Goal: Task Accomplishment & Management: Complete application form

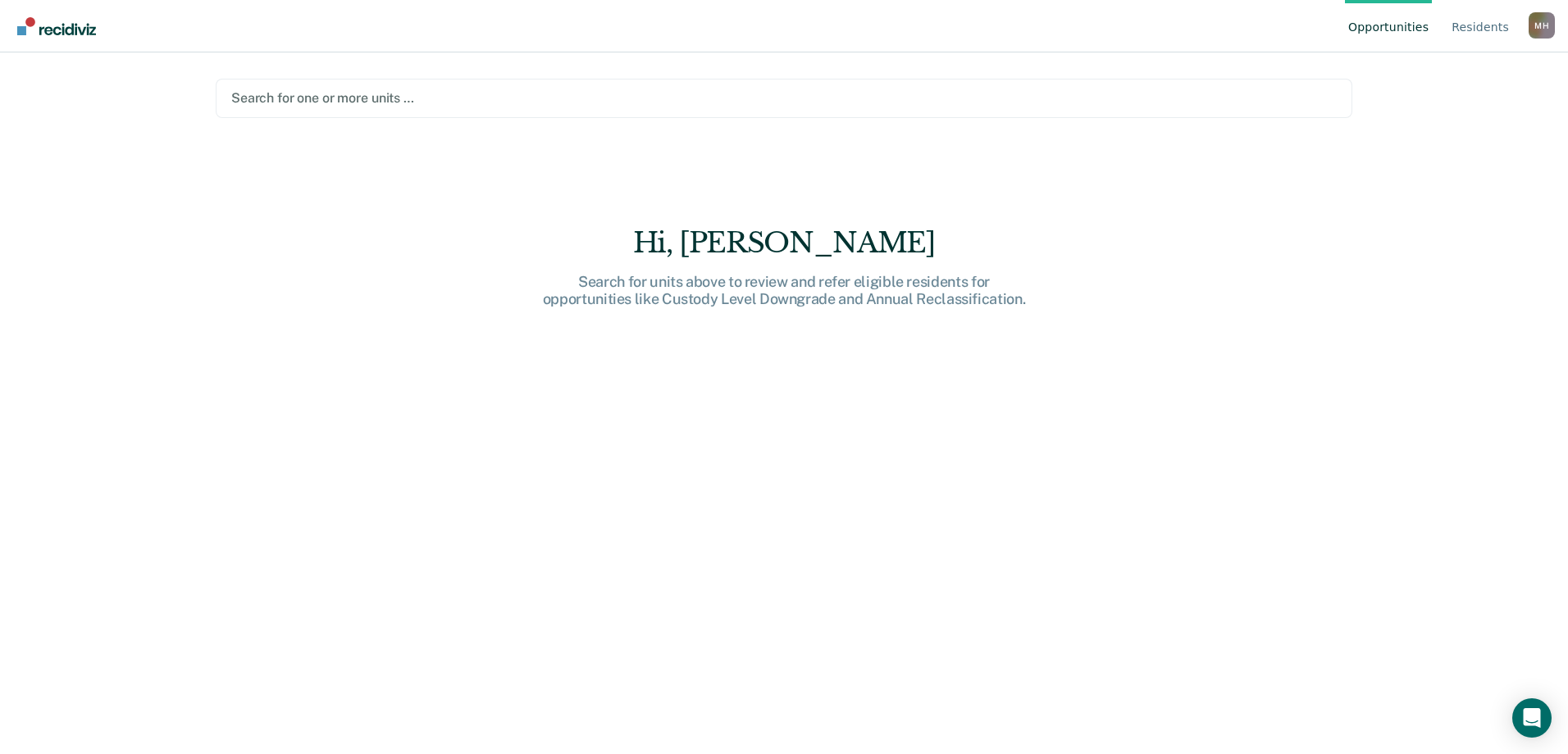
click at [335, 99] on div at bounding box center [784, 98] width 1106 height 19
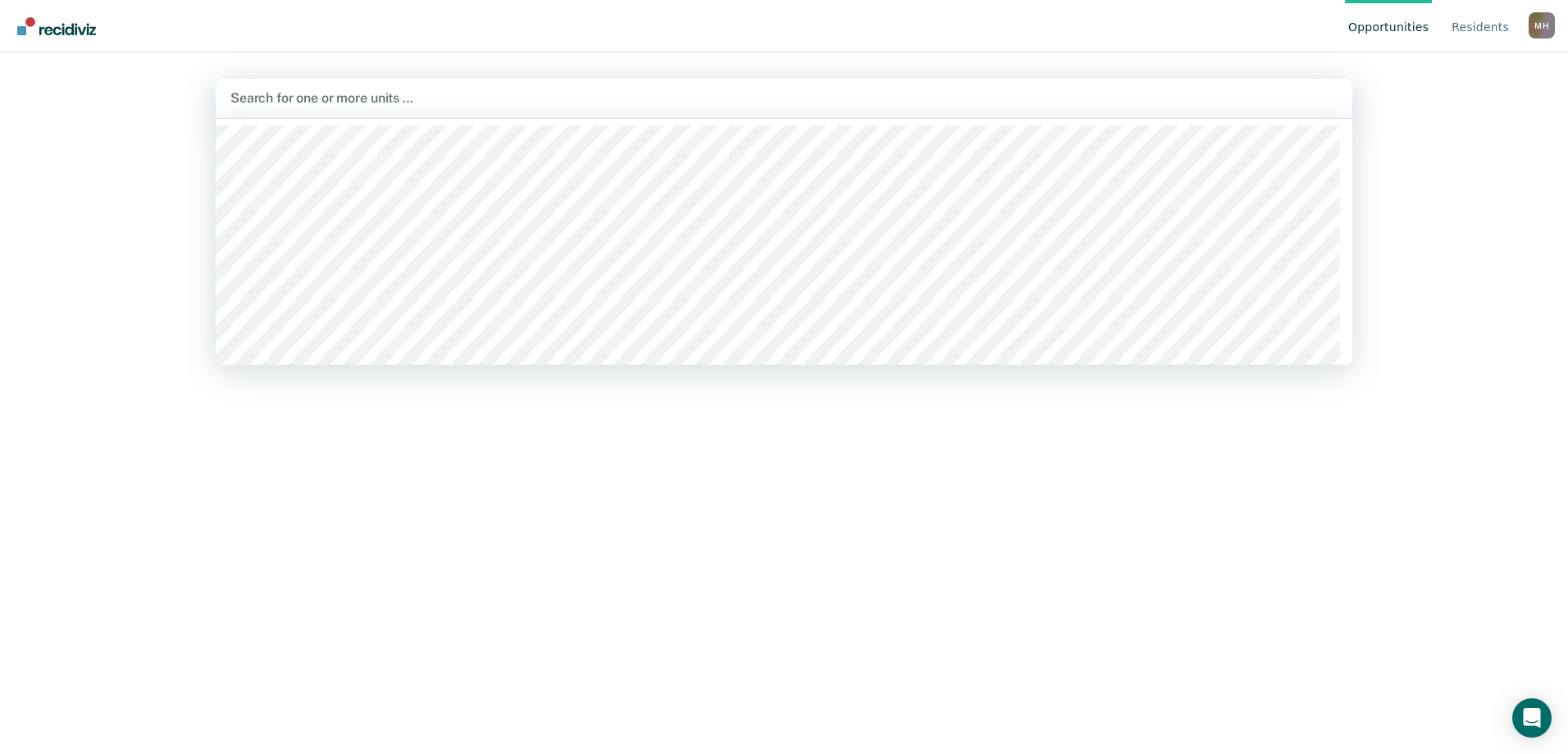
type input "j"
type input "djrc"
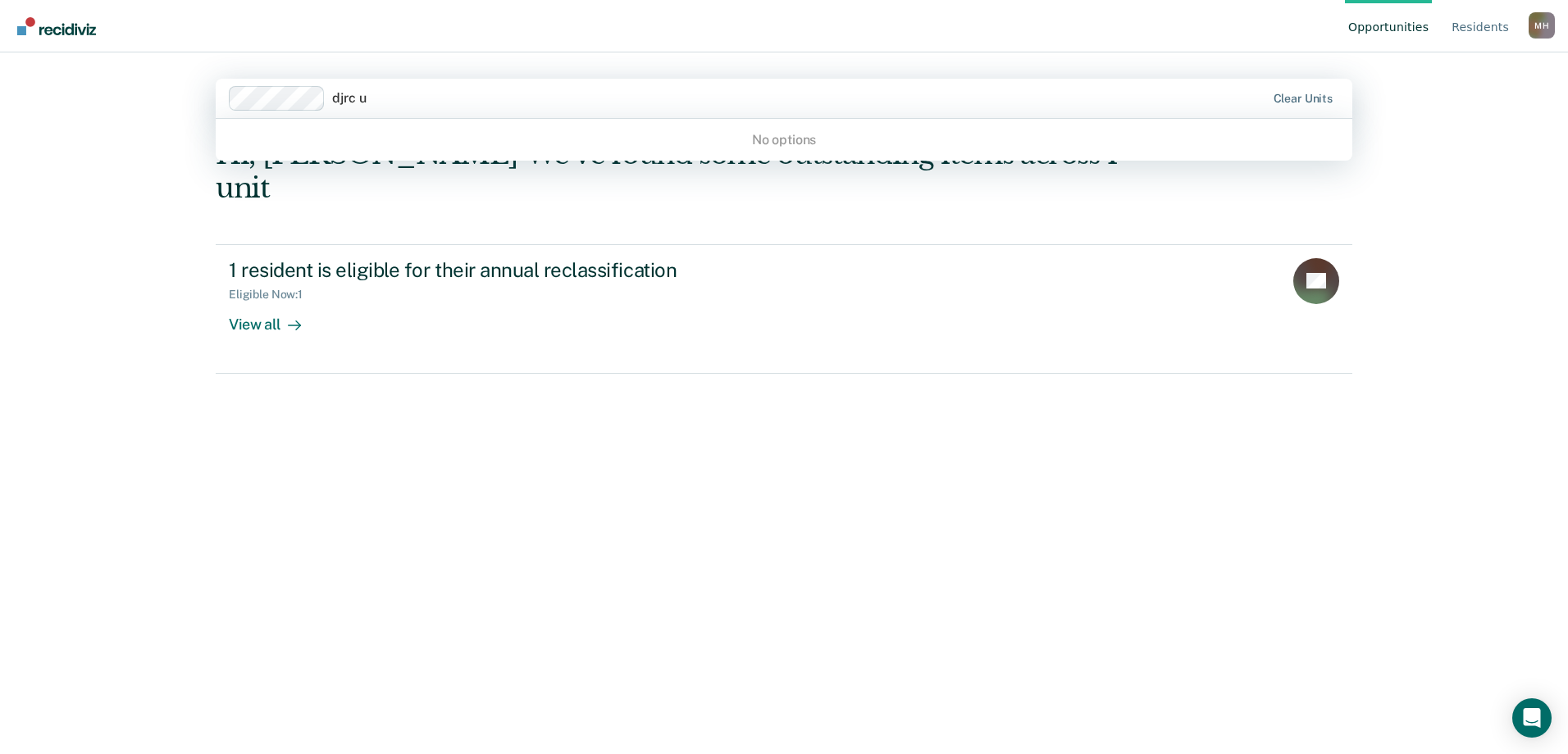
type input "djrc"
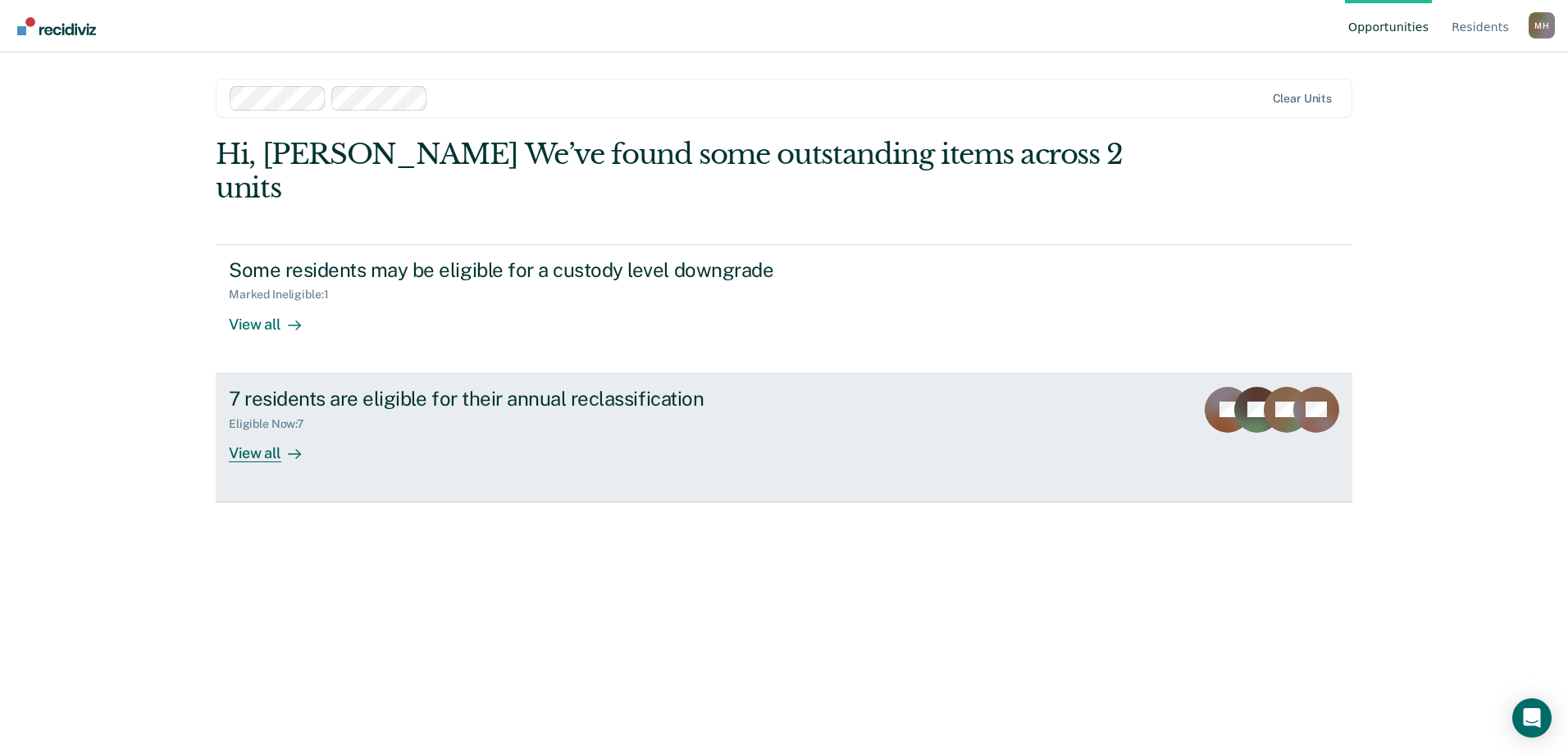
click at [268, 430] on div "View all" at bounding box center [274, 446] width 91 height 32
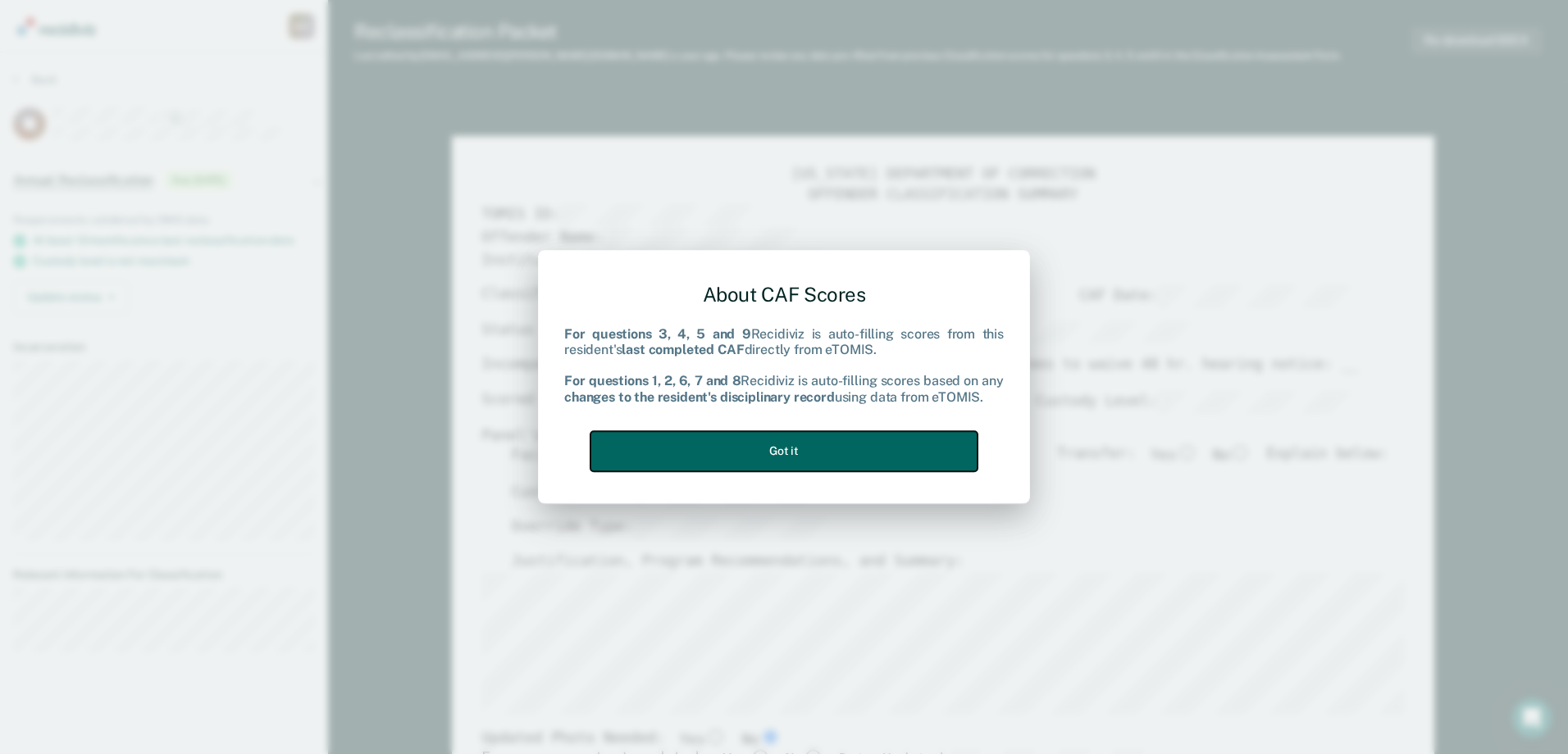
click at [746, 446] on button "Got it" at bounding box center [784, 451] width 387 height 40
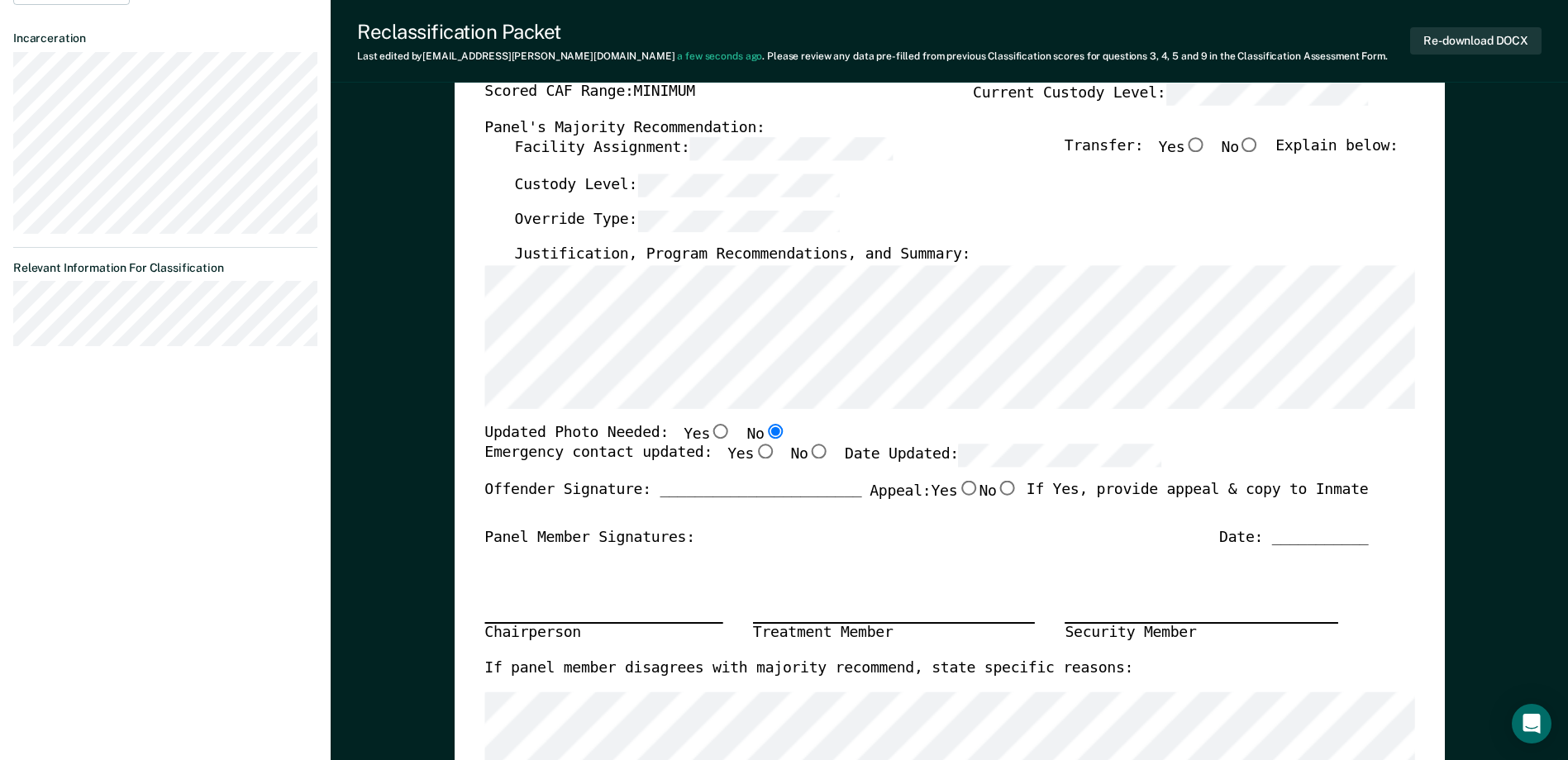
scroll to position [248, 0]
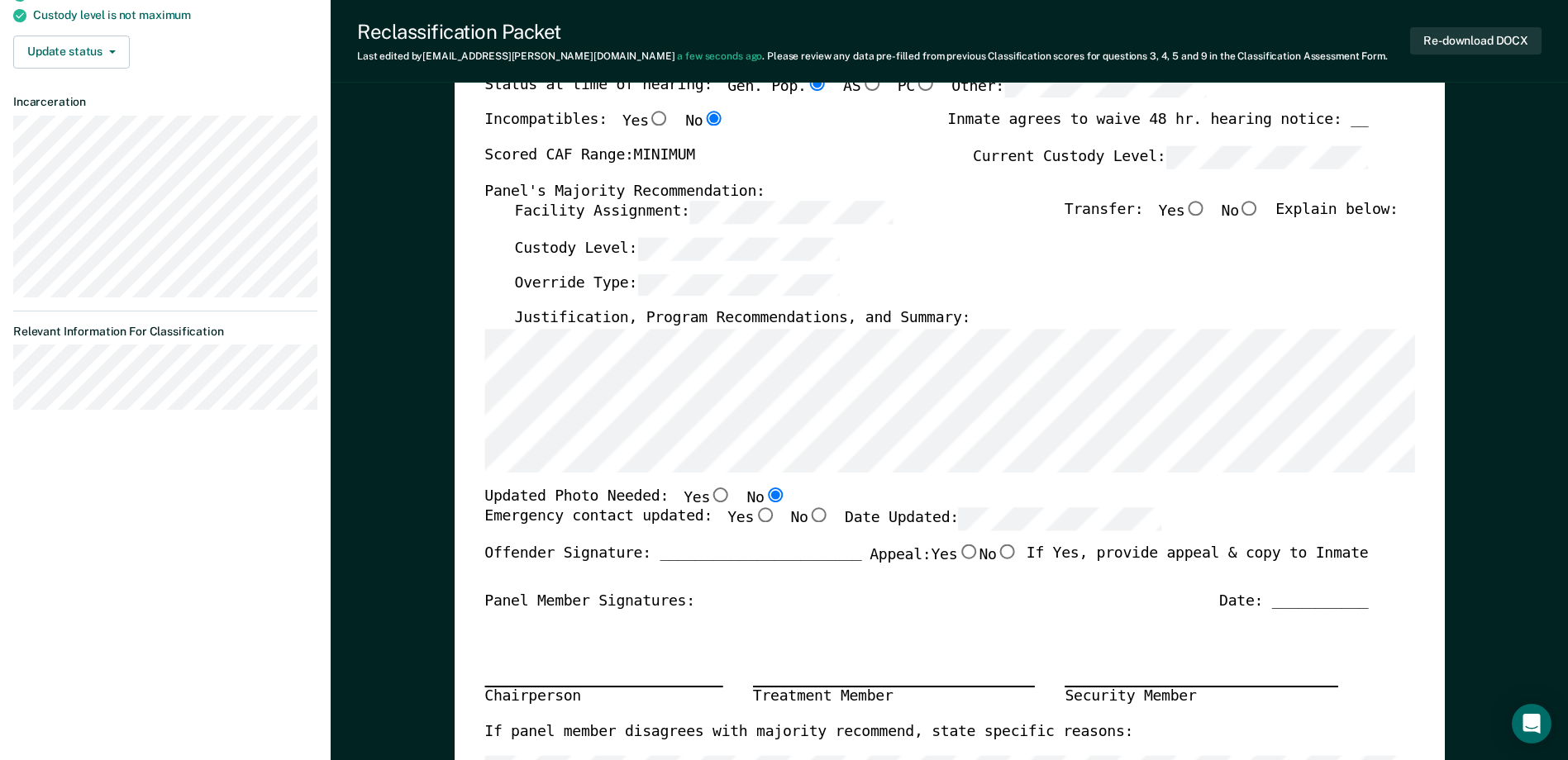
click at [1260, 210] on input "No" at bounding box center [1250, 208] width 21 height 15
type textarea "x"
radio input "true"
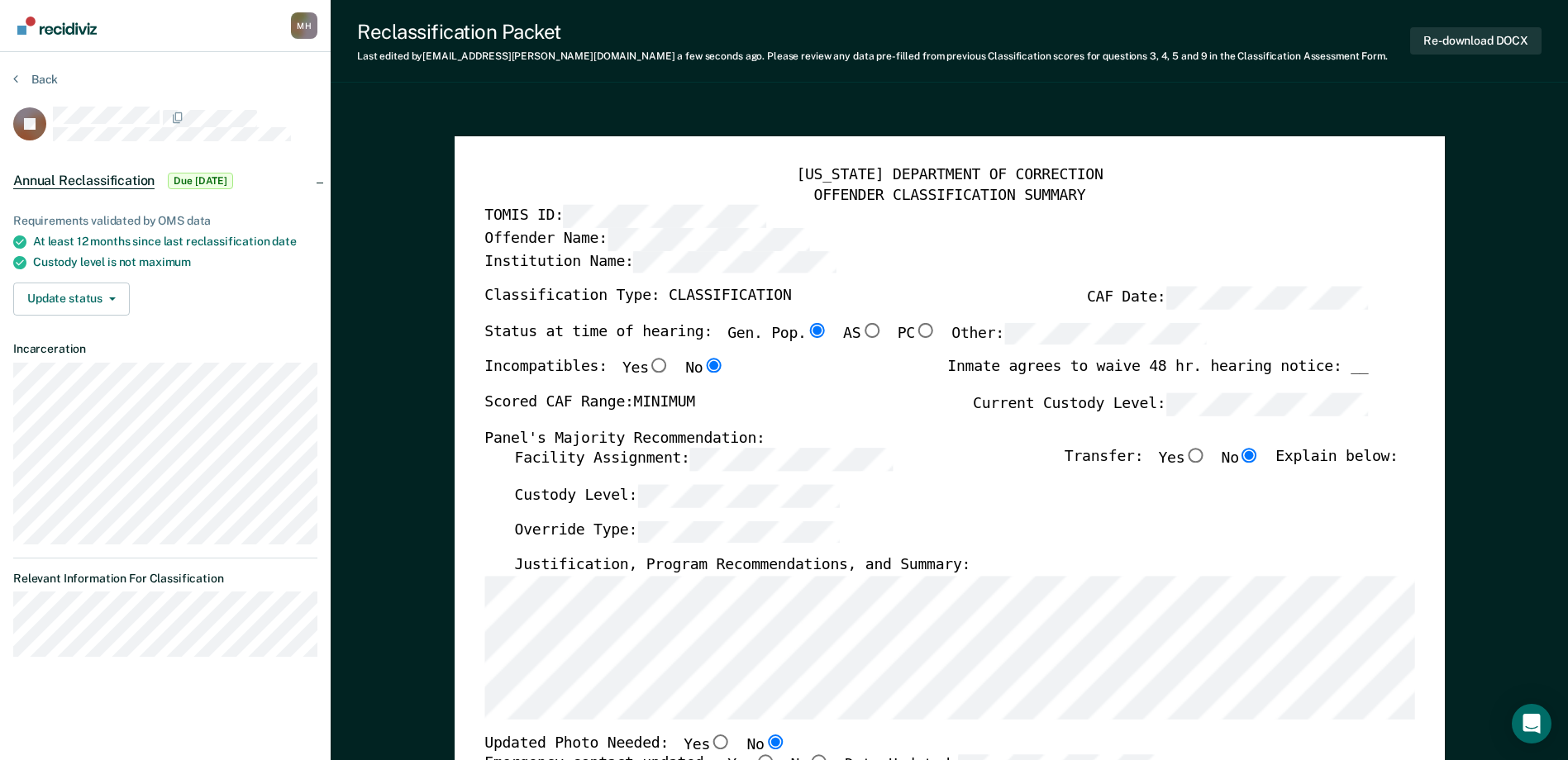
scroll to position [0, 0]
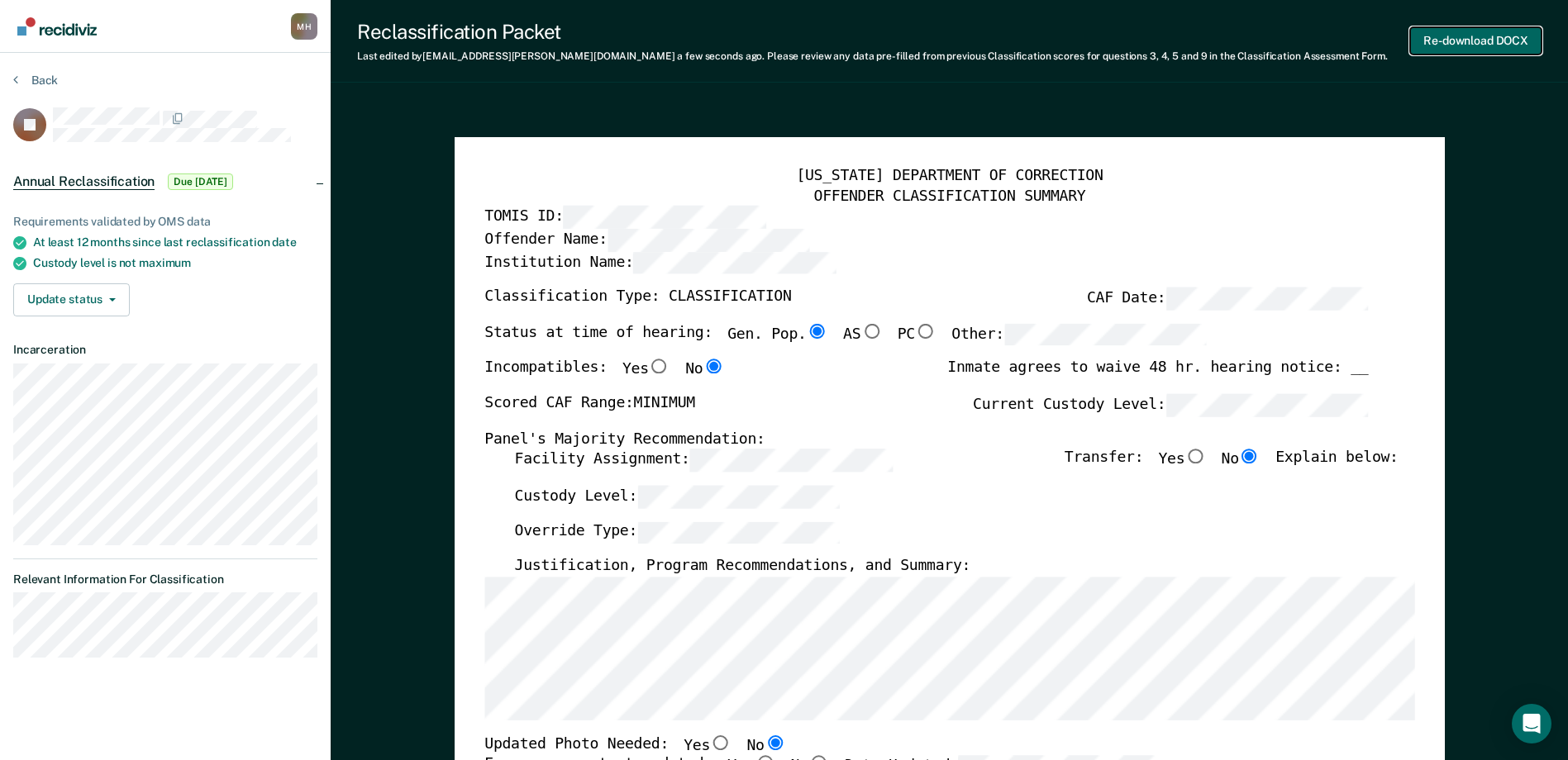
click at [1454, 47] on button "Re-download DOCX" at bounding box center [1475, 40] width 131 height 27
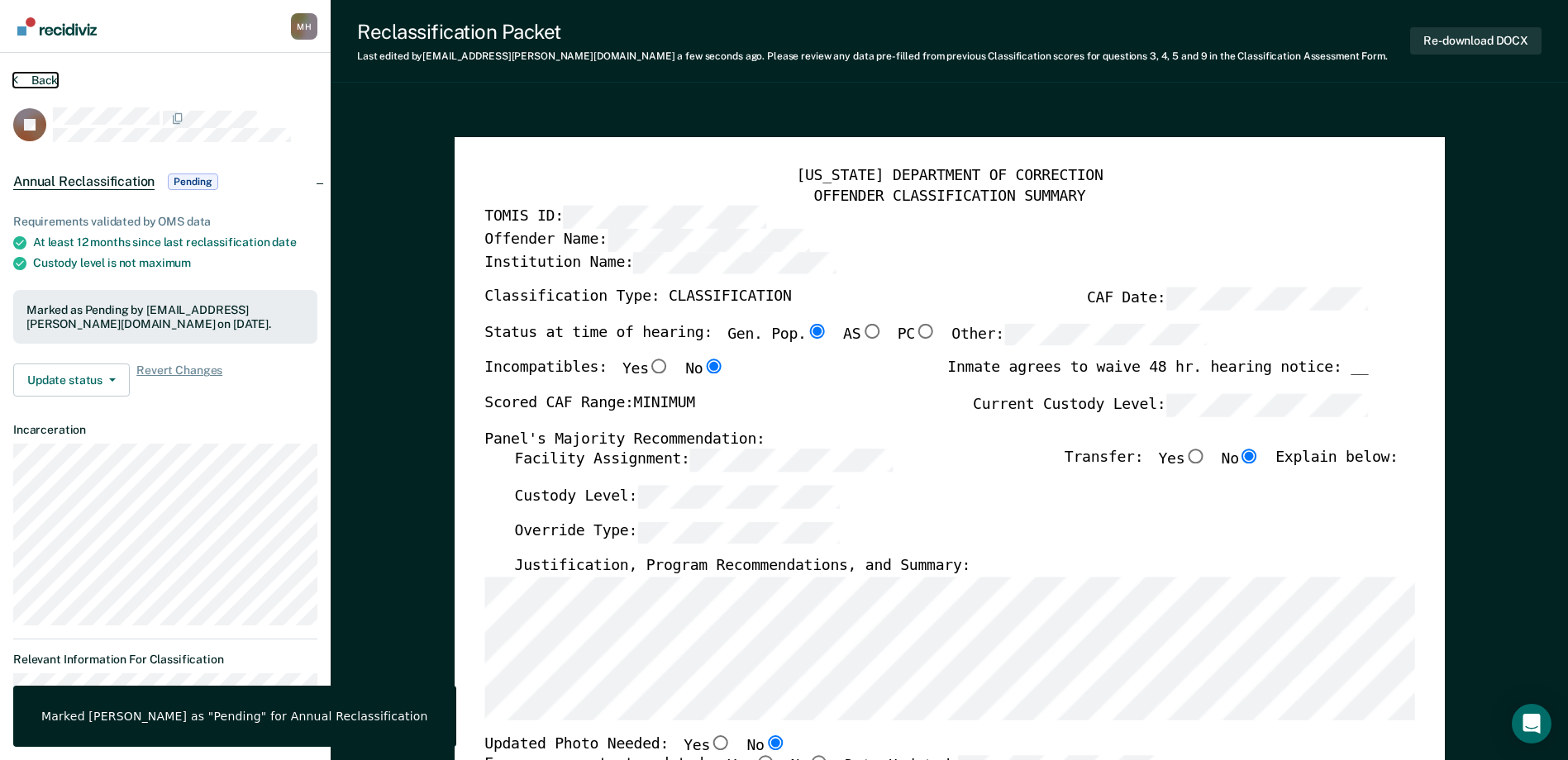
click at [50, 82] on button "Back" at bounding box center [36, 80] width 45 height 15
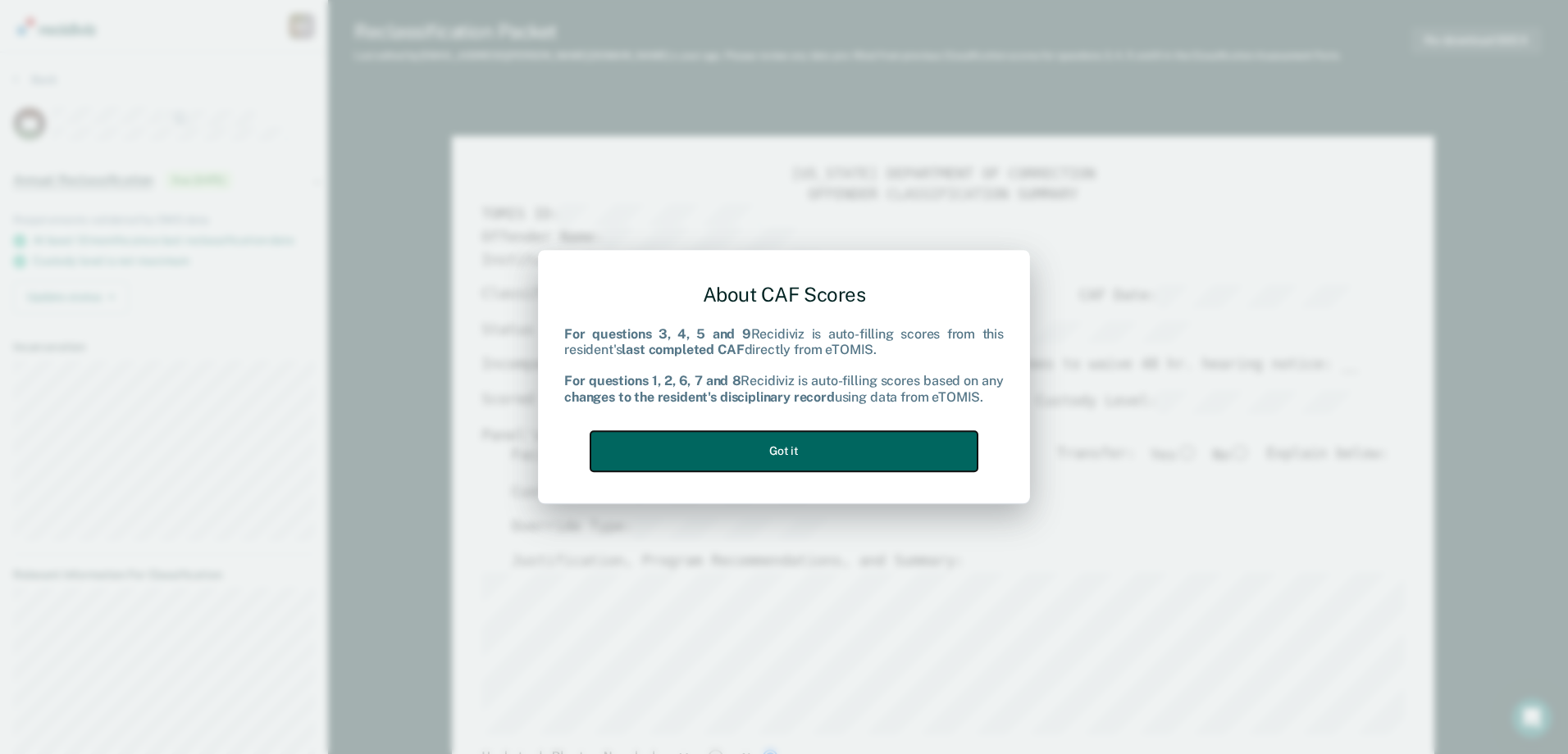
click at [768, 456] on button "Got it" at bounding box center [784, 451] width 387 height 40
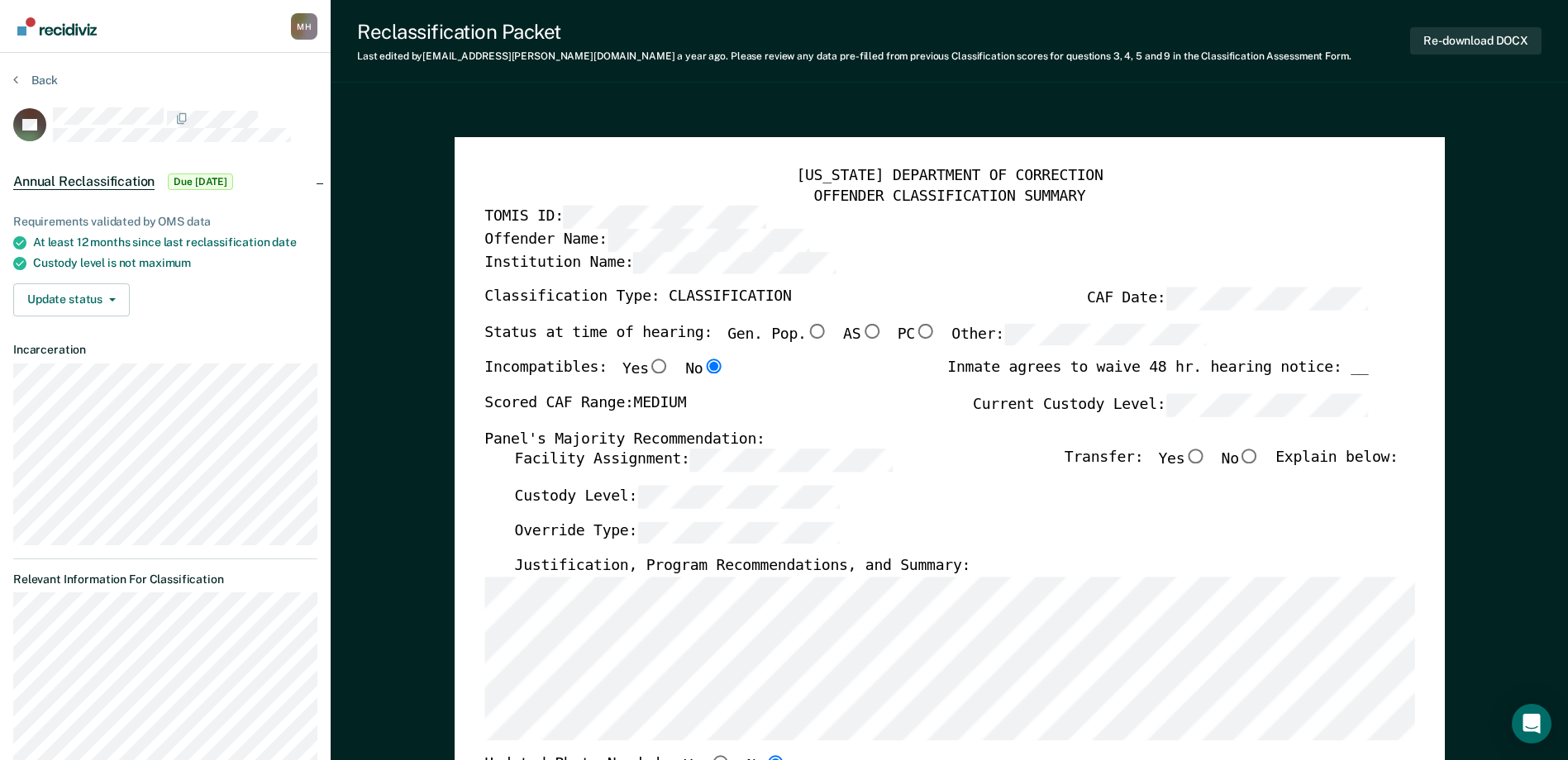
click at [806, 334] on input "Gen. Pop." at bounding box center [817, 331] width 21 height 15
type textarea "x"
radio input "true"
type textarea "x"
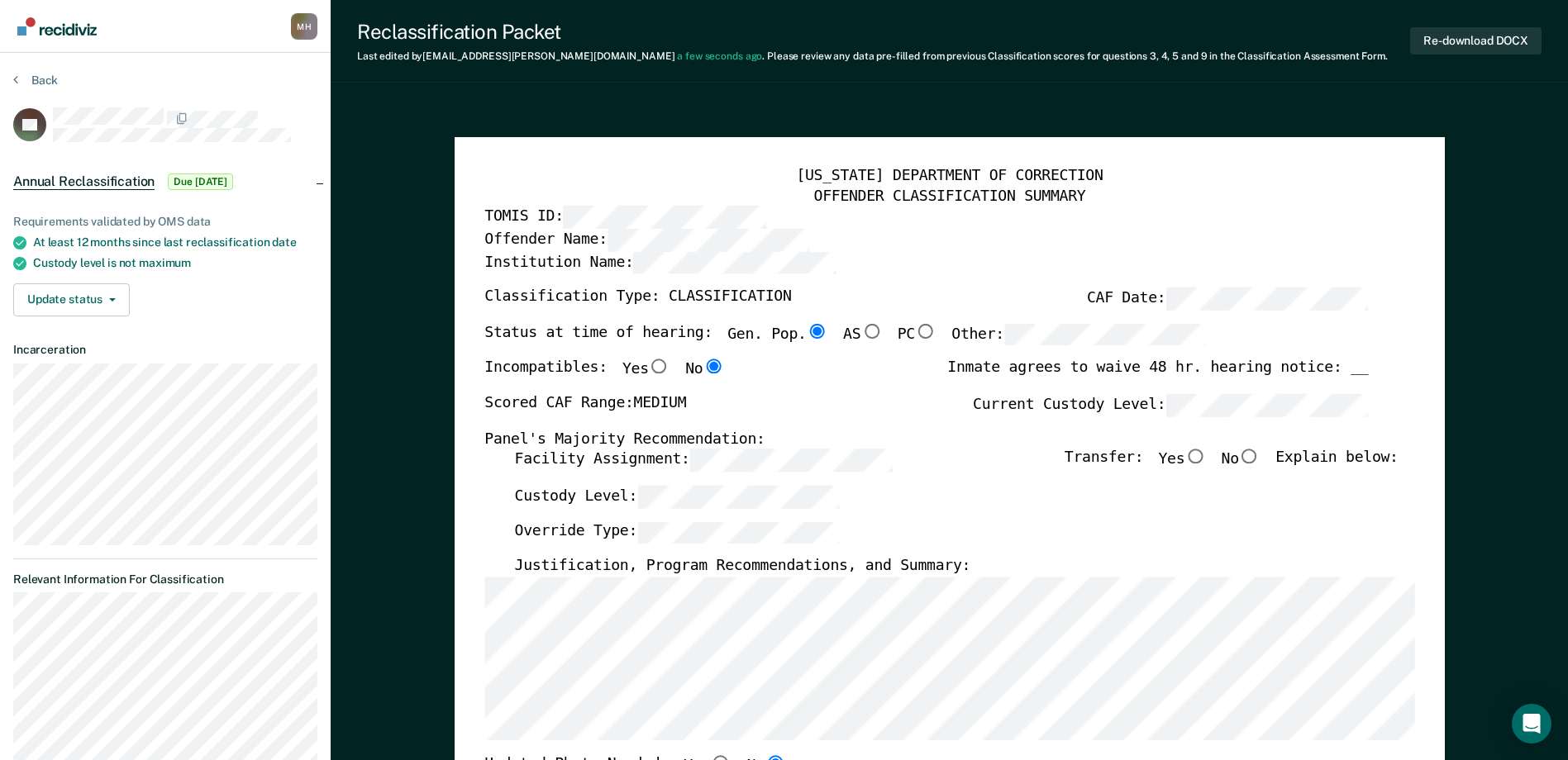
radio input "false"
click at [1084, 410] on label "Current Custody Level:" at bounding box center [1171, 405] width 395 height 22
click at [1259, 460] on input "No" at bounding box center [1250, 457] width 21 height 15
type textarea "x"
radio input "true"
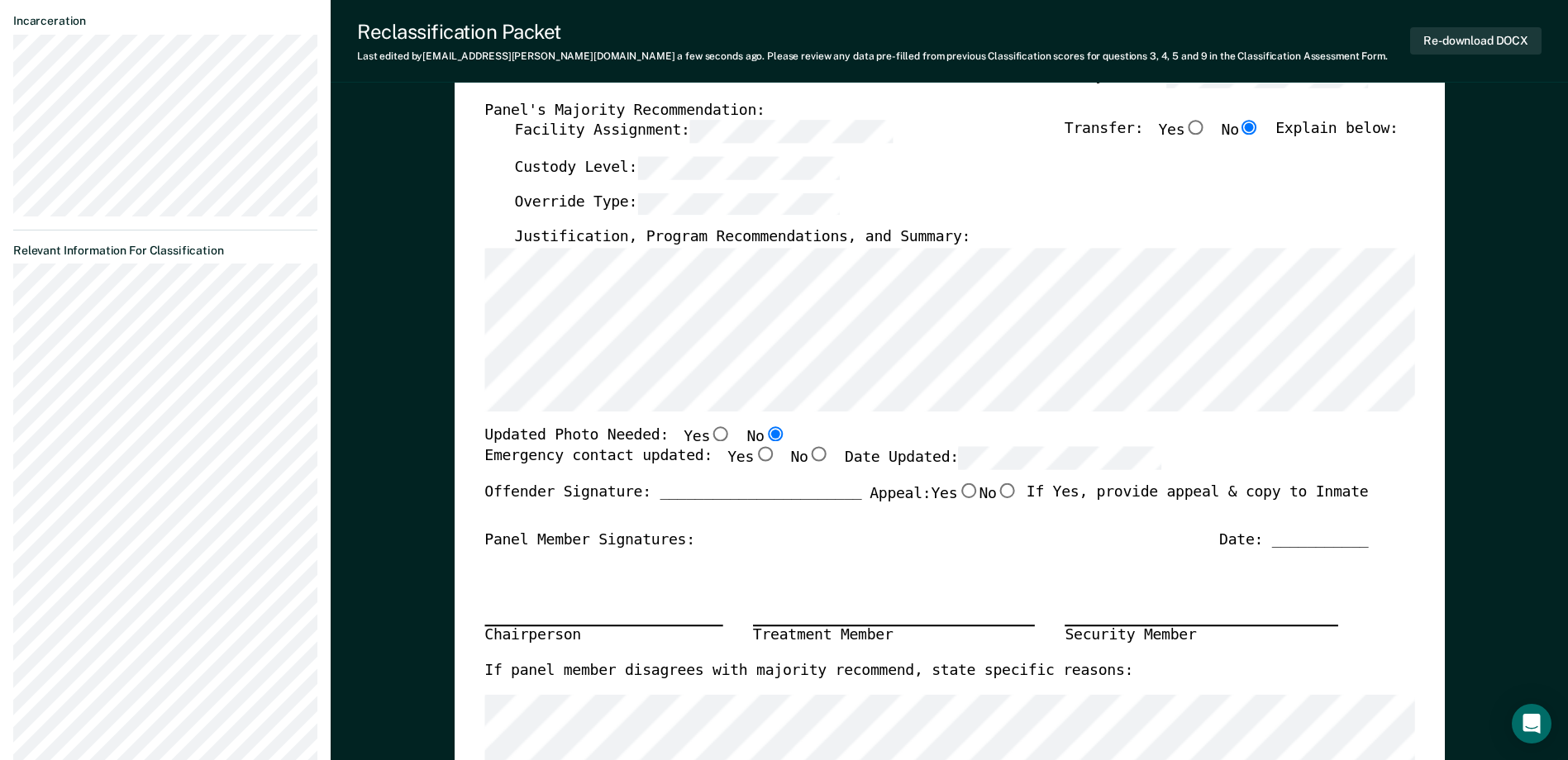
scroll to position [331, 0]
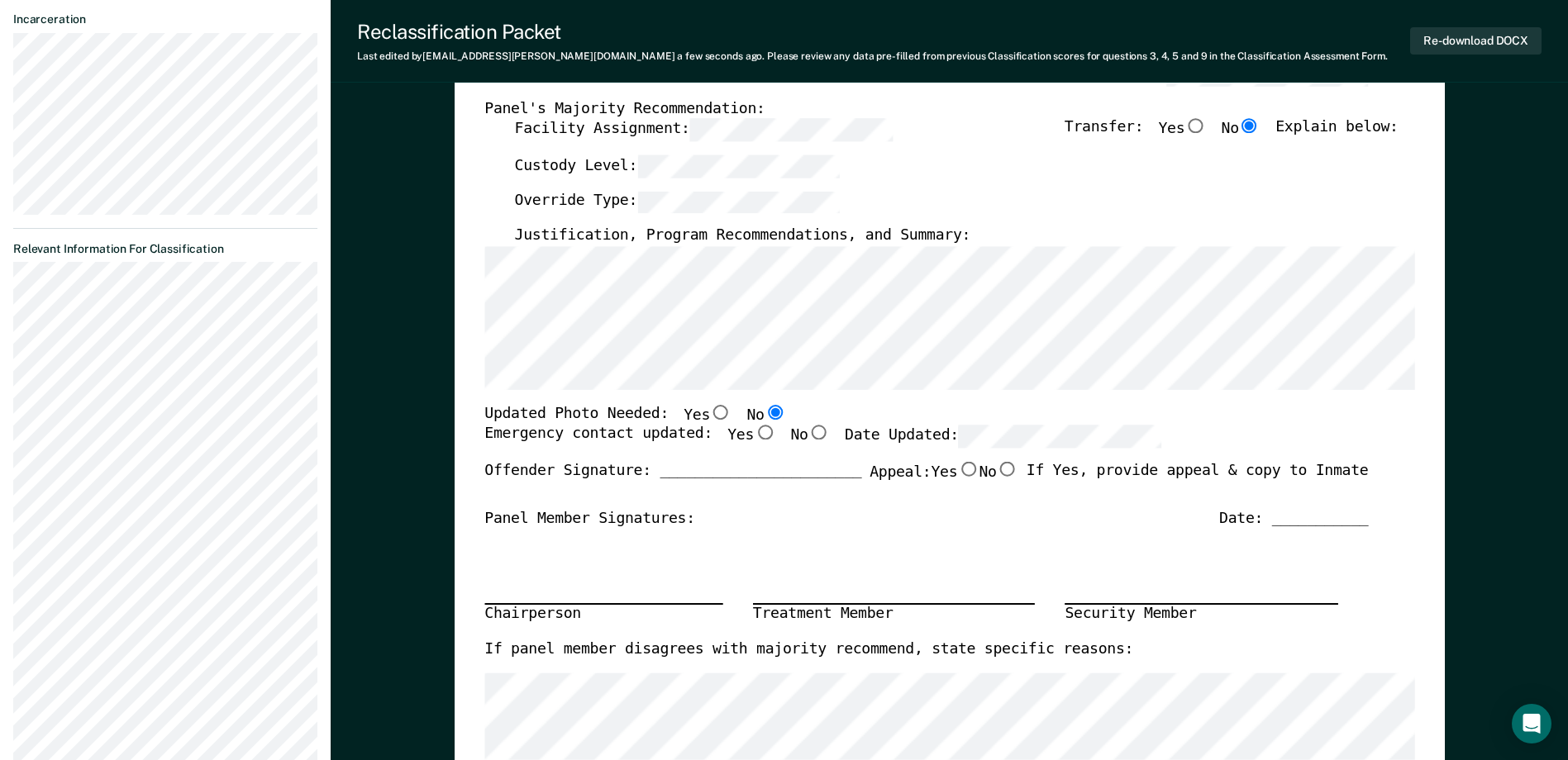
click at [754, 432] on input "Yes" at bounding box center [765, 433] width 21 height 15
type textarea "x"
radio input "true"
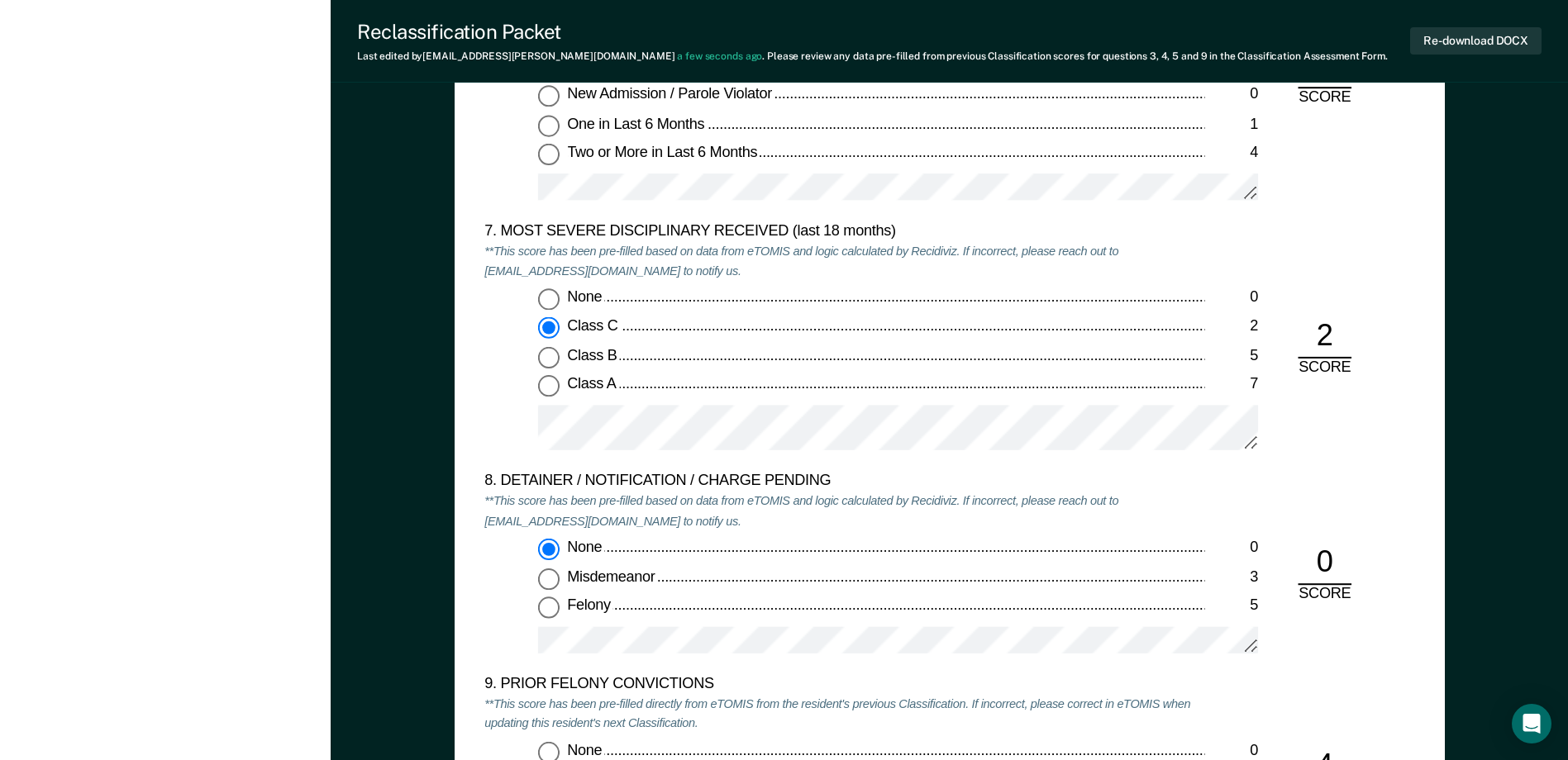
scroll to position [3388, 0]
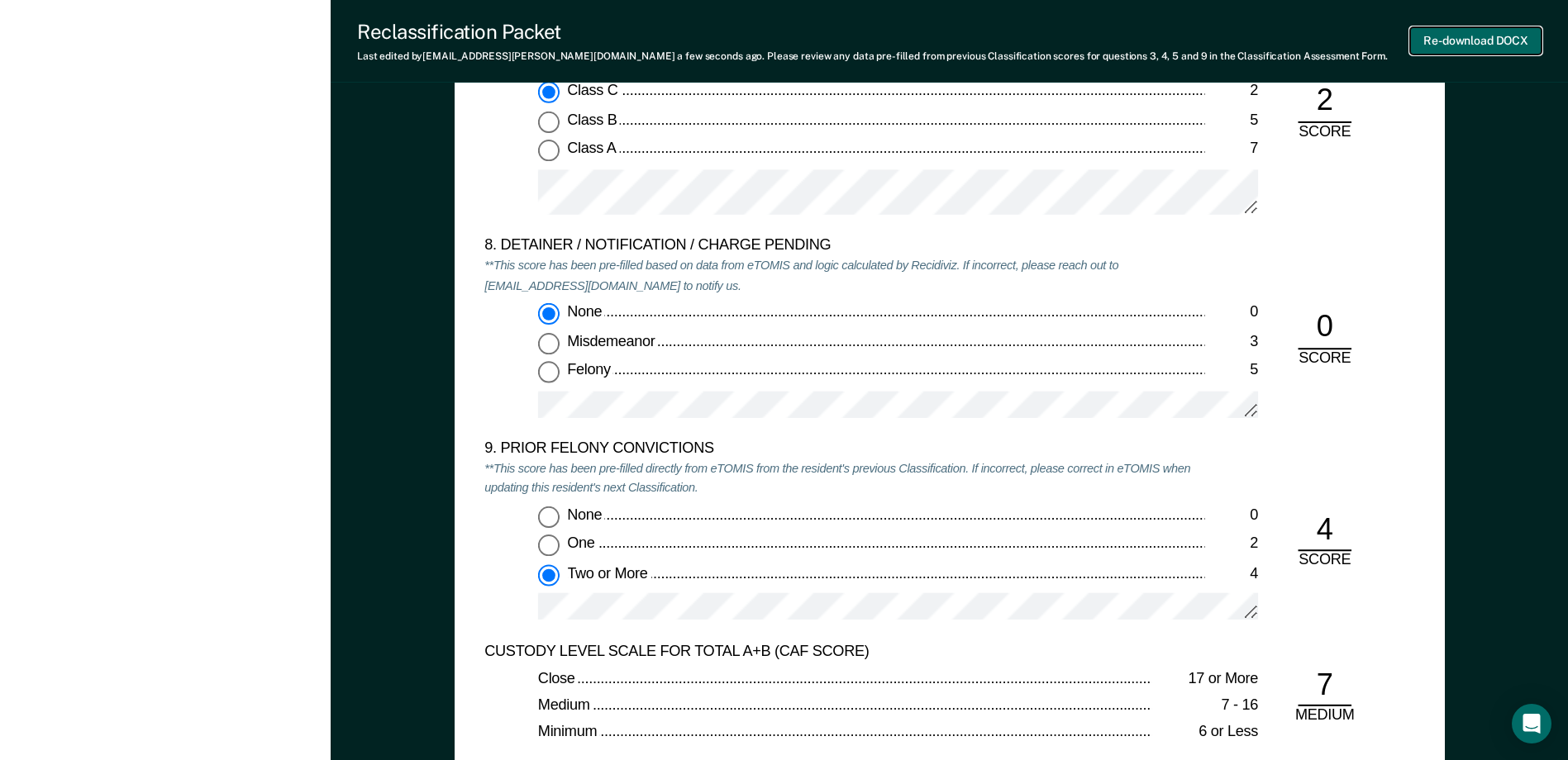
click at [1451, 49] on button "Re-download DOCX" at bounding box center [1475, 40] width 131 height 27
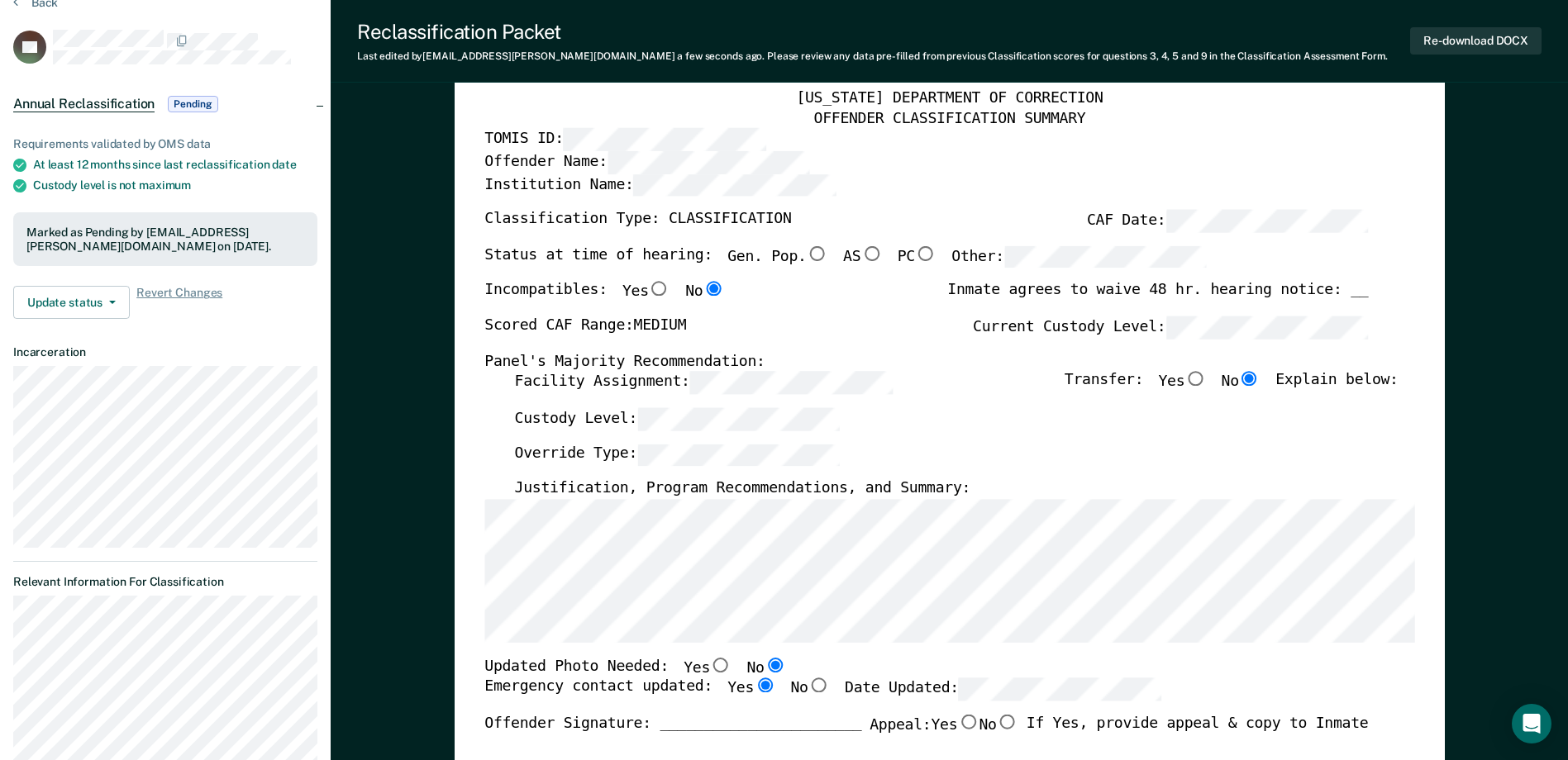
scroll to position [0, 0]
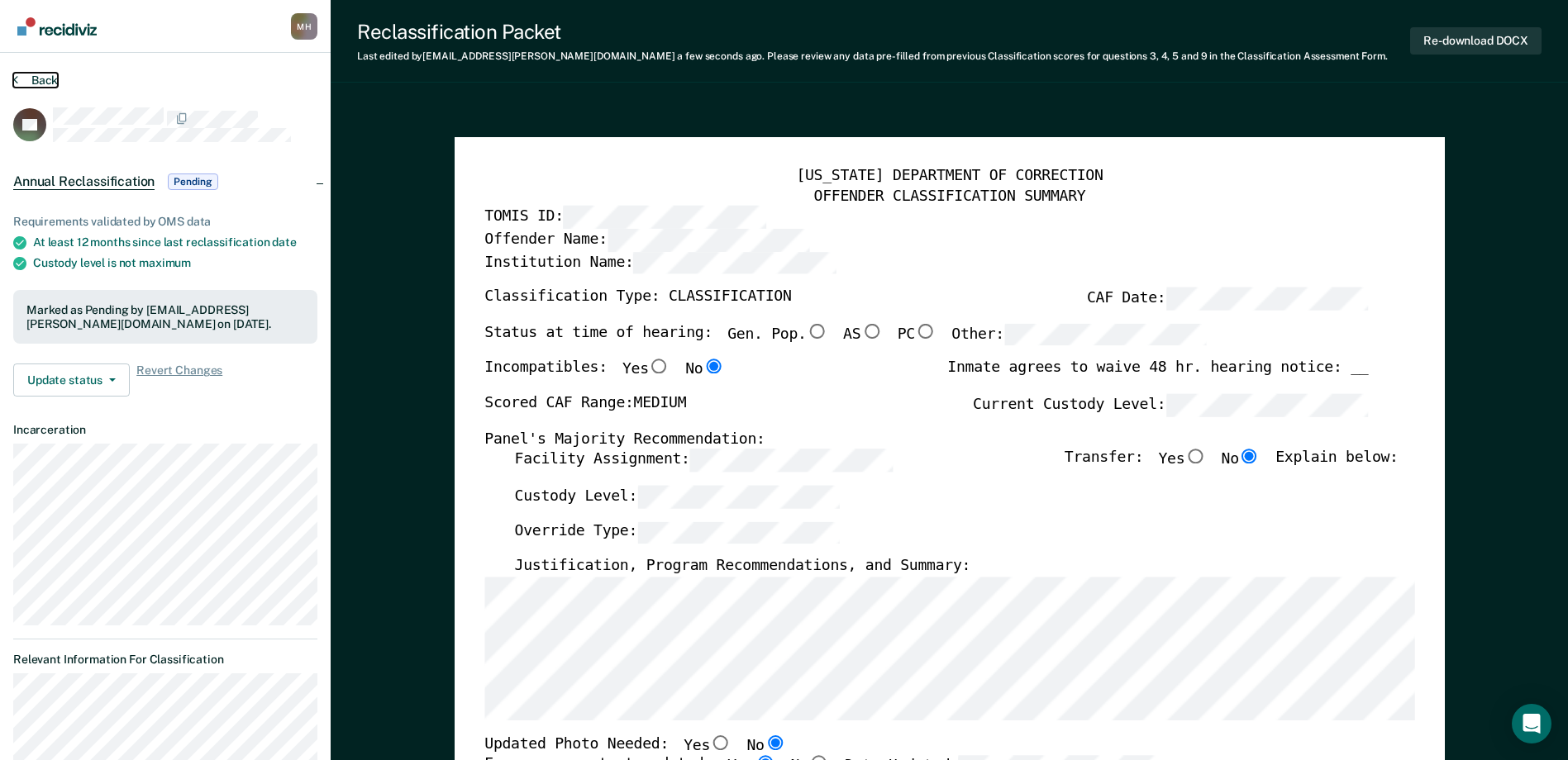
click at [40, 83] on button "Back" at bounding box center [36, 80] width 45 height 15
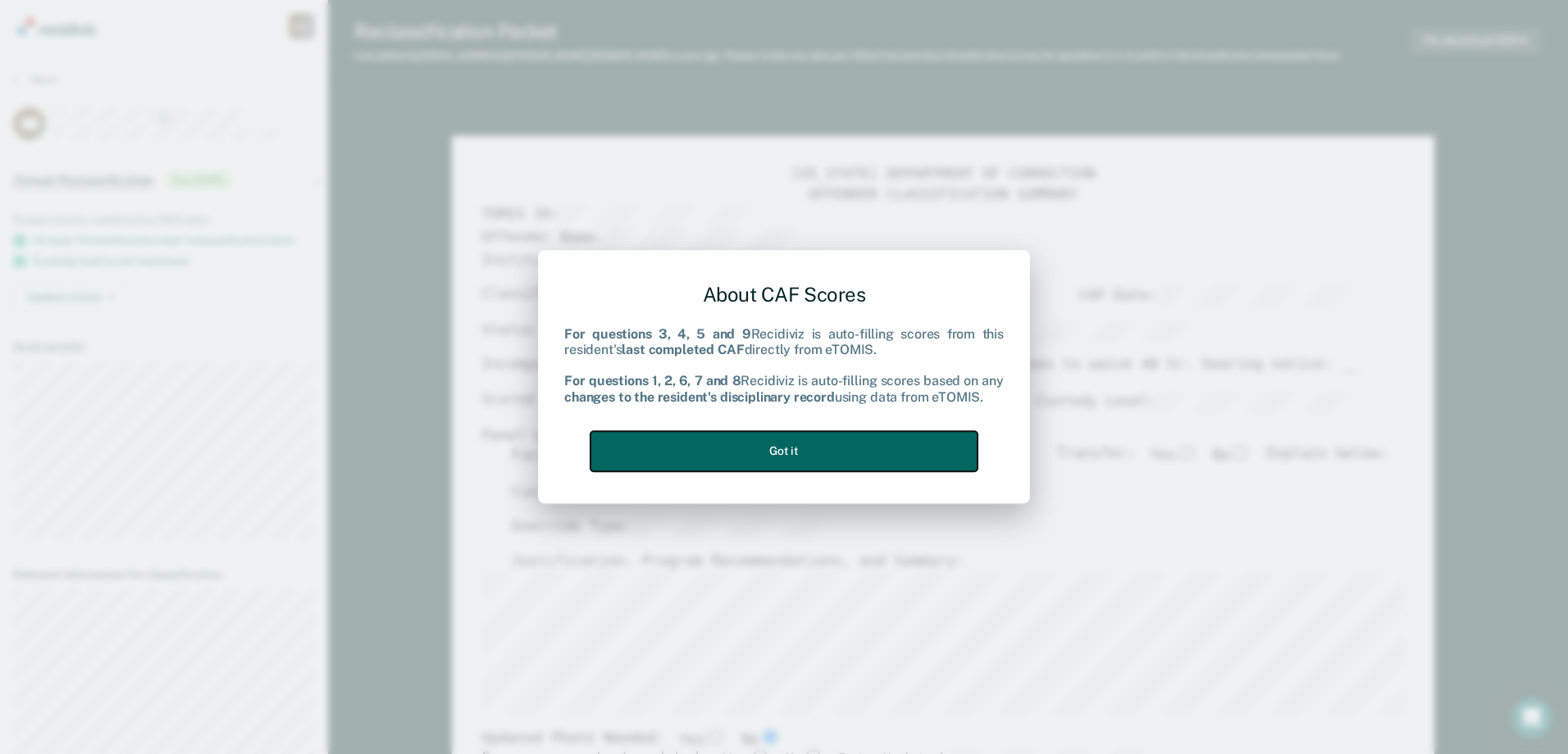
drag, startPoint x: 833, startPoint y: 444, endPoint x: 873, endPoint y: 444, distance: 40.0
click at [833, 444] on button "Got it" at bounding box center [784, 451] width 387 height 40
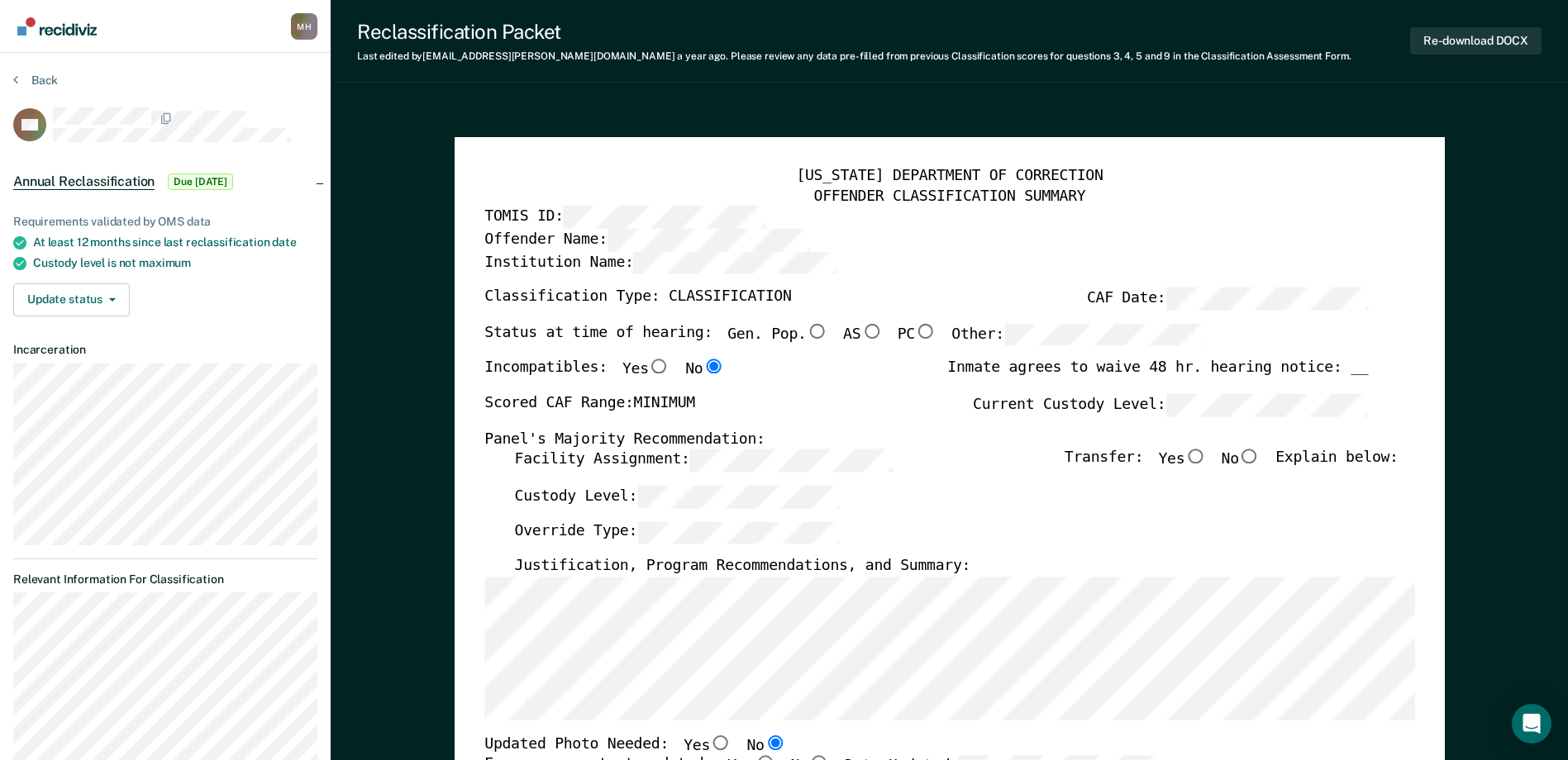
click at [711, 329] on div "Status at time of hearing: Gen. Pop. AS PC Other:" at bounding box center [845, 342] width 723 height 37
click at [501, 452] on div "[US_STATE] DEPARTMENT OF CORRECTION OFFENDER CLASSIFICATION SUMMARY TOMIS ID: O…" at bounding box center [949, 761] width 930 height 1188
click at [1260, 461] on input "No" at bounding box center [1250, 457] width 21 height 15
type textarea "x"
radio input "true"
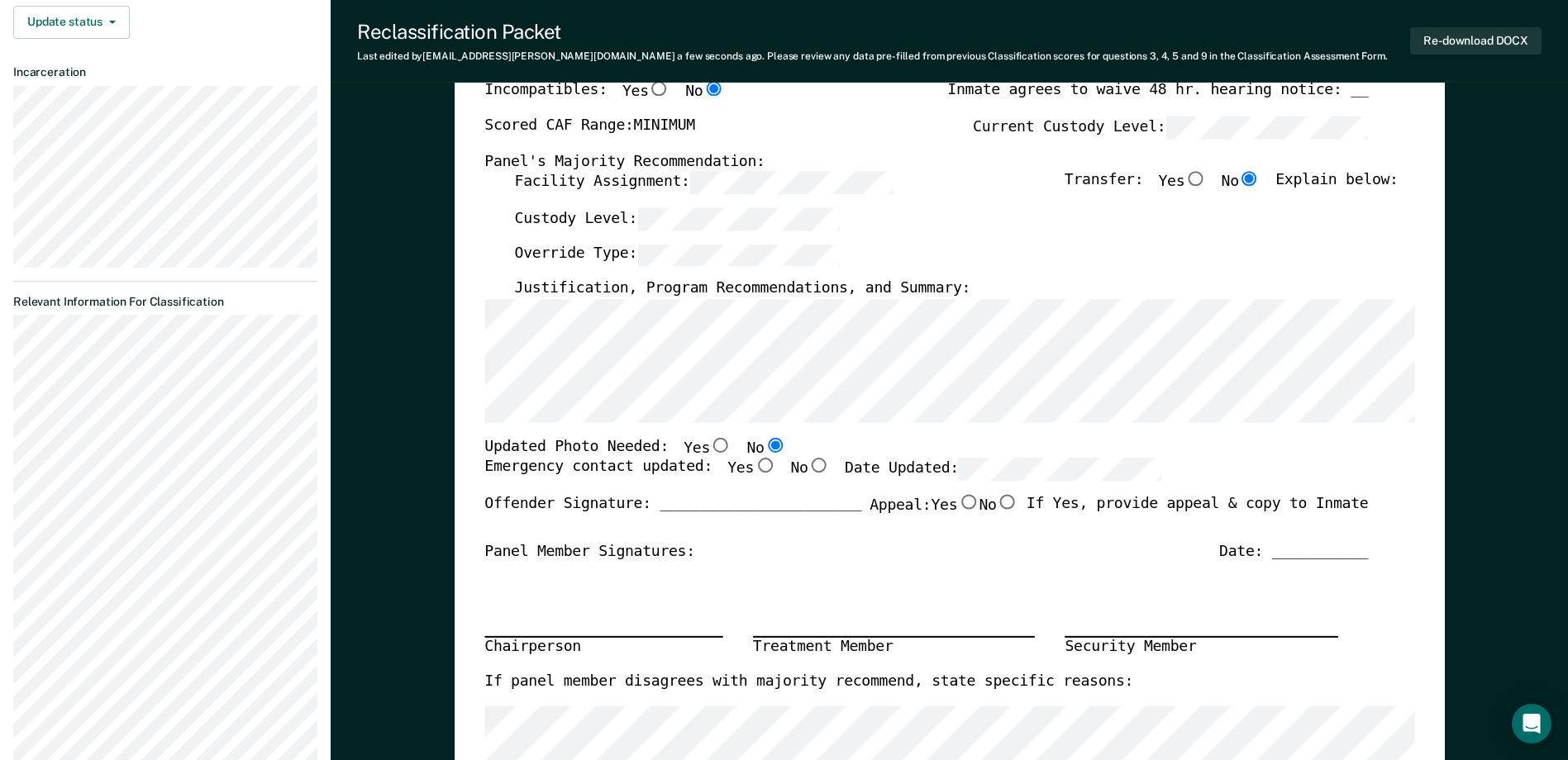
scroll to position [495, 0]
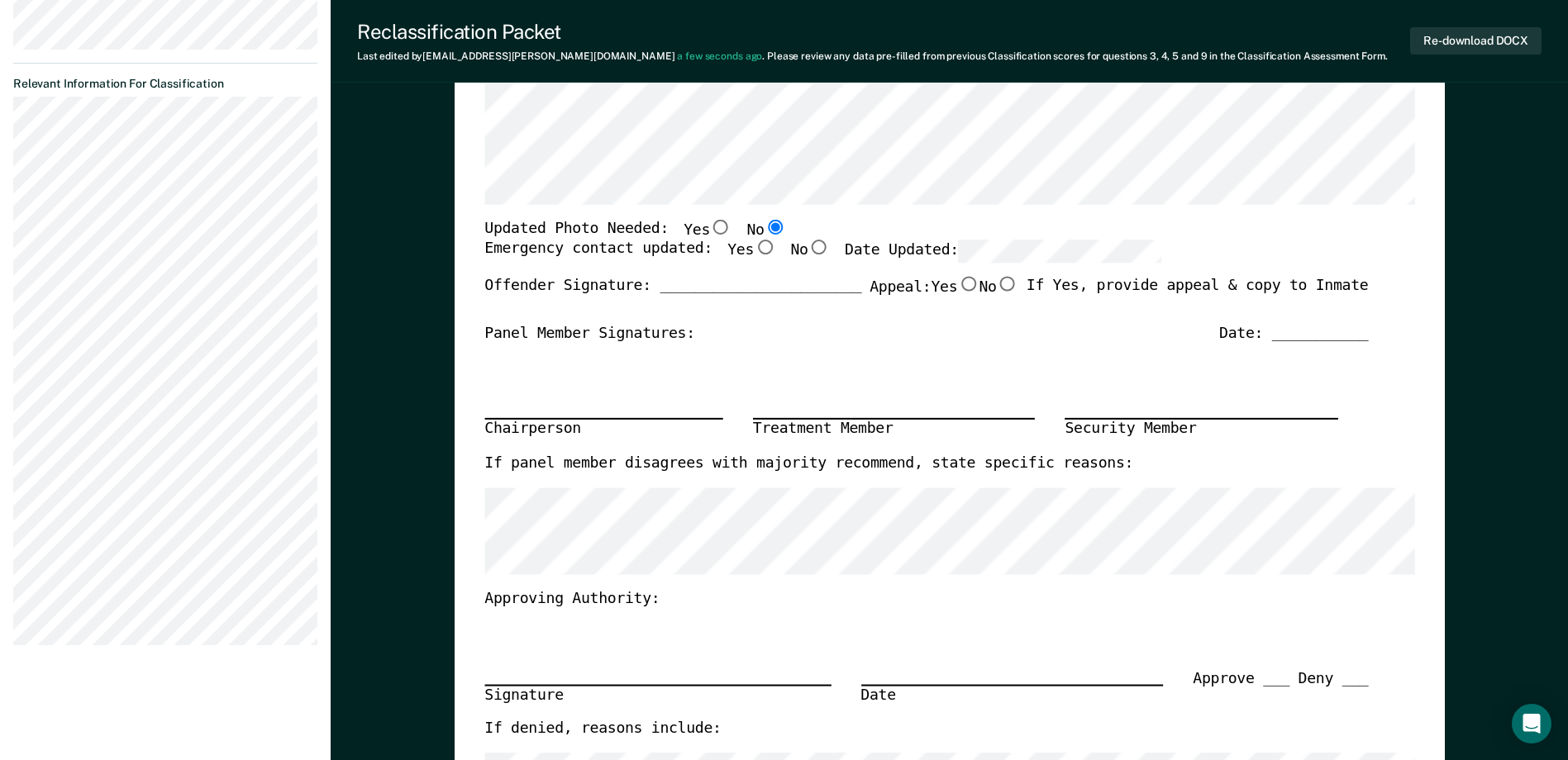
click at [754, 254] on input "Yes" at bounding box center [765, 248] width 21 height 15
type textarea "x"
radio input "true"
drag, startPoint x: 784, startPoint y: 254, endPoint x: 859, endPoint y: 266, distance: 76.0
click at [808, 254] on input "No" at bounding box center [818, 248] width 21 height 15
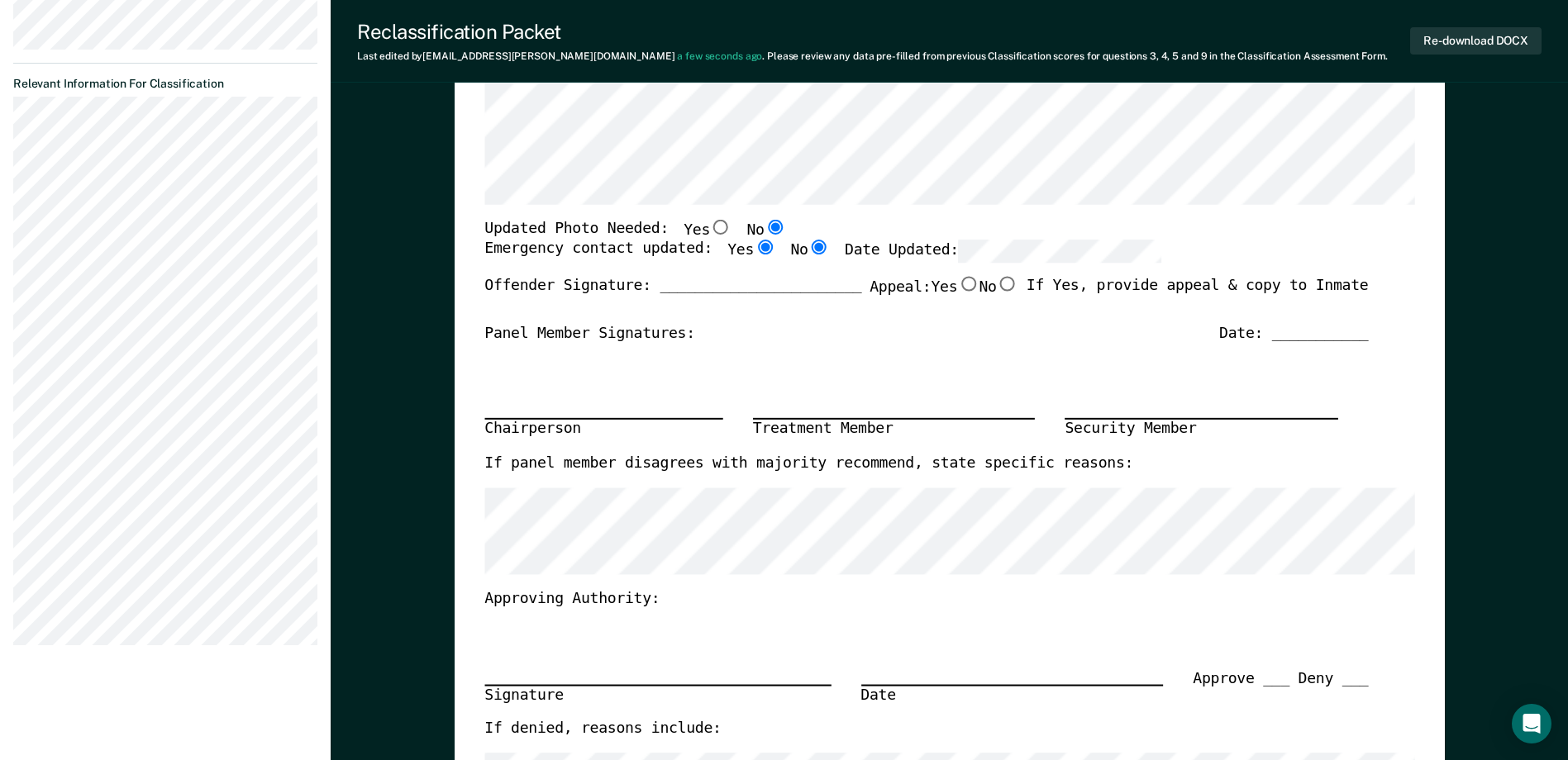
type textarea "x"
radio input "false"
radio input "true"
click at [754, 254] on input "Yes" at bounding box center [765, 248] width 21 height 15
type textarea "x"
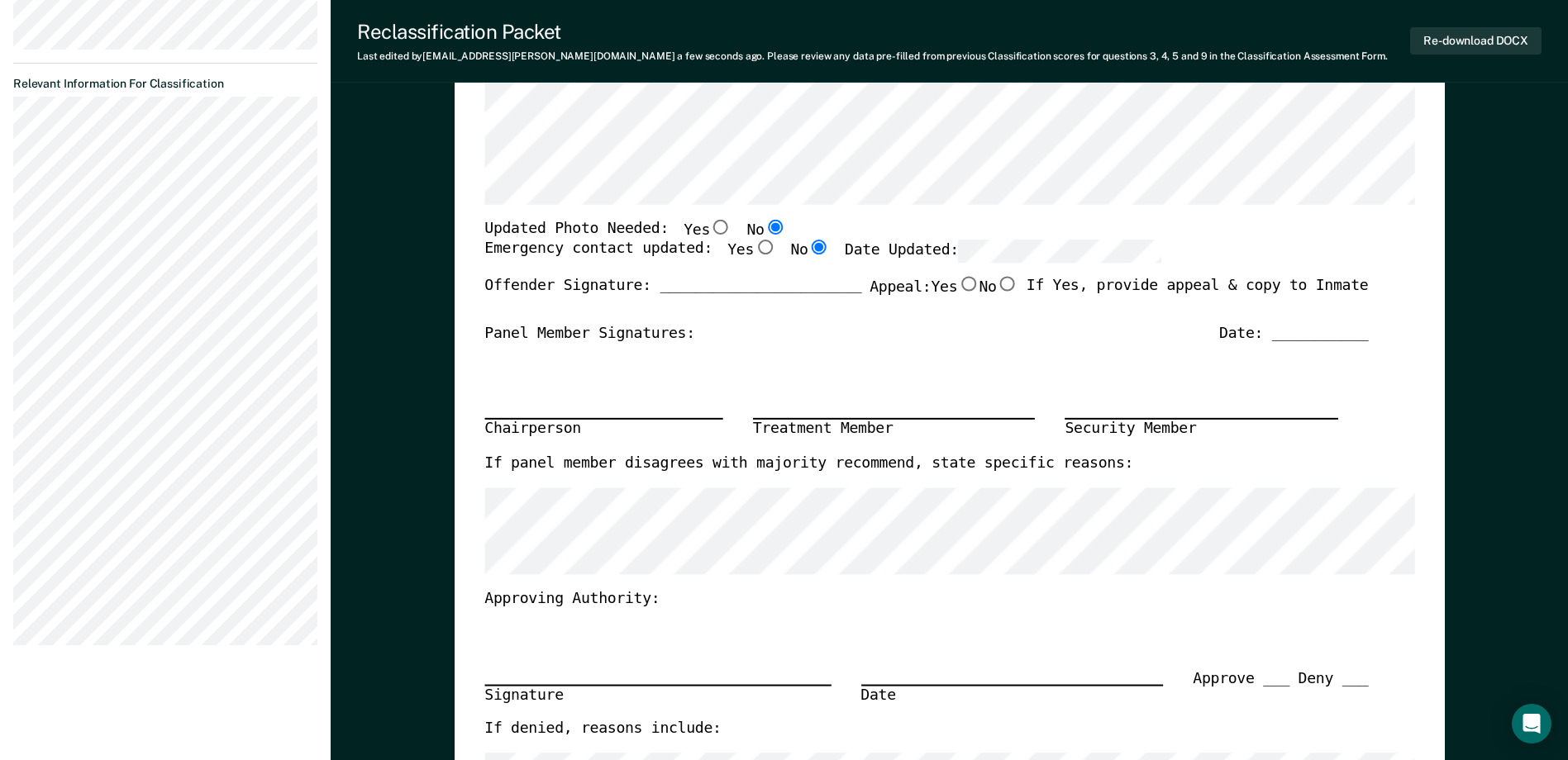
radio input "true"
radio input "false"
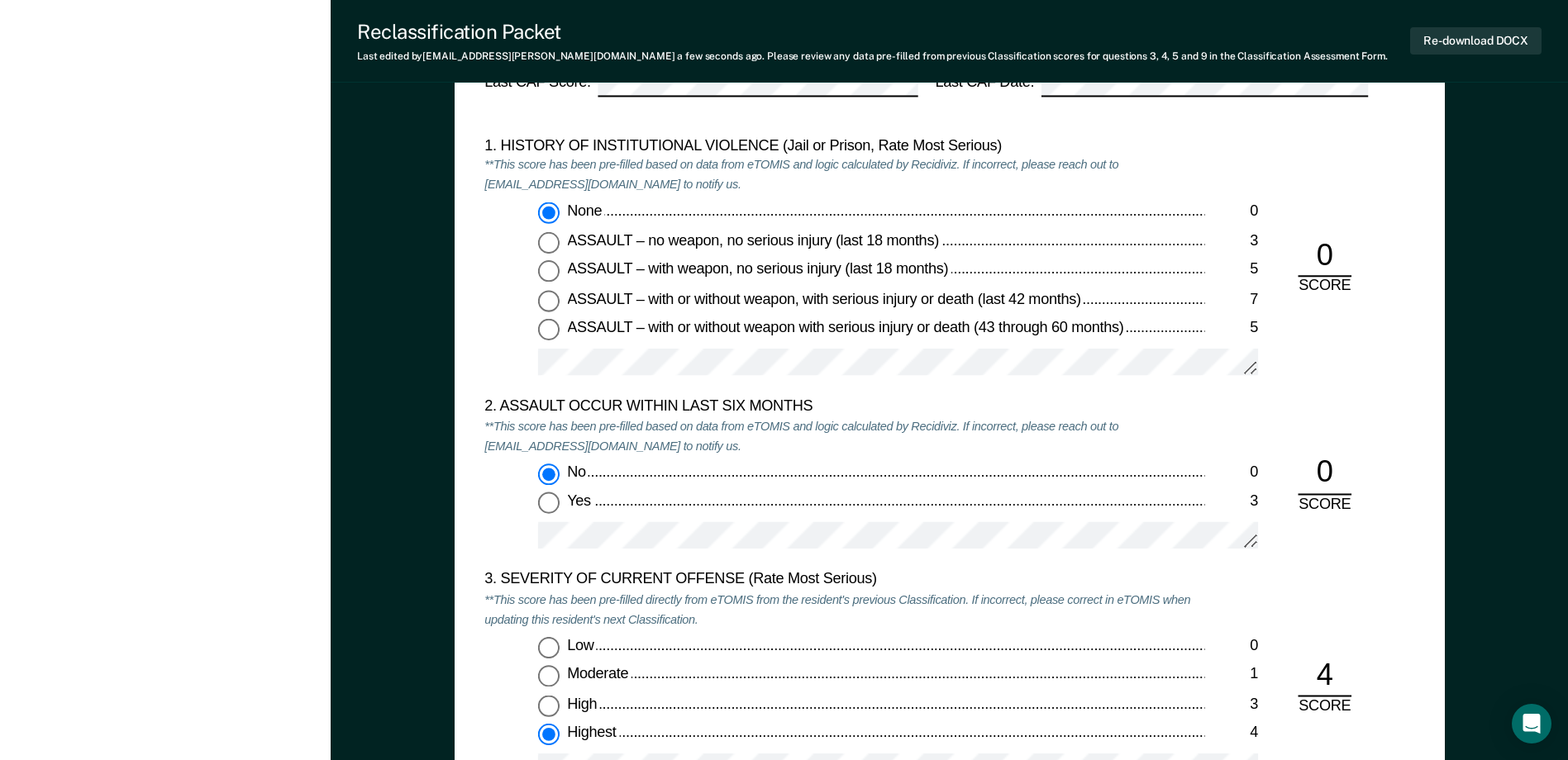
scroll to position [1405, 0]
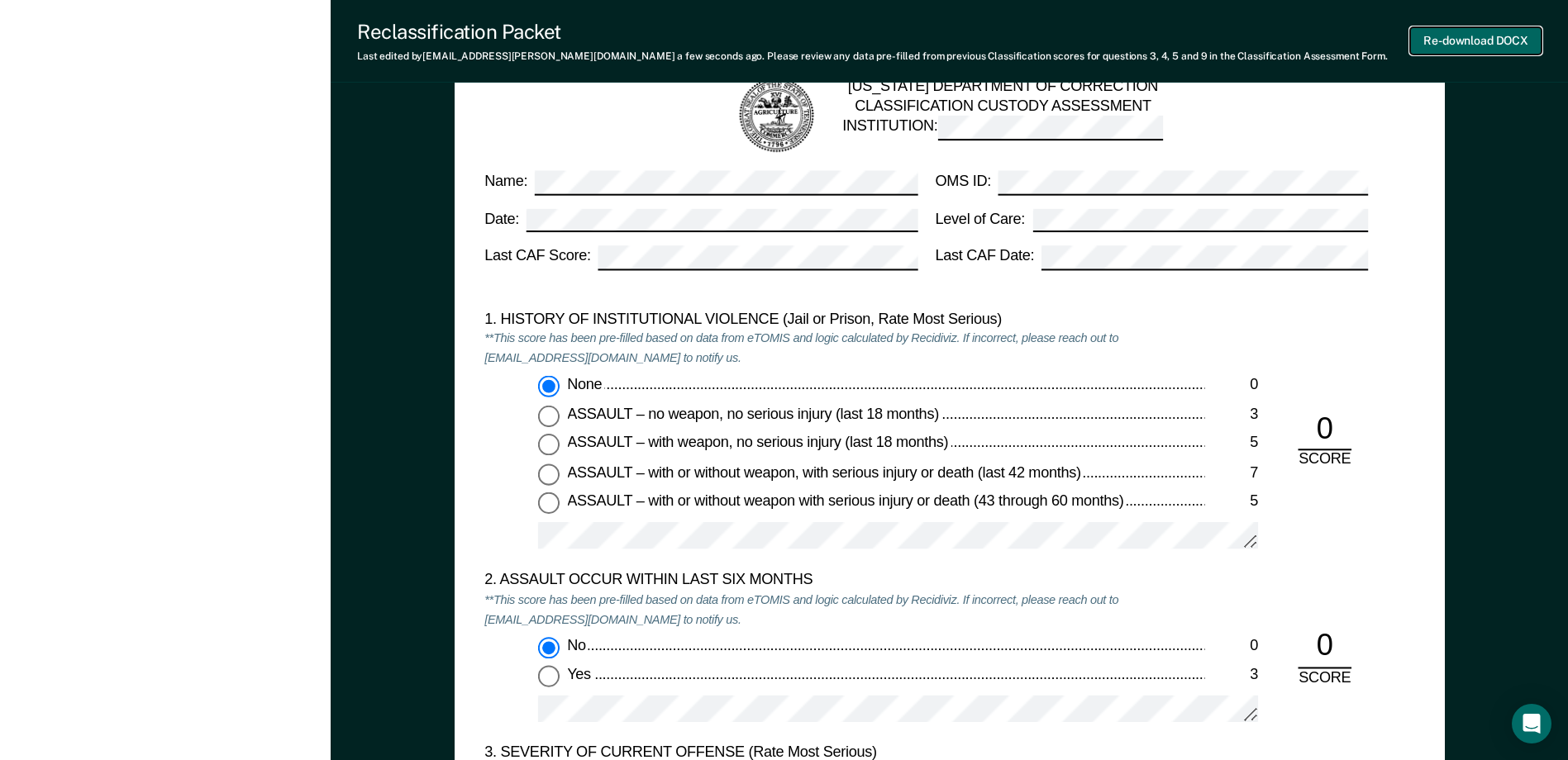
drag, startPoint x: 1496, startPoint y: 46, endPoint x: 1563, endPoint y: 92, distance: 81.3
click at [1496, 46] on button "Re-download DOCX" at bounding box center [1475, 40] width 131 height 27
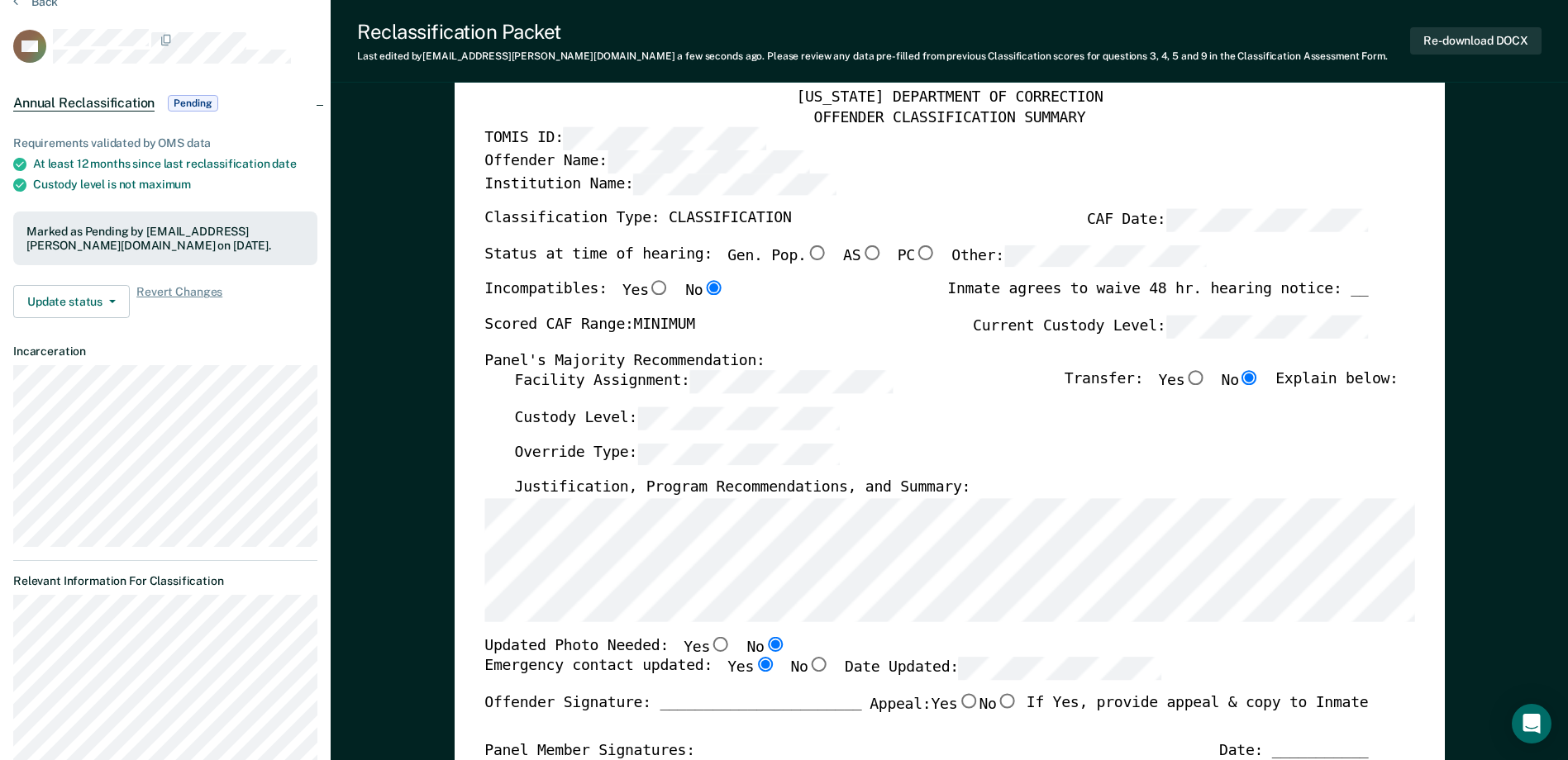
scroll to position [0, 0]
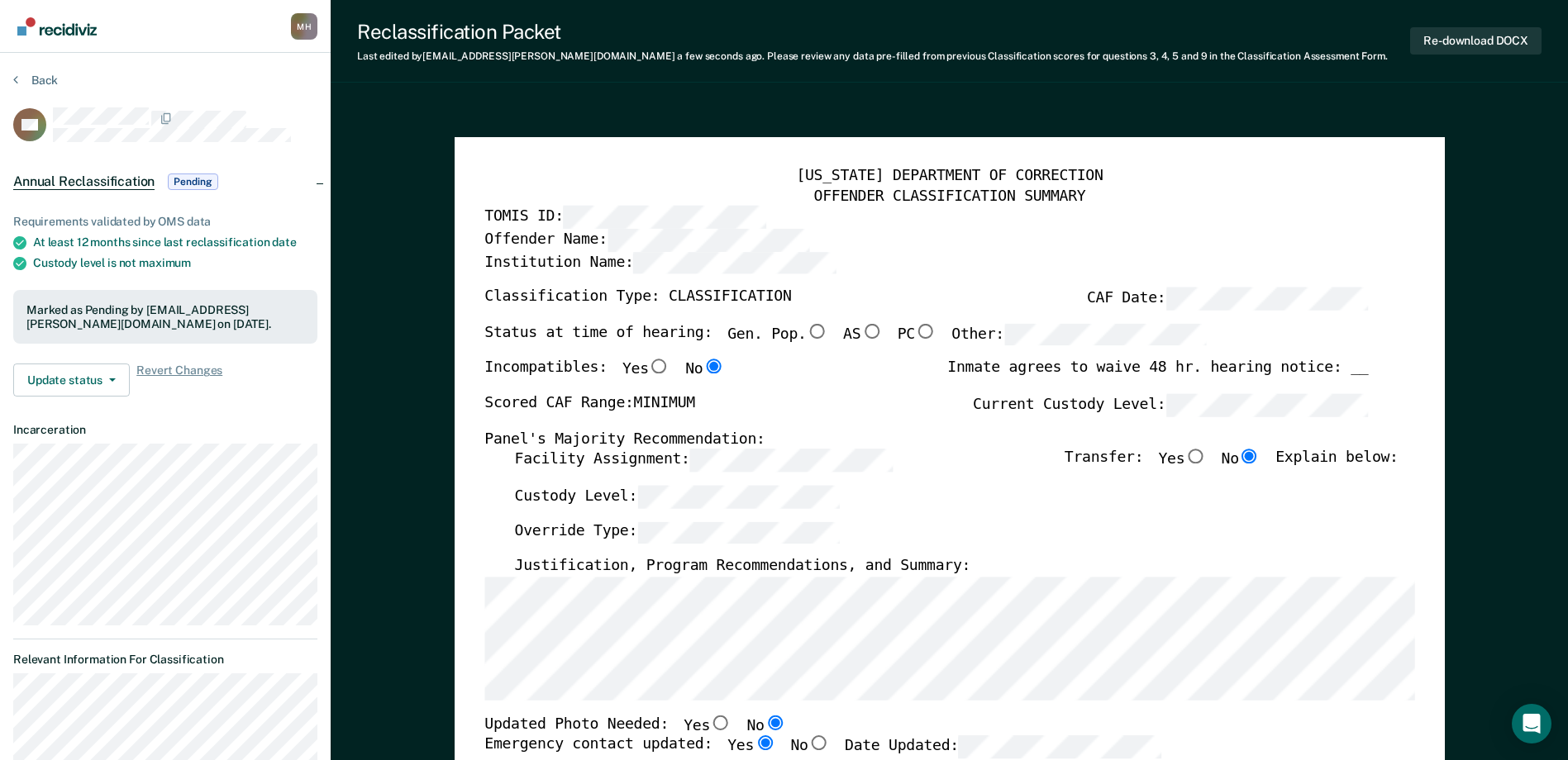
click at [38, 89] on div "Back" at bounding box center [165, 89] width 304 height 35
click at [49, 81] on button "Back" at bounding box center [36, 80] width 45 height 15
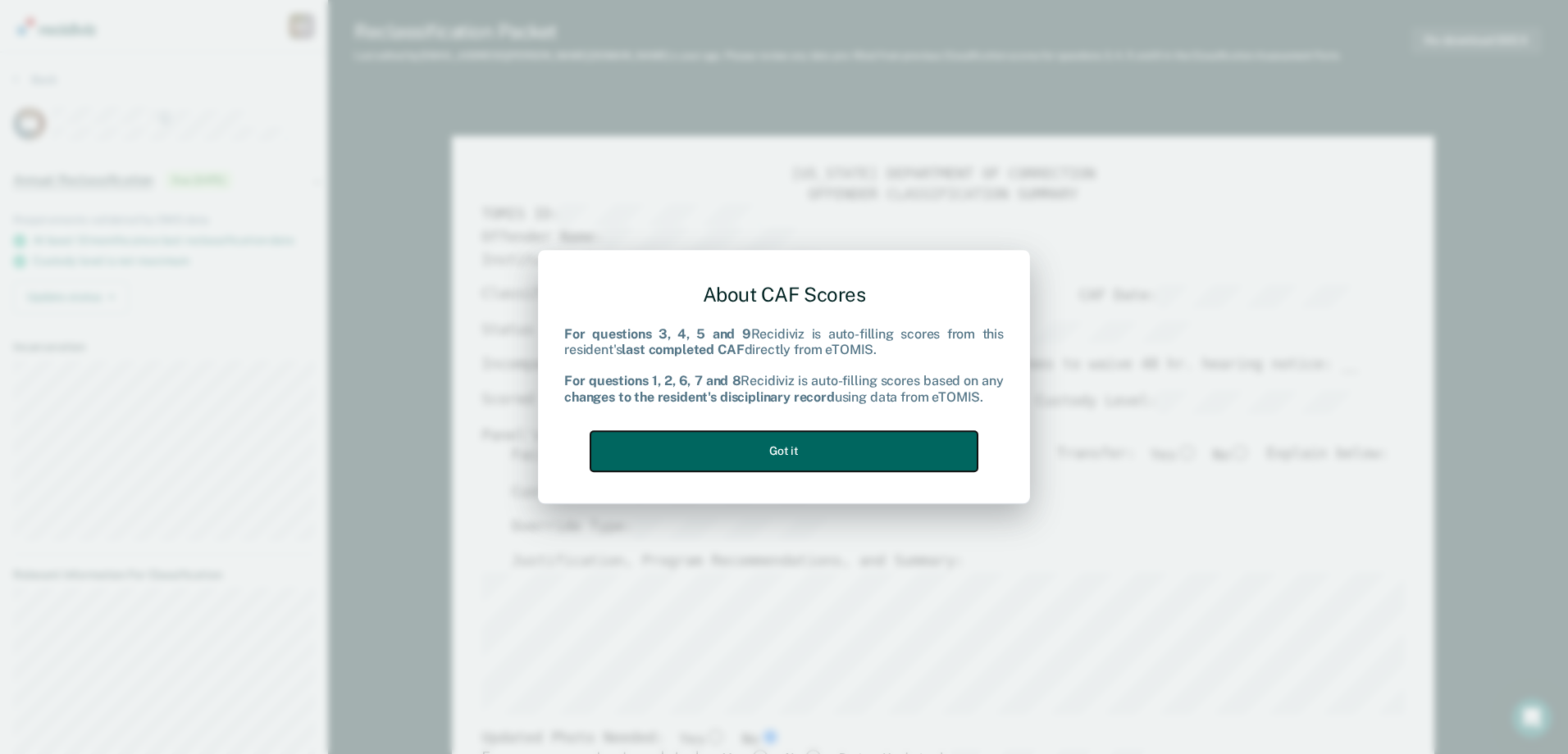
click at [774, 451] on button "Got it" at bounding box center [784, 451] width 387 height 40
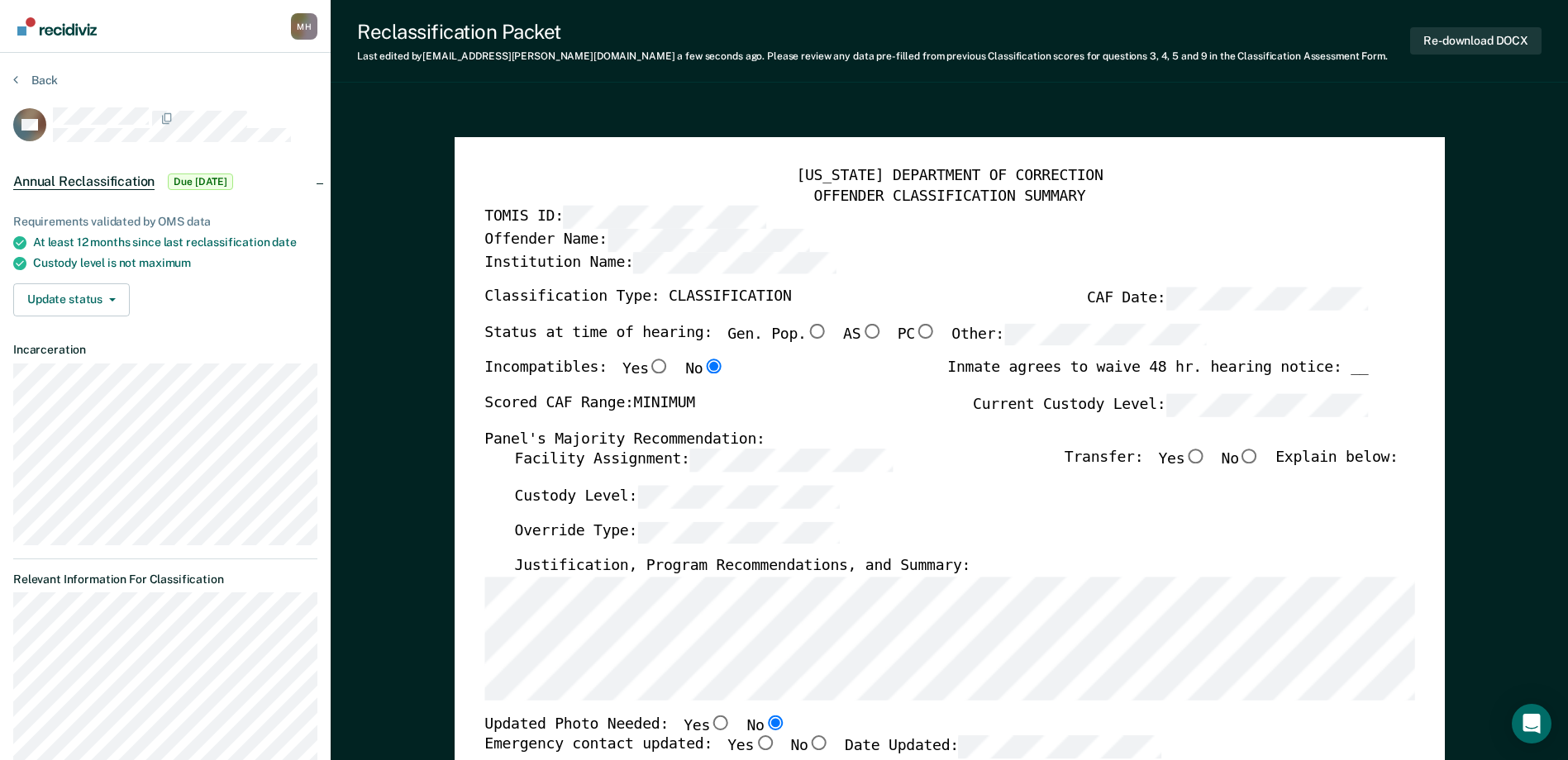
click at [1259, 460] on input "No" at bounding box center [1250, 457] width 21 height 15
type textarea "x"
radio input "true"
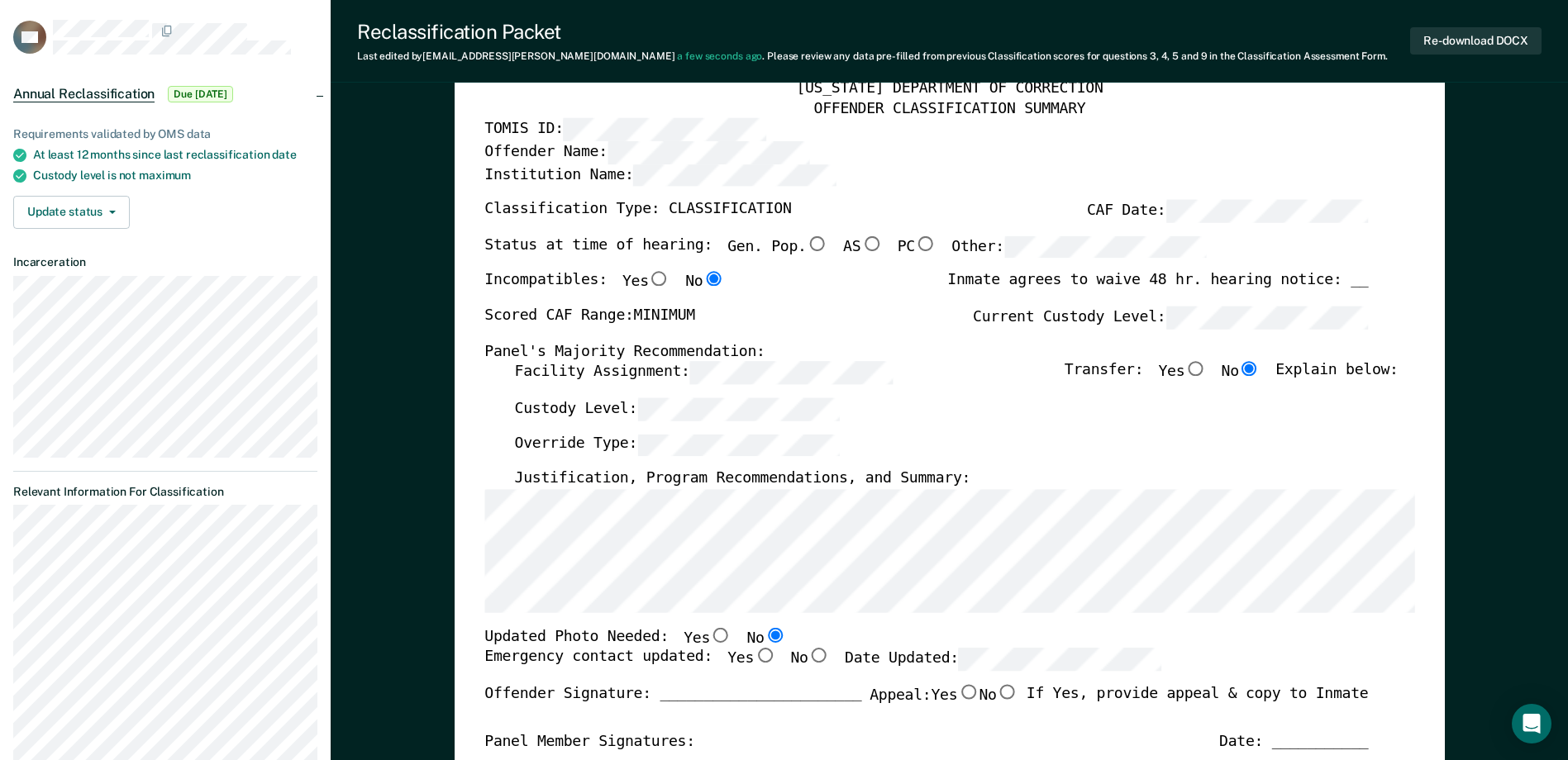
scroll to position [82, 0]
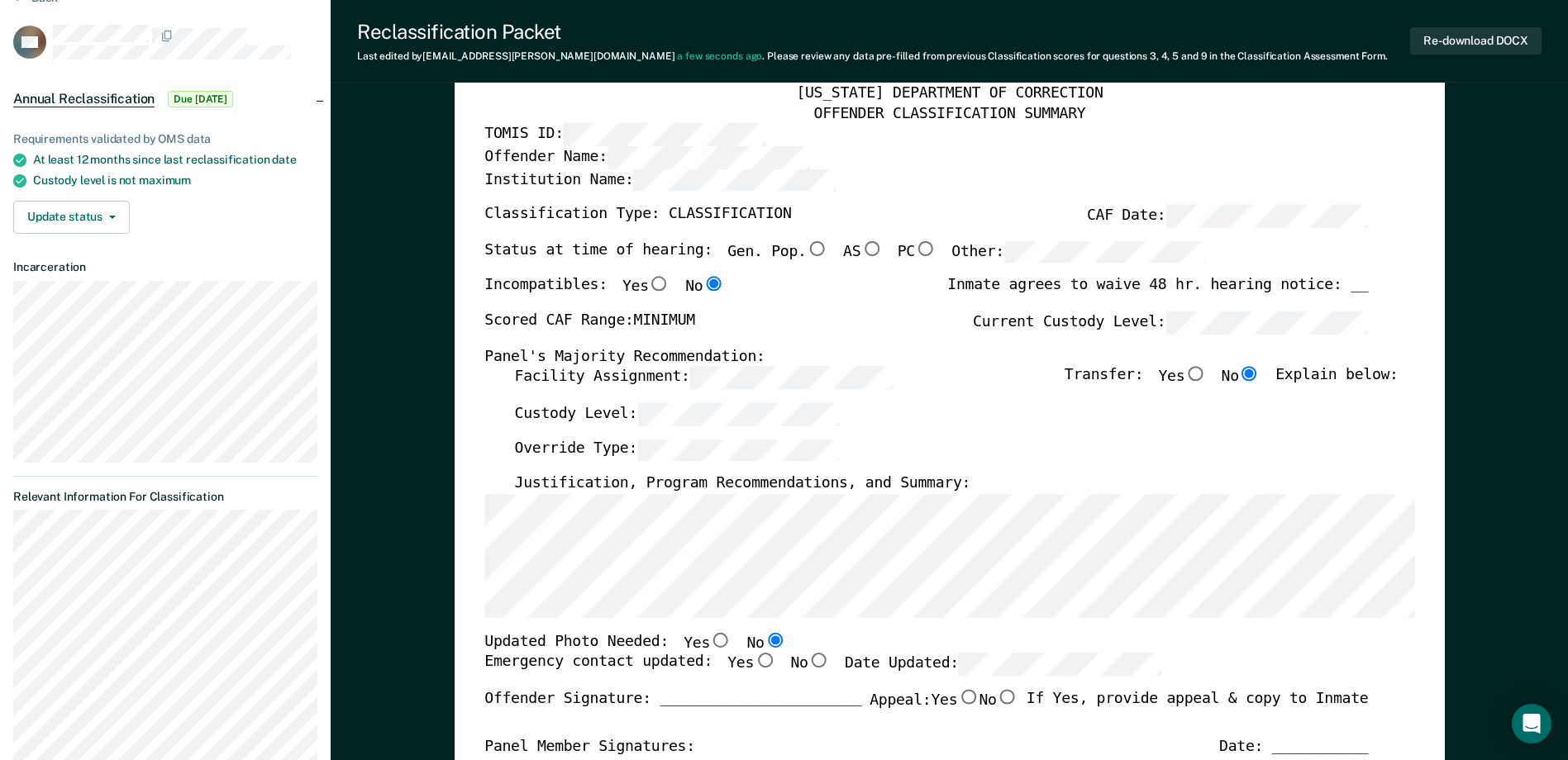
click at [806, 252] on input "Gen. Pop." at bounding box center [817, 249] width 21 height 15
type textarea "x"
radio input "true"
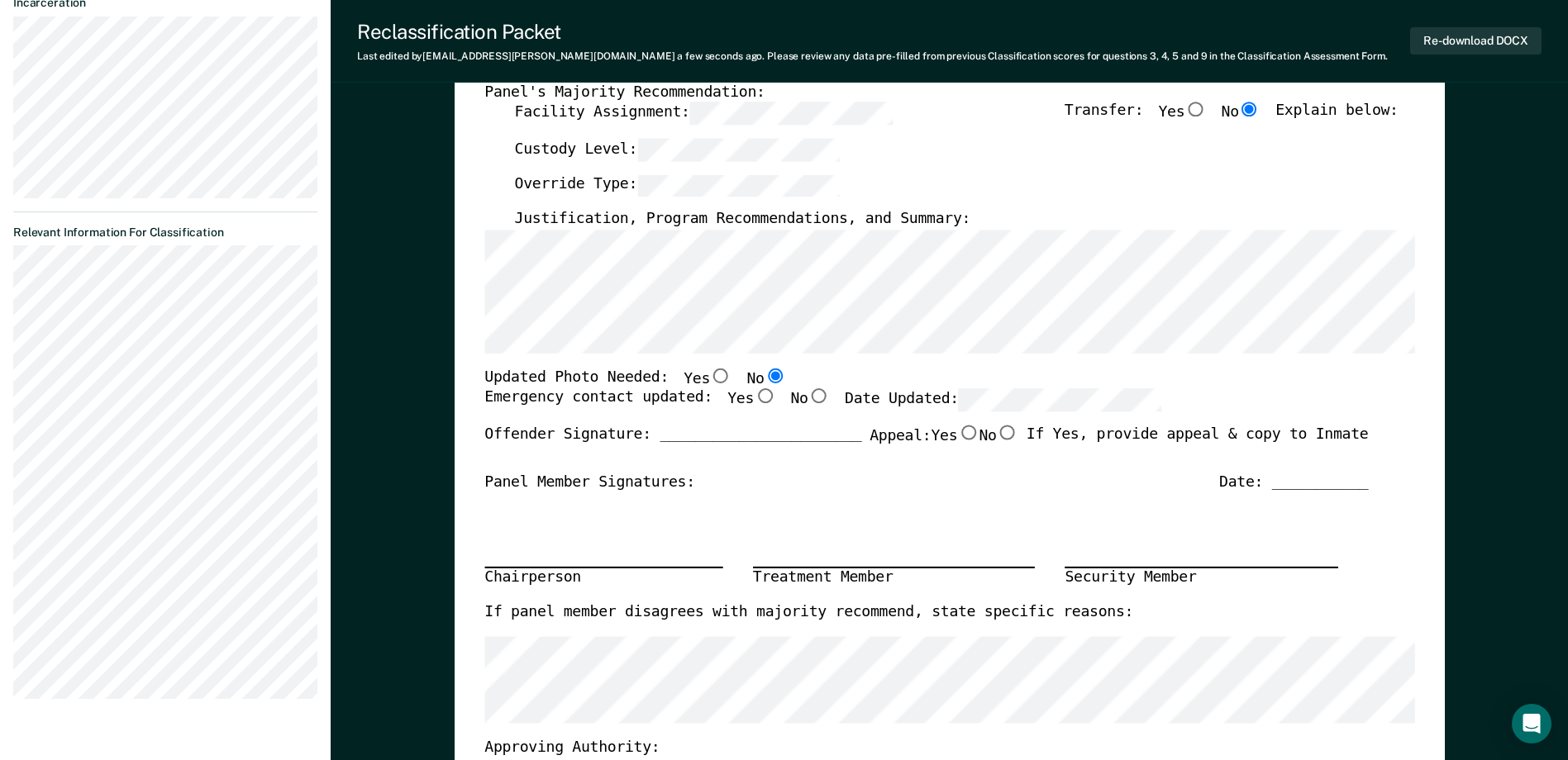
scroll to position [413, 0]
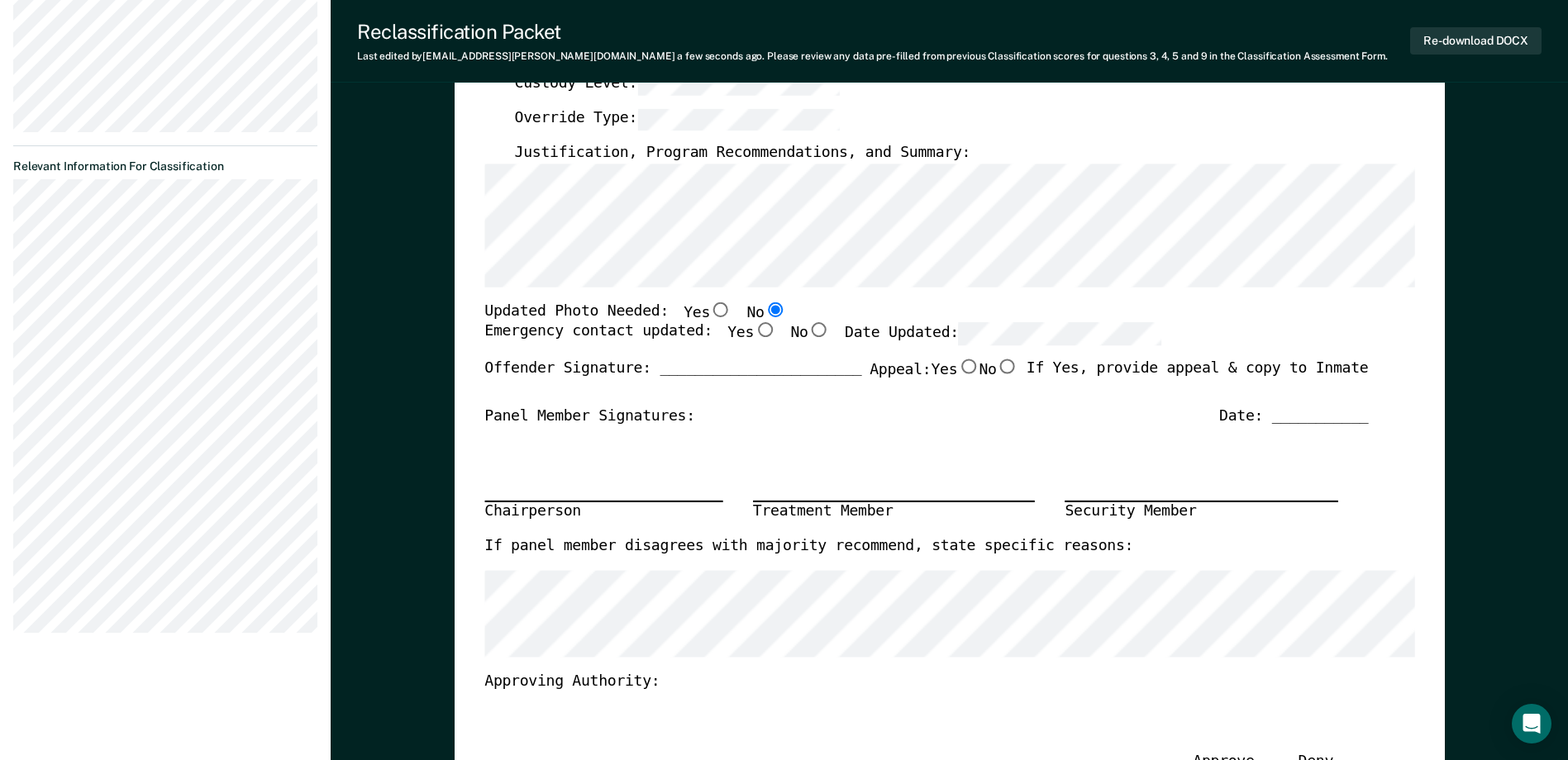
click at [754, 333] on input "Yes" at bounding box center [765, 330] width 21 height 15
type textarea "x"
radio input "true"
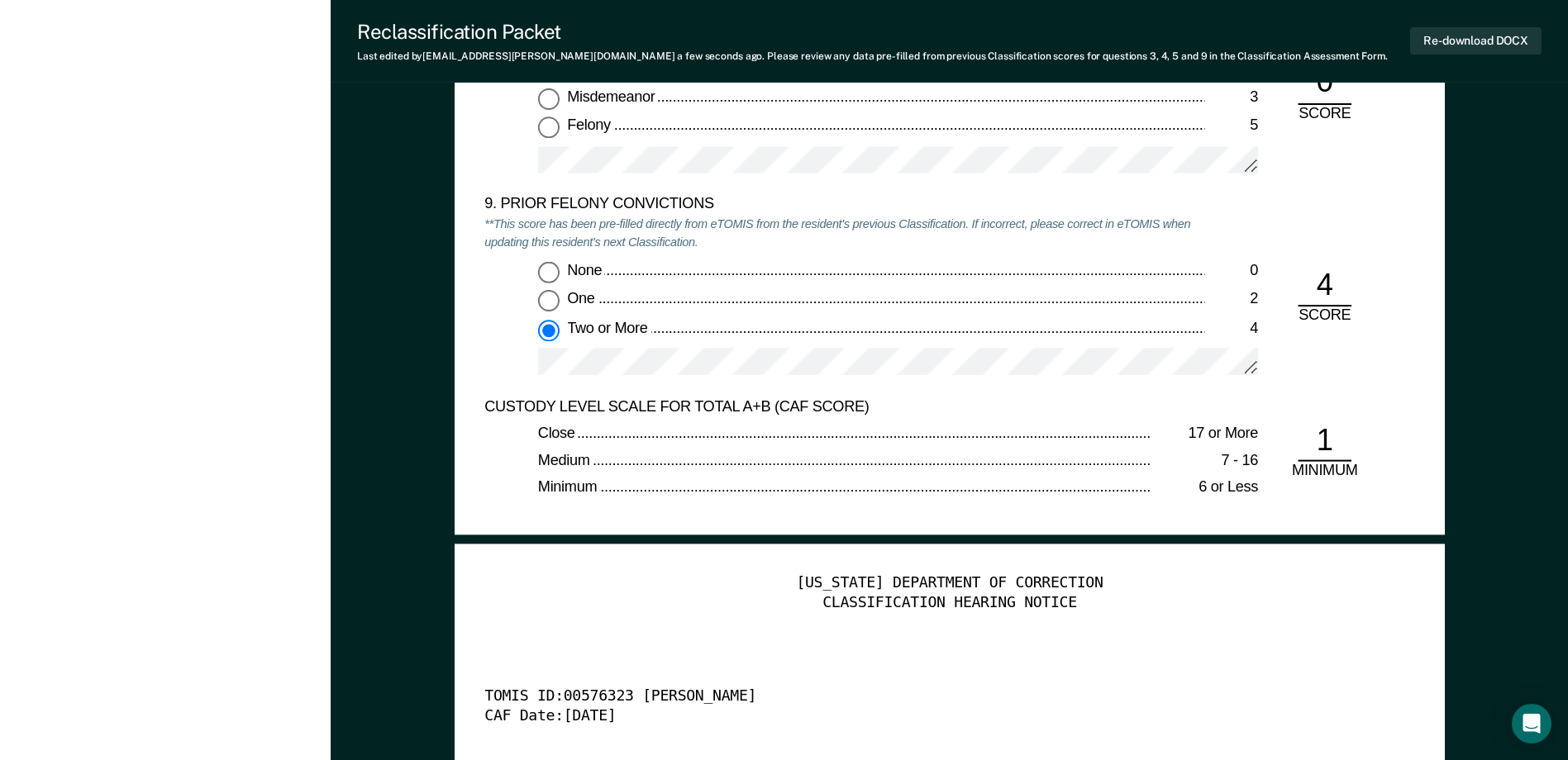
scroll to position [3635, 0]
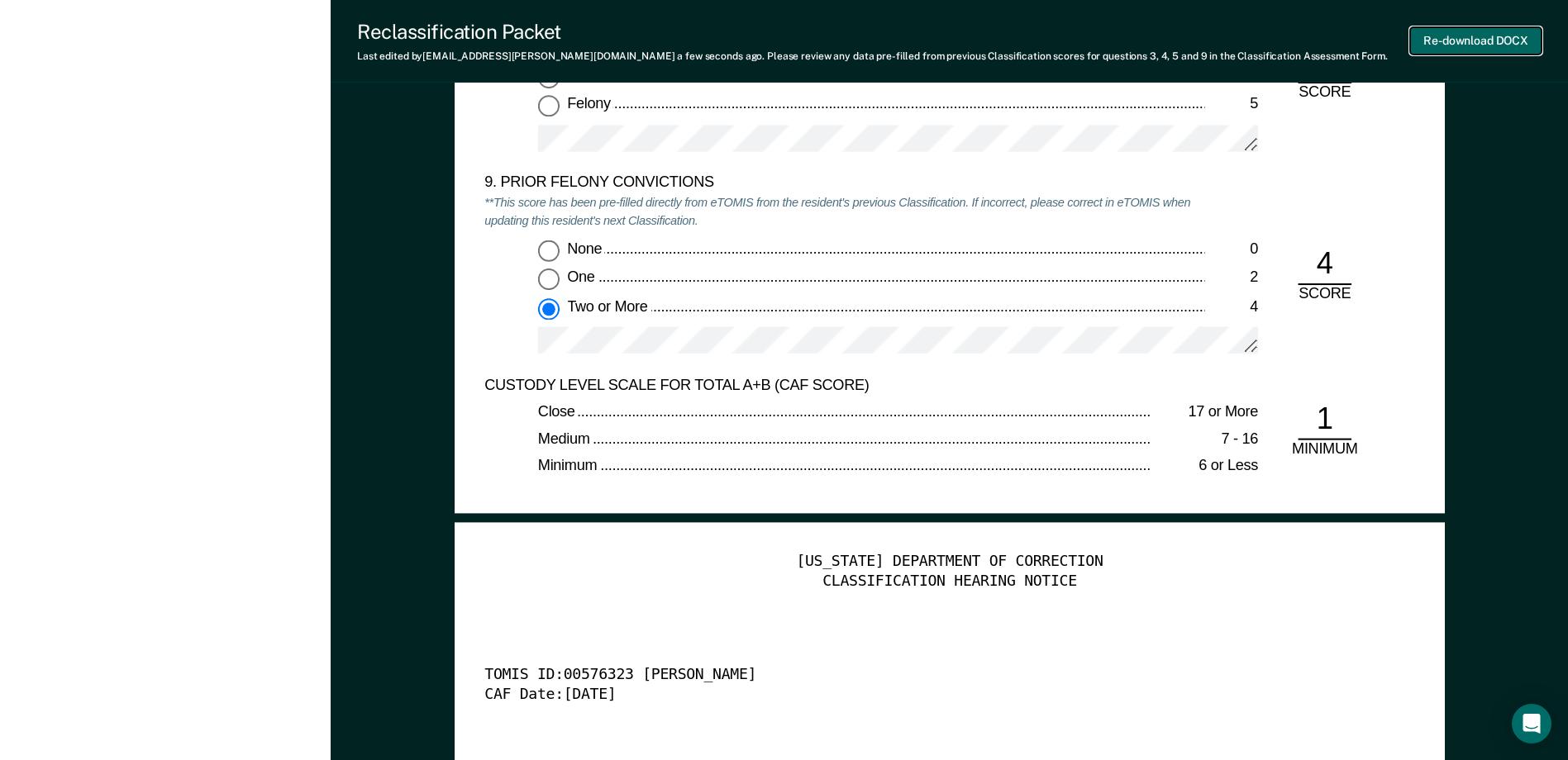
click at [1457, 37] on button "Re-download DOCX" at bounding box center [1475, 40] width 131 height 27
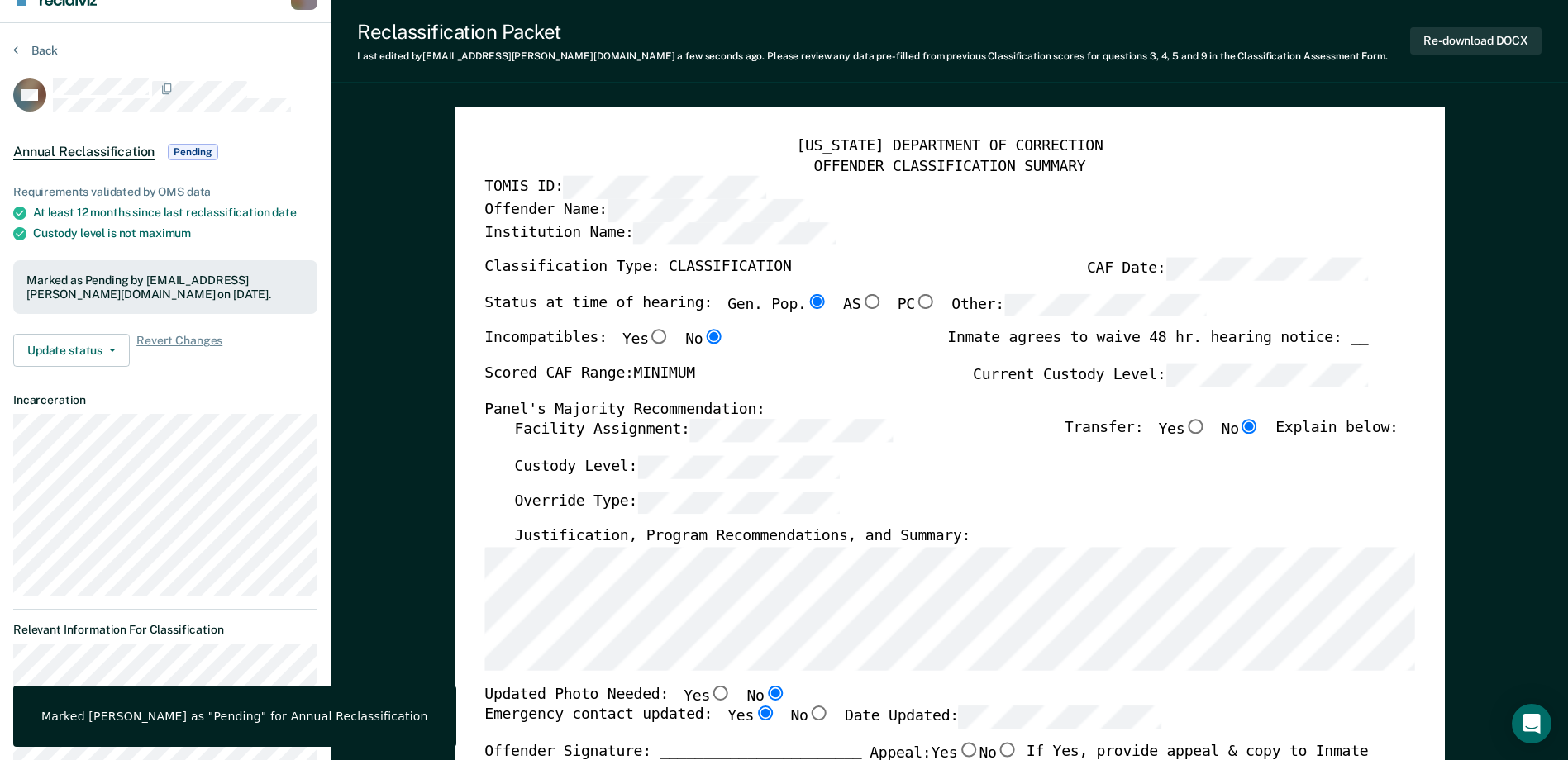
scroll to position [0, 0]
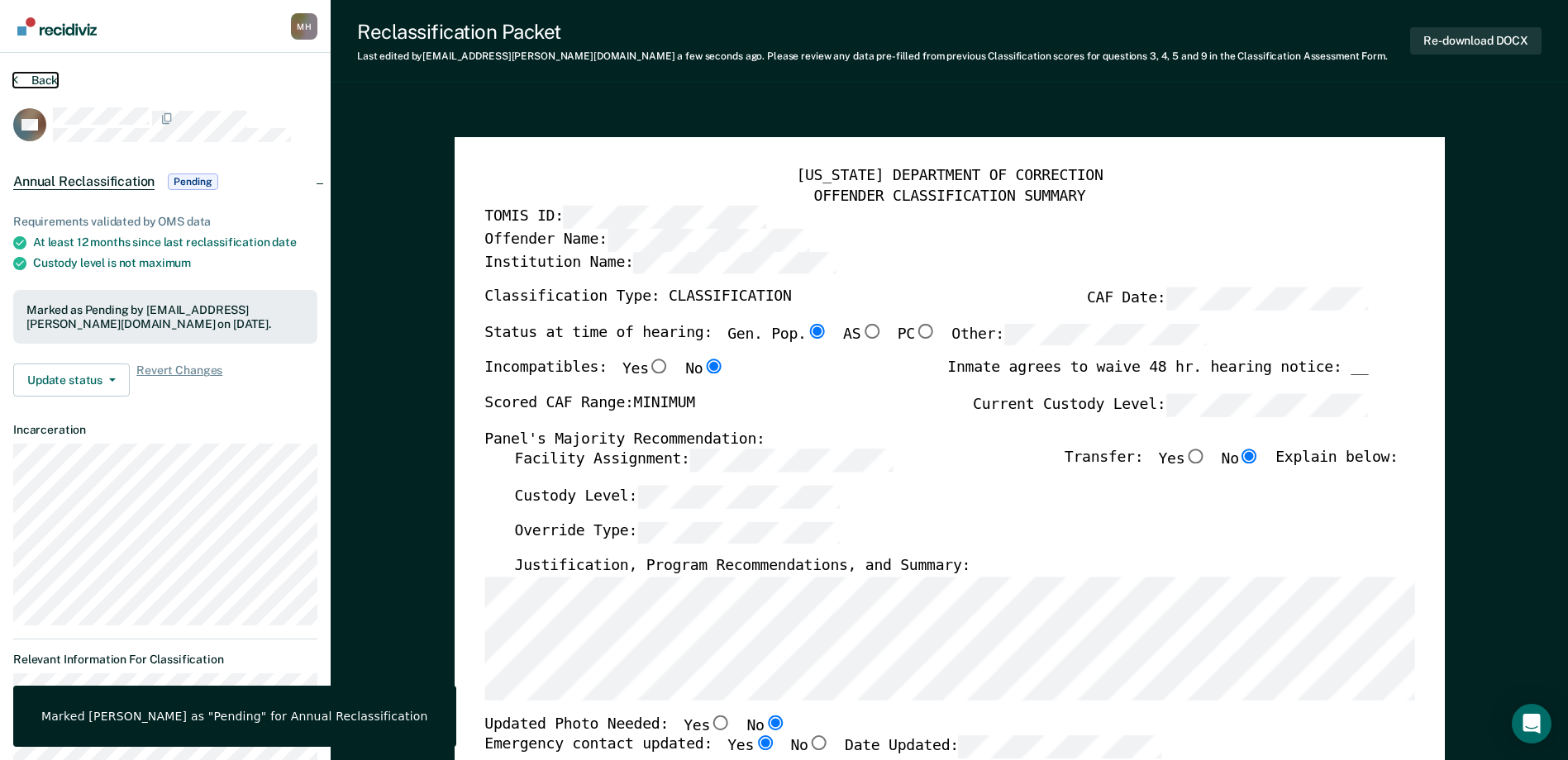
click at [33, 80] on button "Back" at bounding box center [36, 80] width 45 height 15
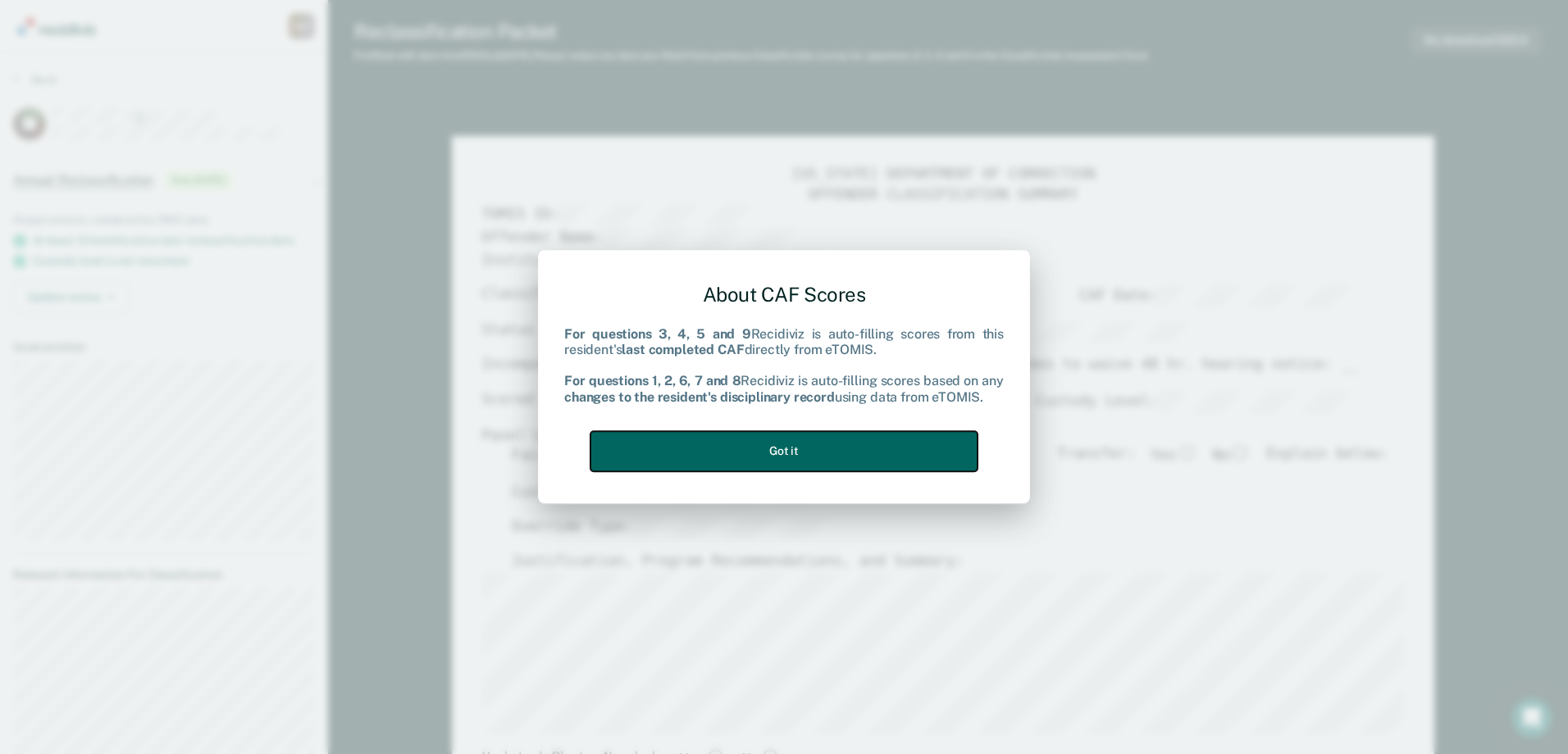
click at [810, 455] on button "Got it" at bounding box center [784, 451] width 387 height 40
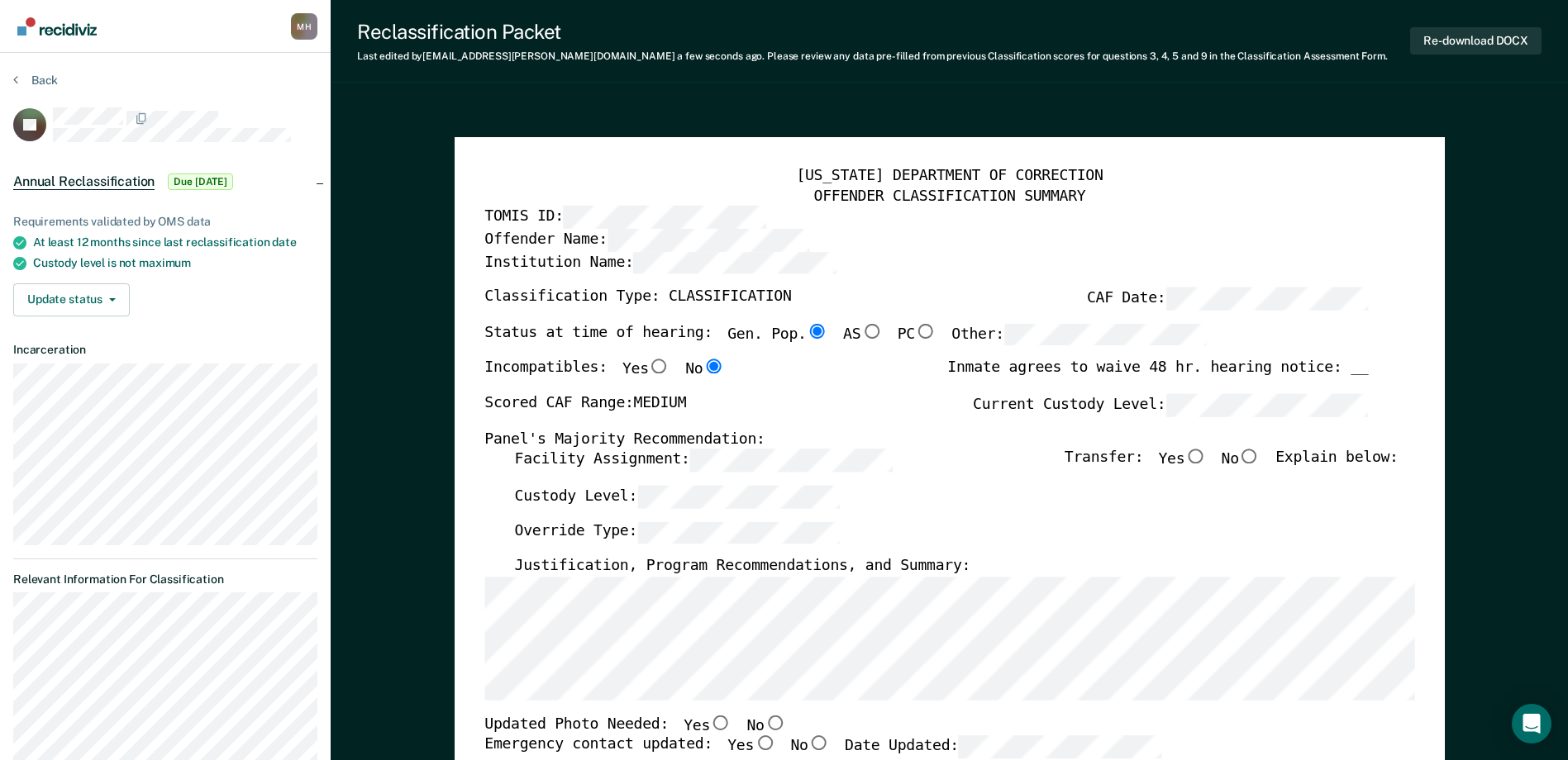
click at [1038, 417] on label "Current Custody Level:" at bounding box center [1171, 405] width 395 height 22
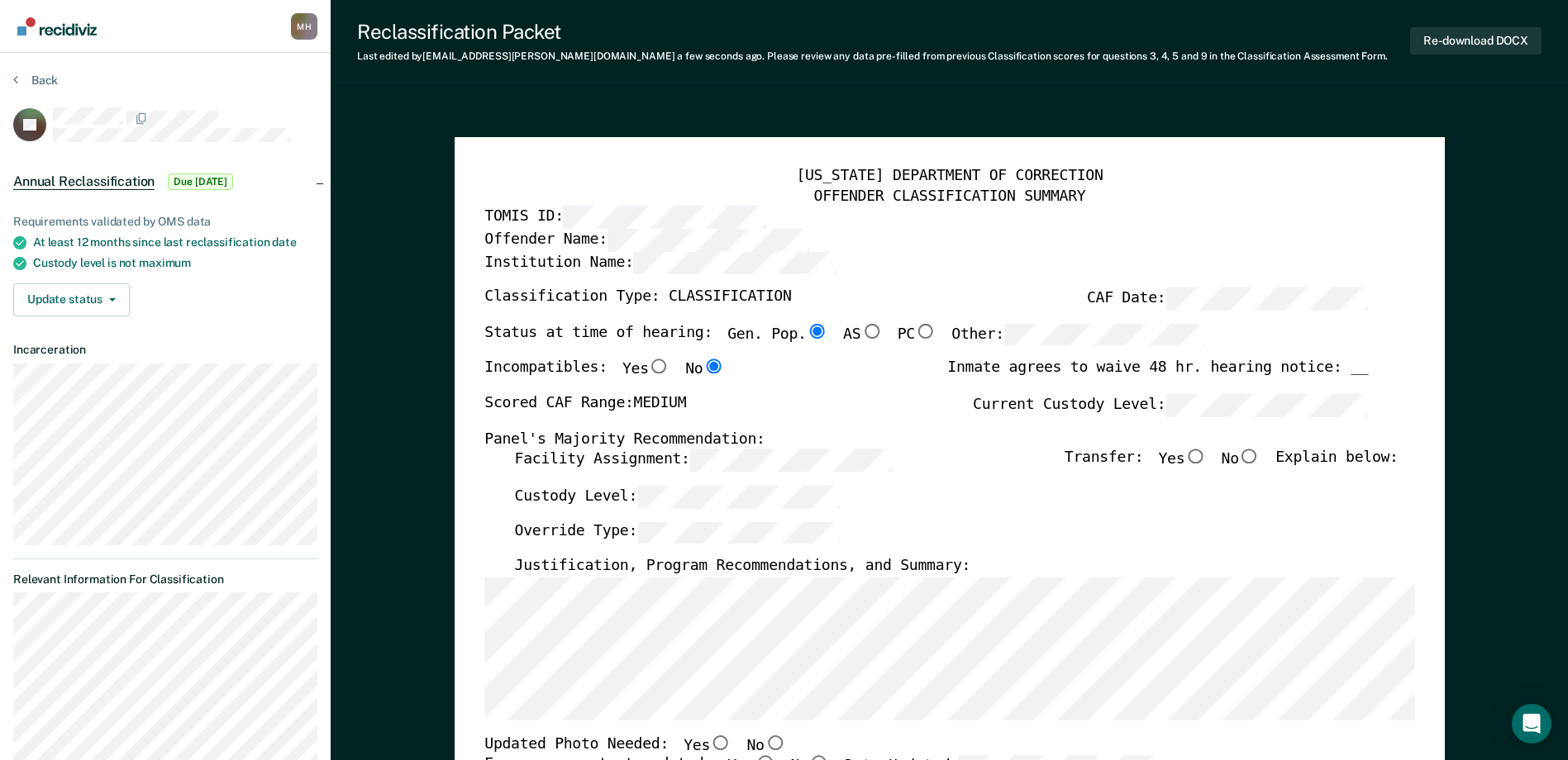
click at [1256, 460] on input "No" at bounding box center [1250, 457] width 21 height 15
type textarea "x"
radio input "true"
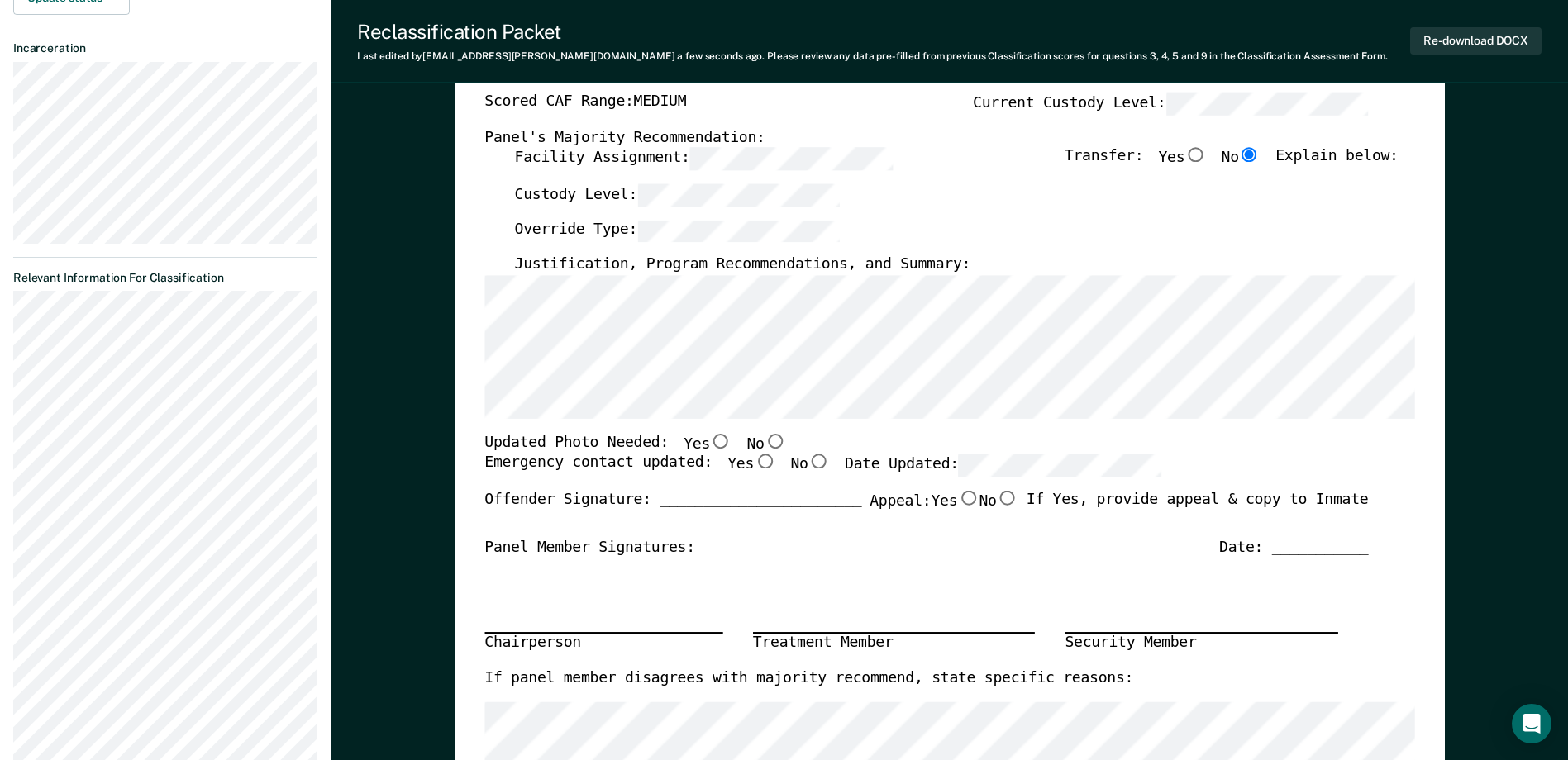
scroll to position [165, 0]
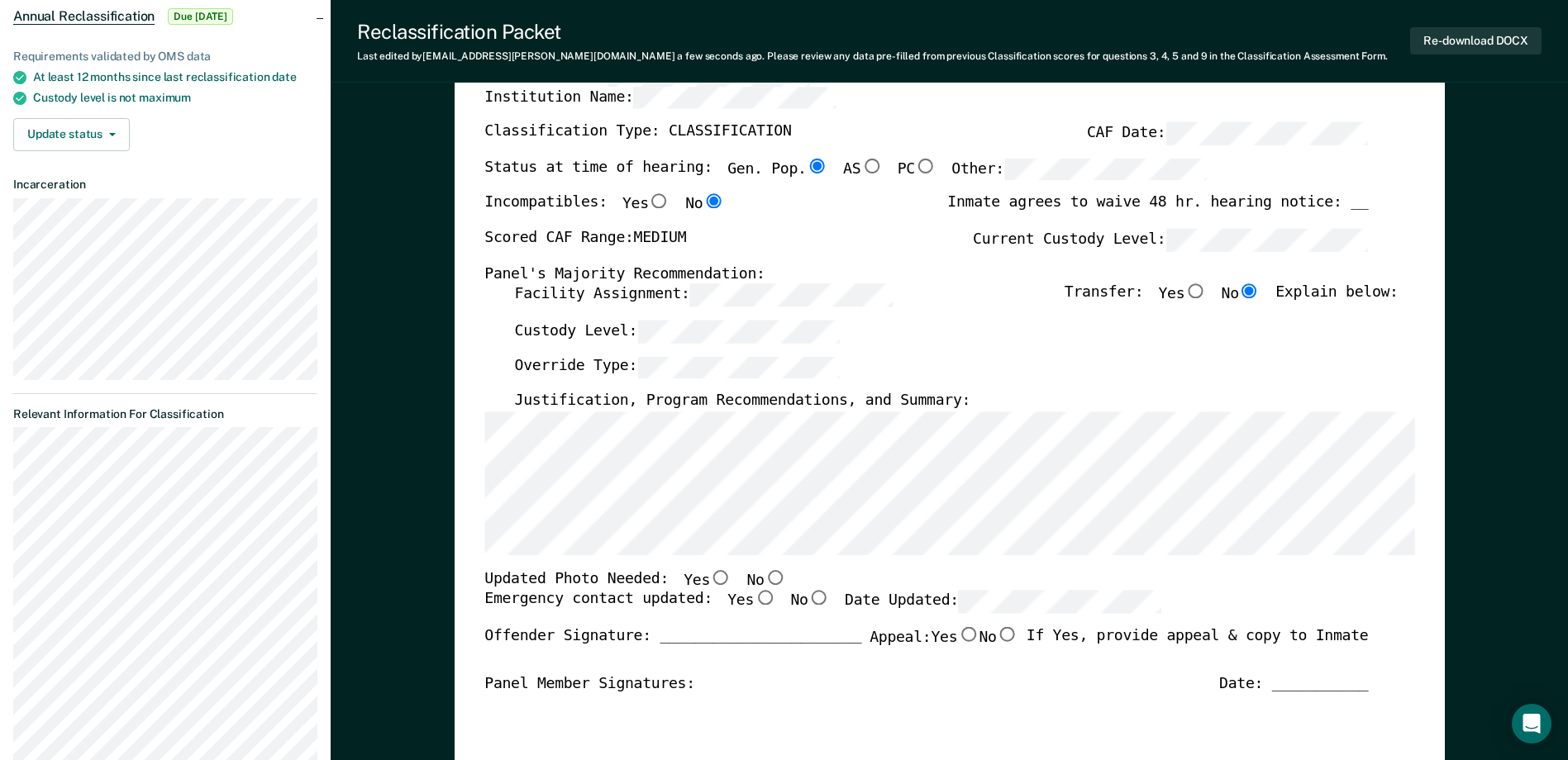
click at [764, 577] on input "No" at bounding box center [775, 578] width 21 height 15
type textarea "x"
radio input "true"
click at [754, 601] on input "Yes" at bounding box center [765, 598] width 21 height 15
type textarea "x"
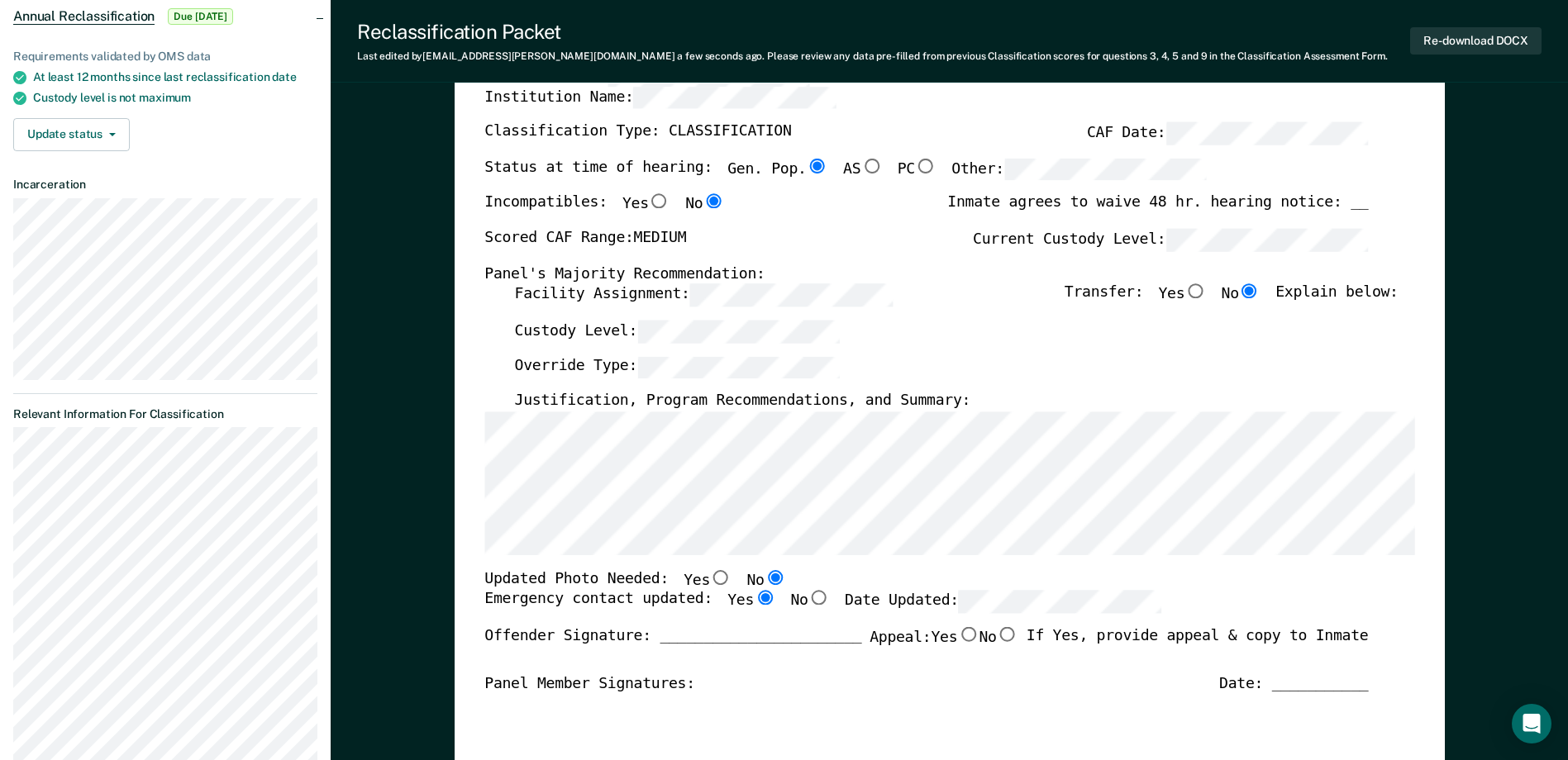
radio input "true"
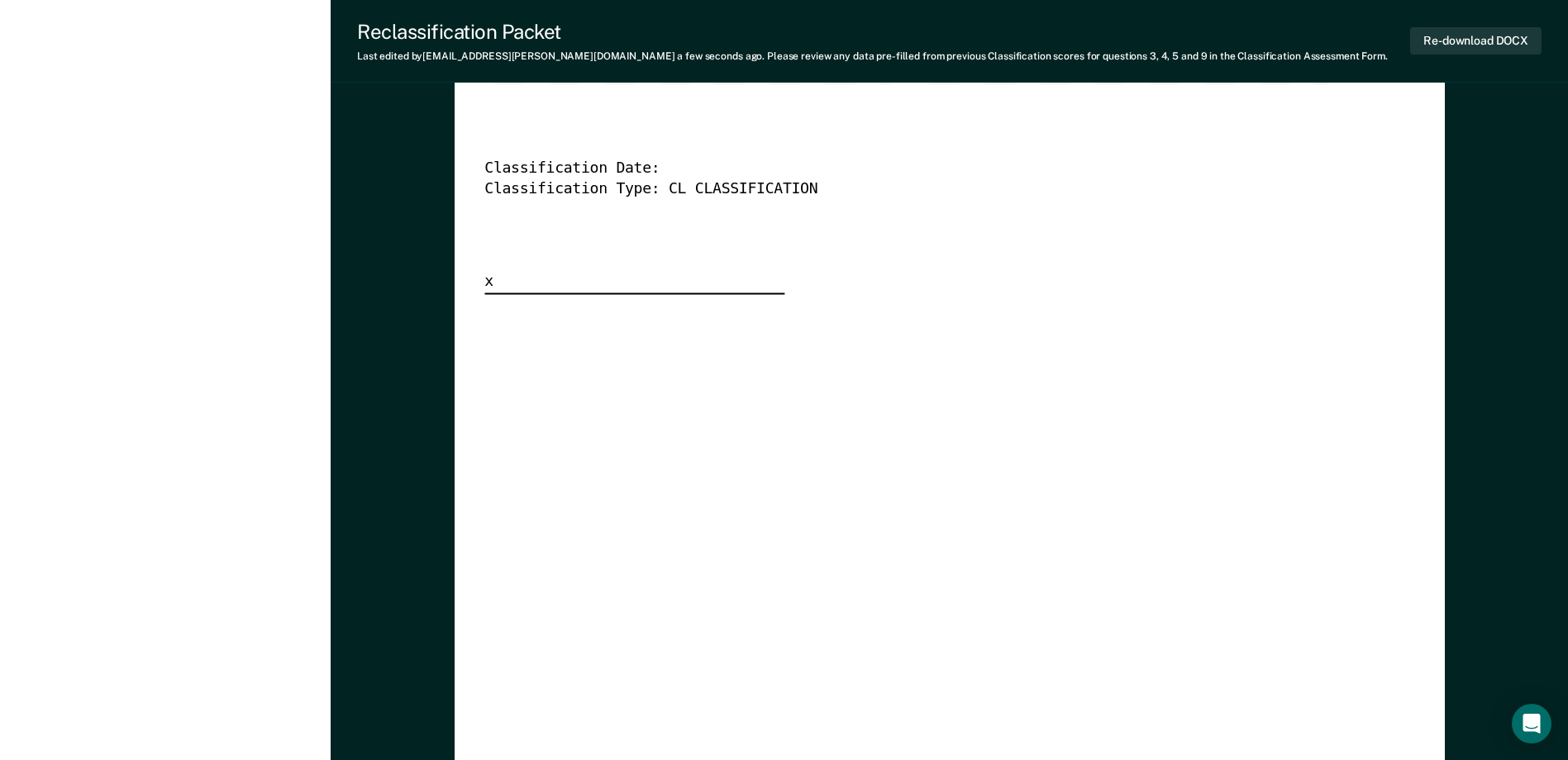
scroll to position [4627, 0]
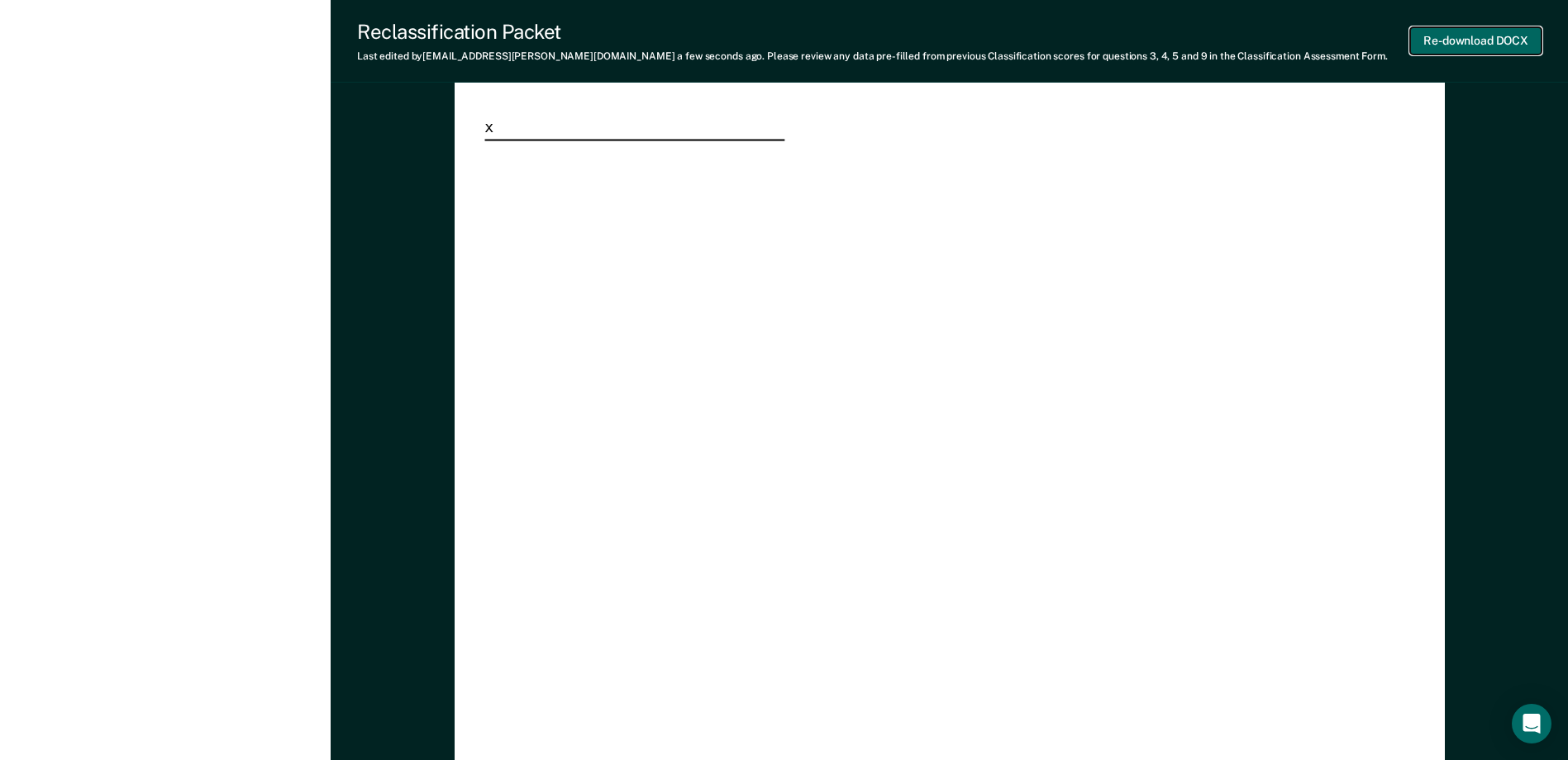
click at [1511, 48] on button "Re-download DOCX" at bounding box center [1475, 40] width 131 height 27
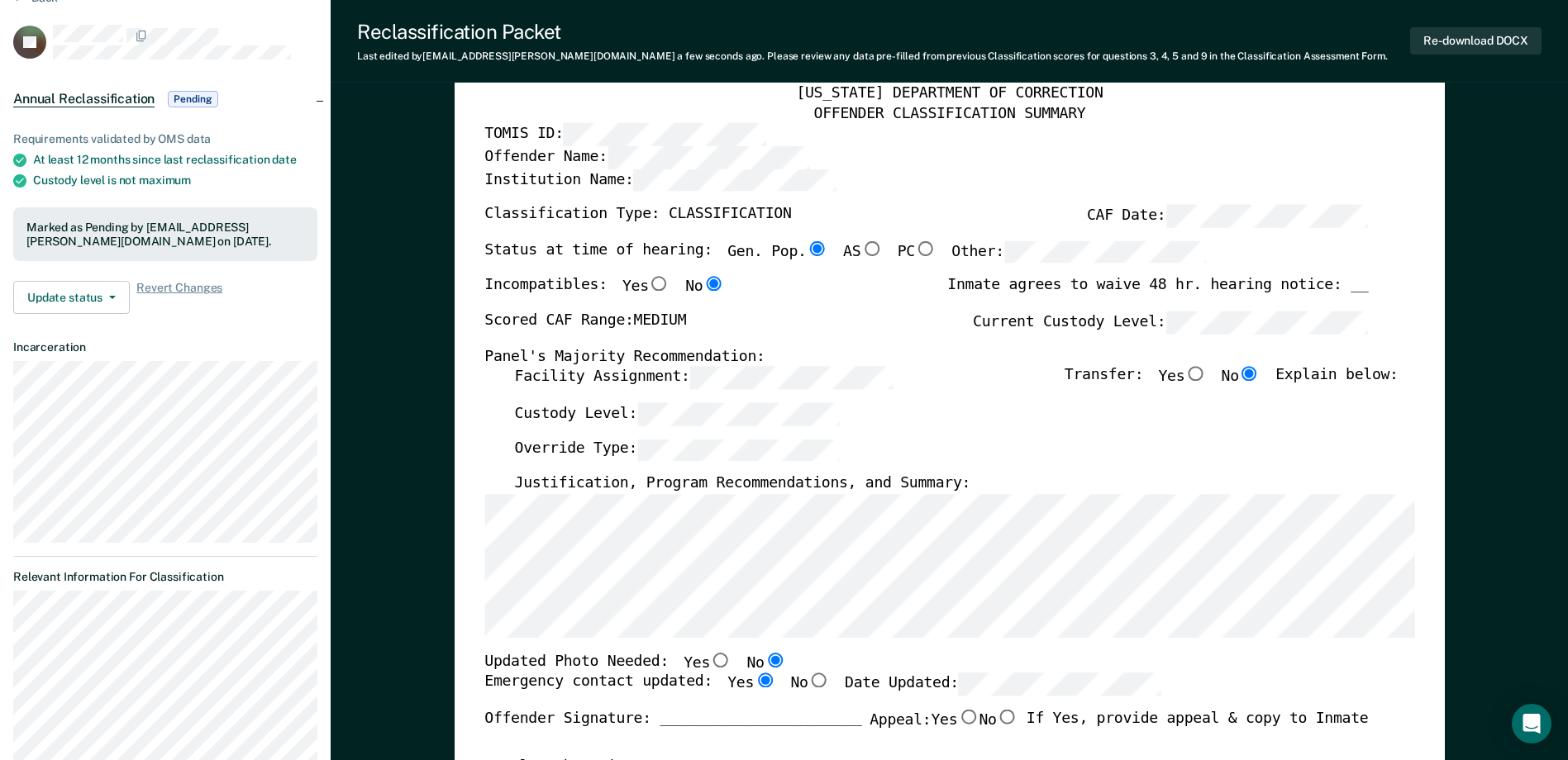
scroll to position [0, 0]
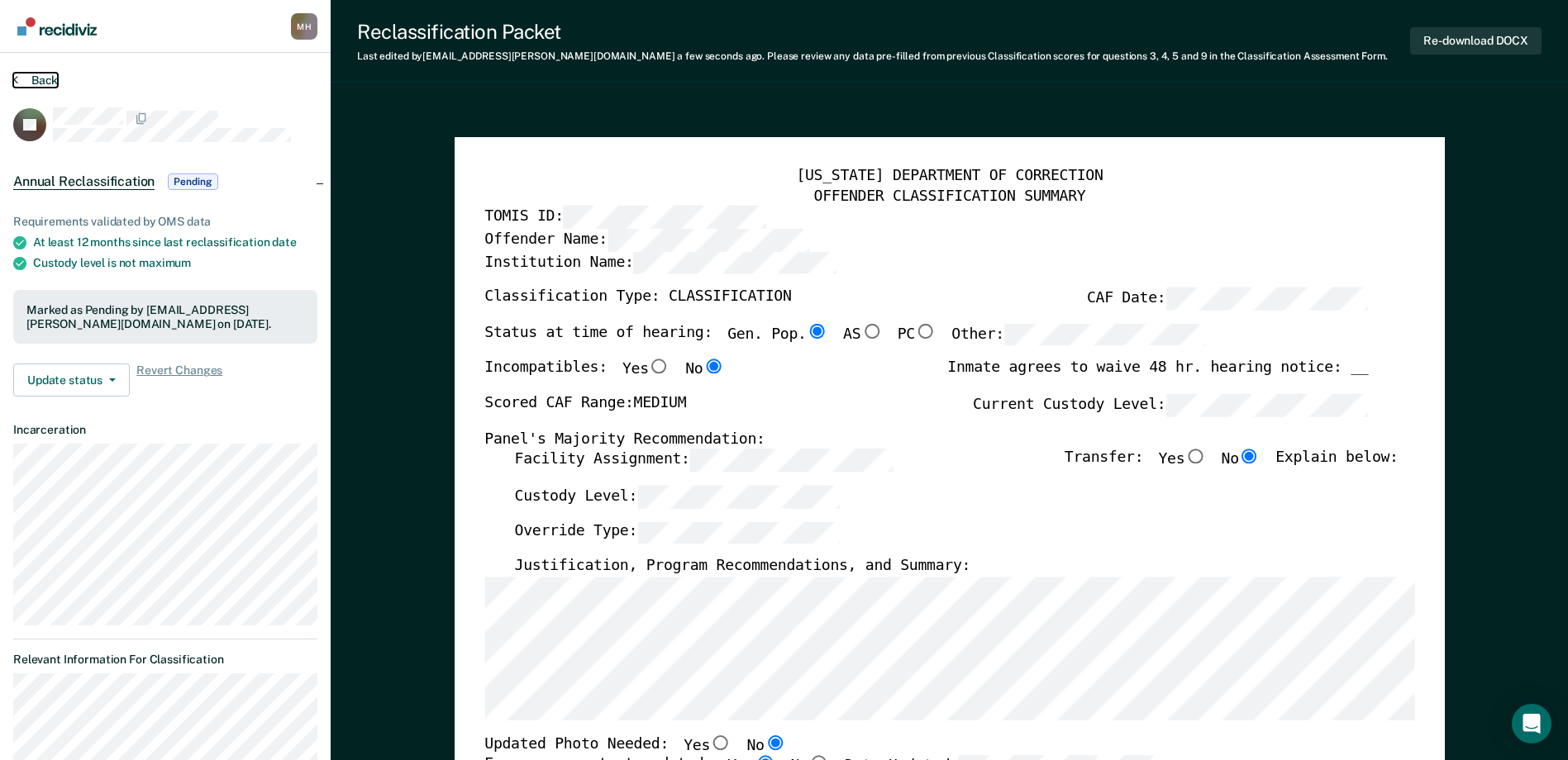
click at [39, 77] on button "Back" at bounding box center [36, 80] width 45 height 15
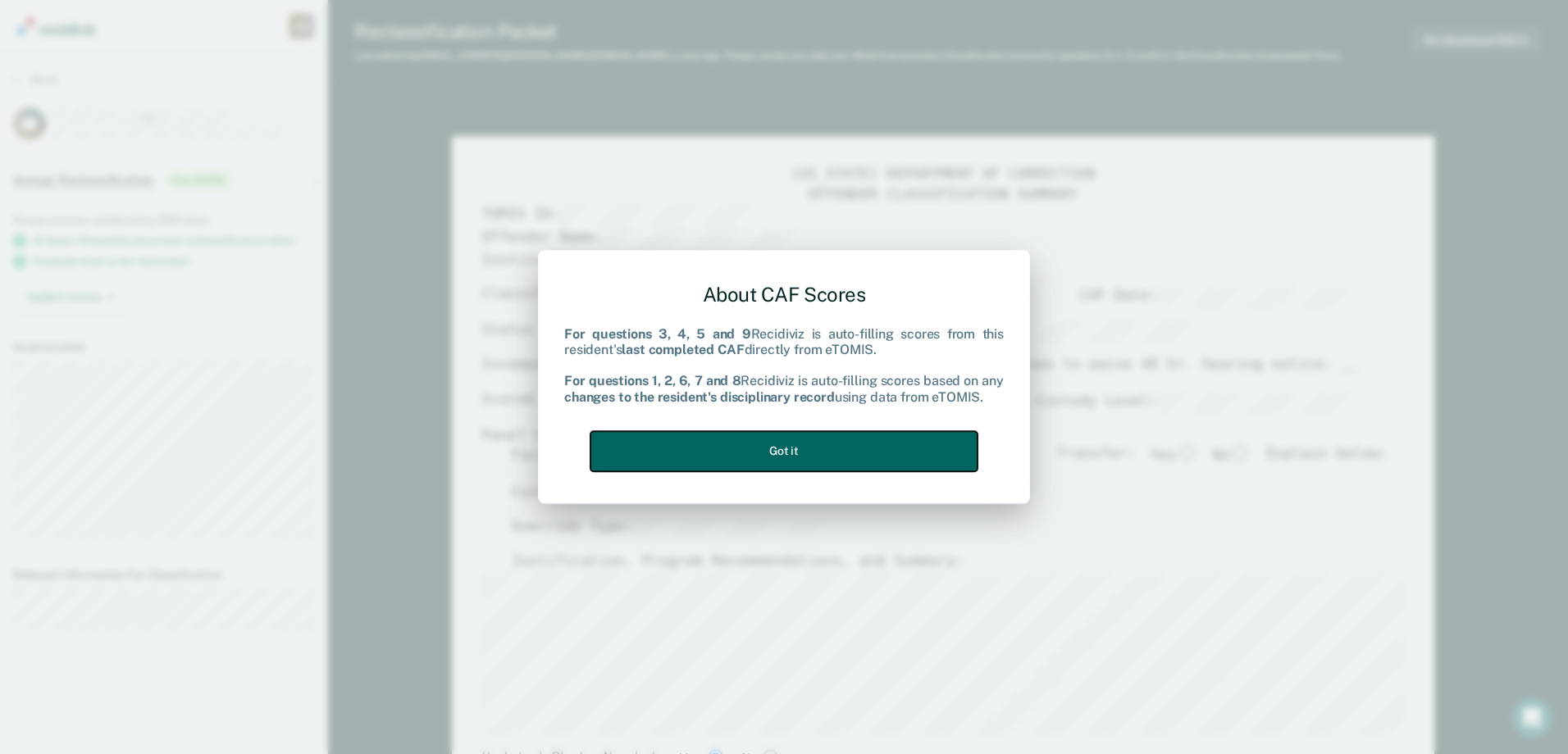
click at [642, 461] on button "Got it" at bounding box center [784, 451] width 387 height 40
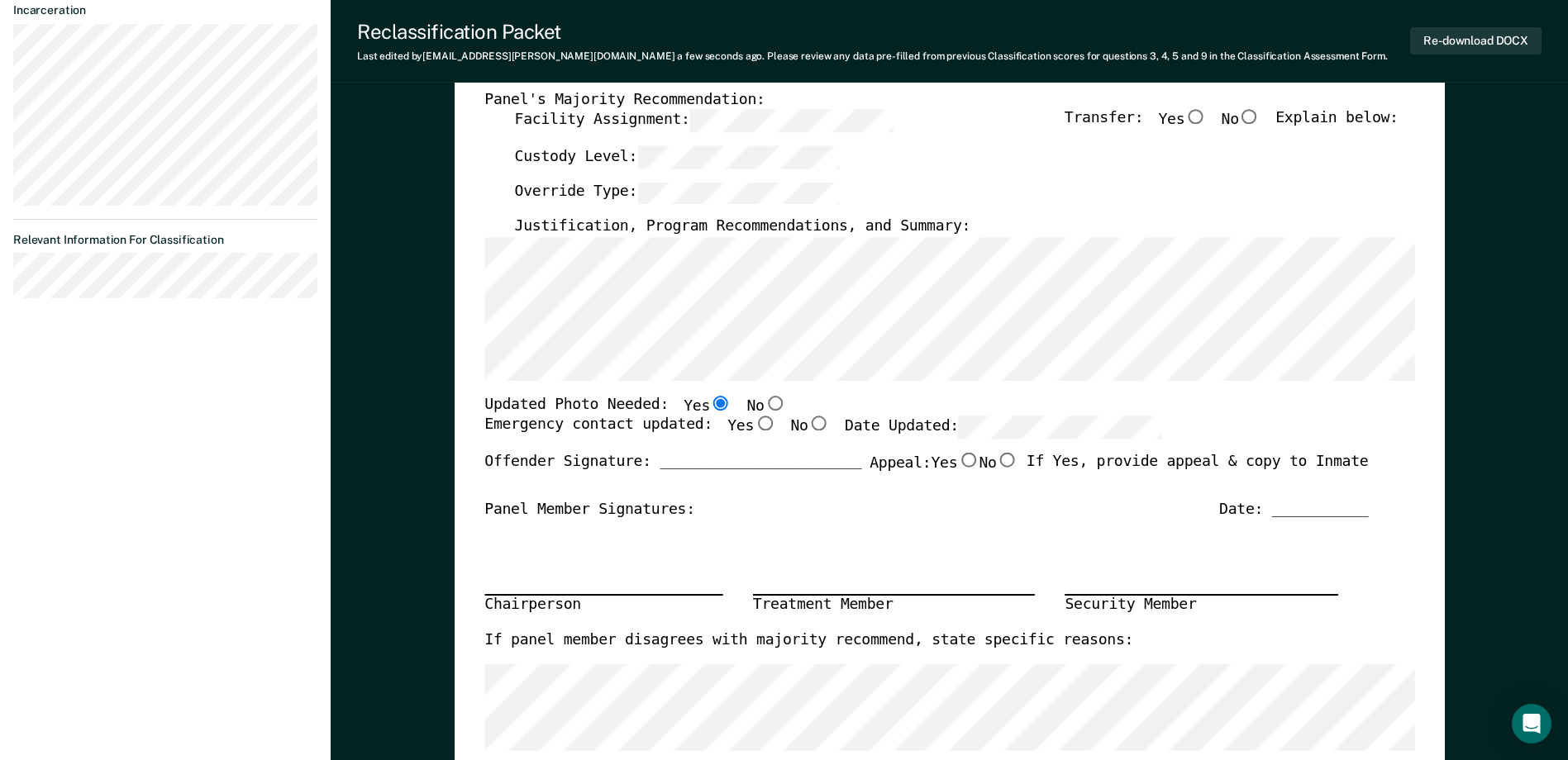
scroll to position [82, 0]
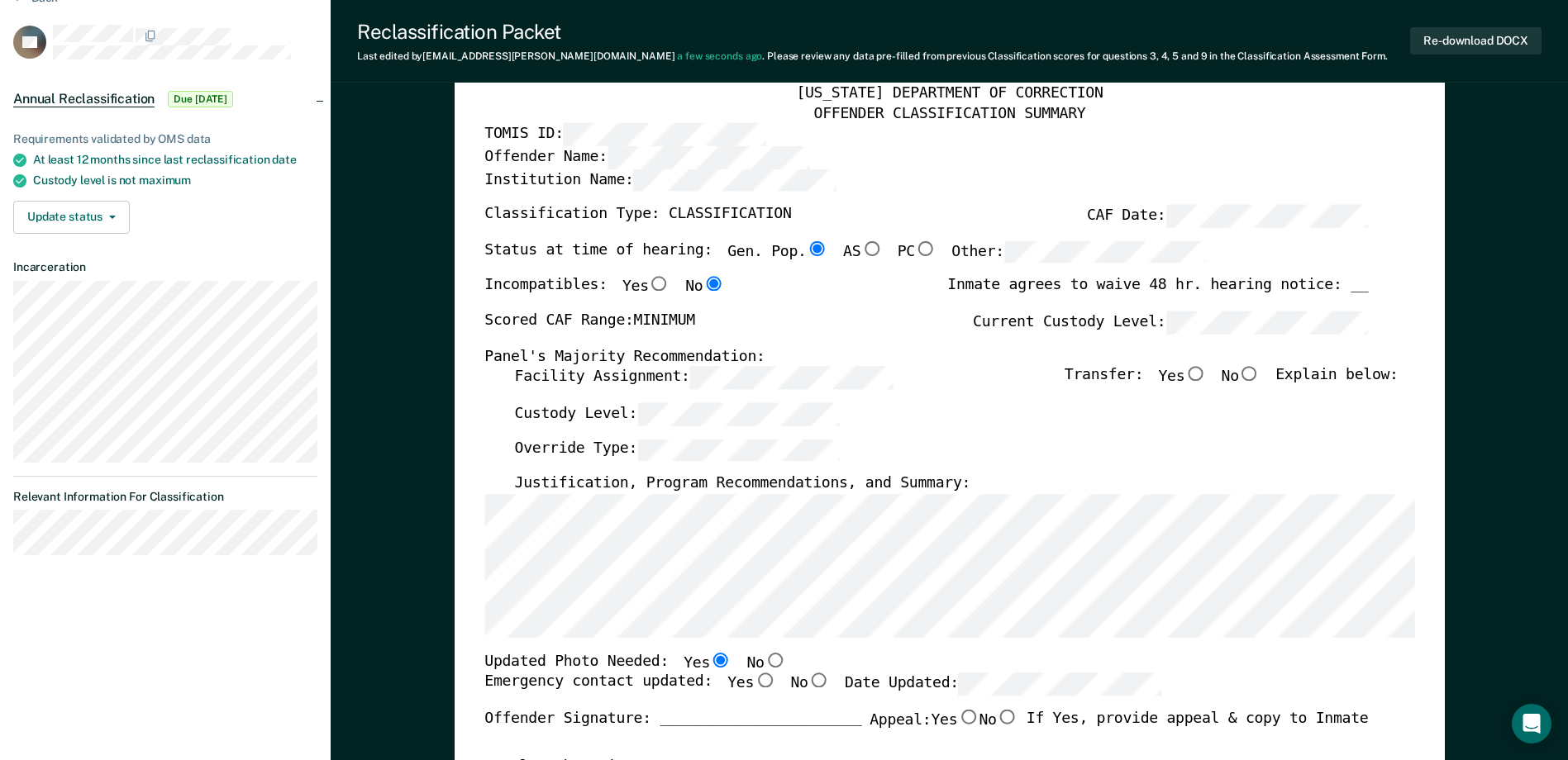
click at [1260, 373] on input "No" at bounding box center [1250, 374] width 21 height 15
type textarea "x"
radio input "true"
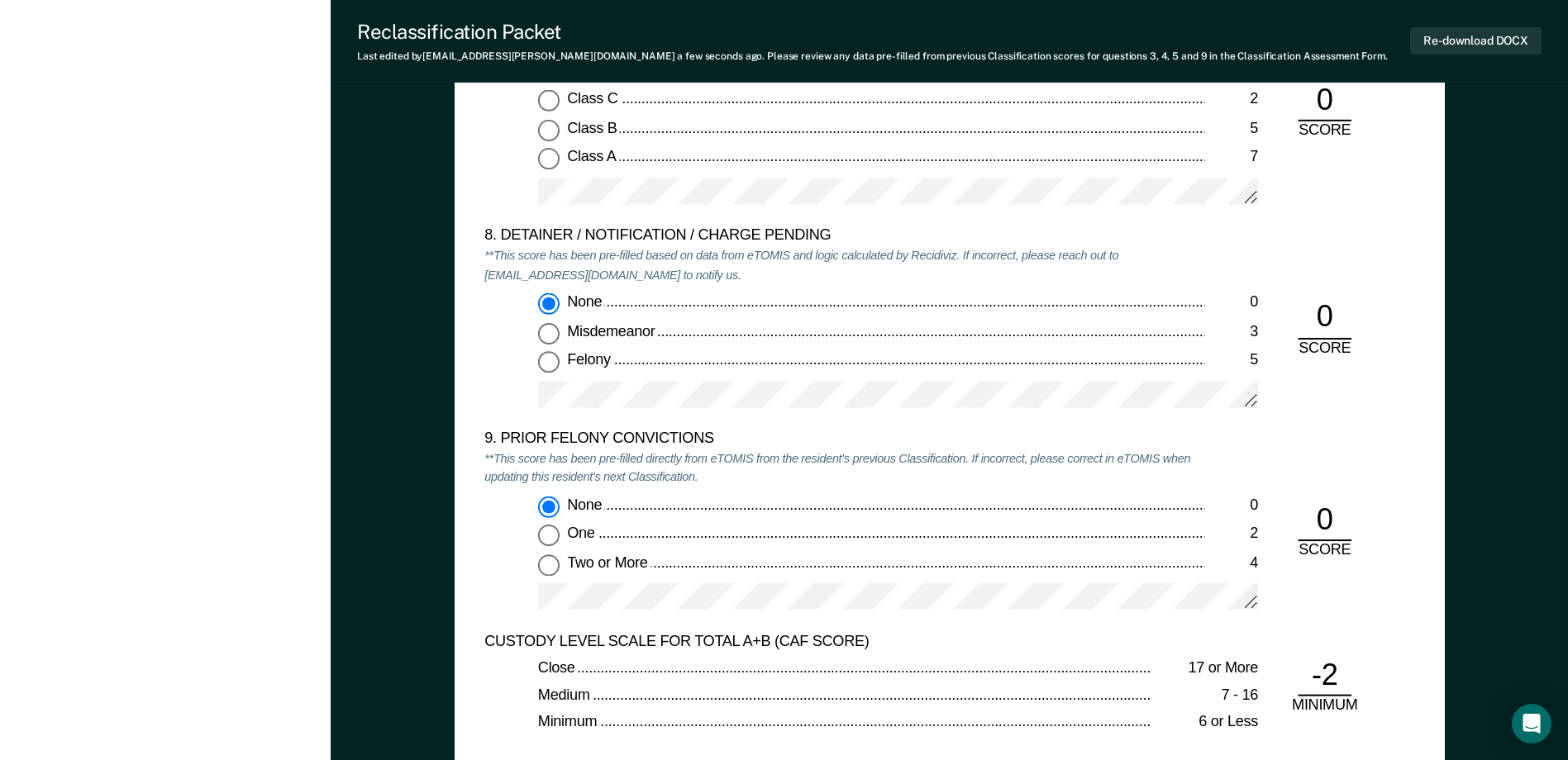
scroll to position [3635, 0]
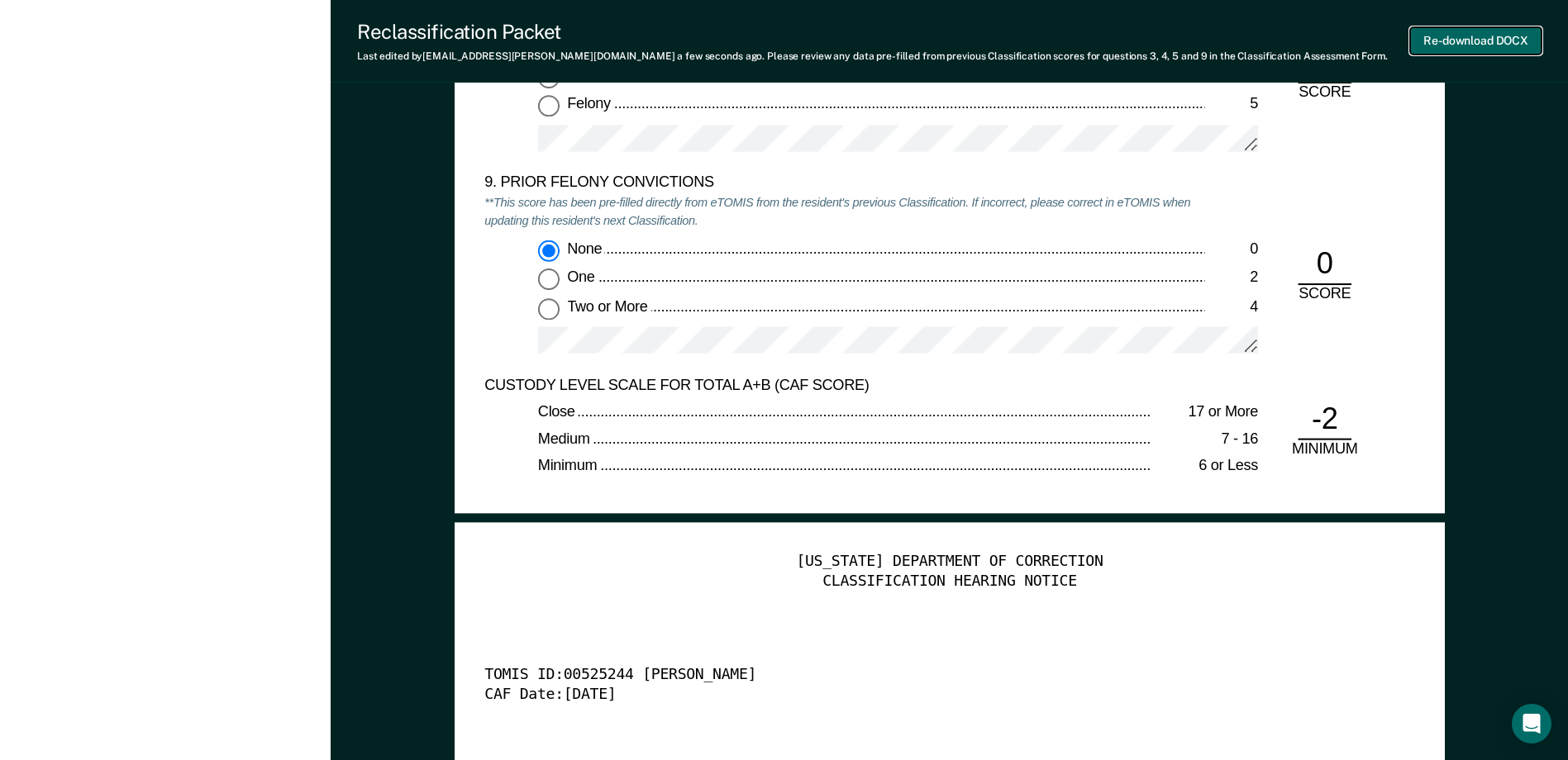
click at [1496, 35] on button "Re-download DOCX" at bounding box center [1475, 40] width 131 height 27
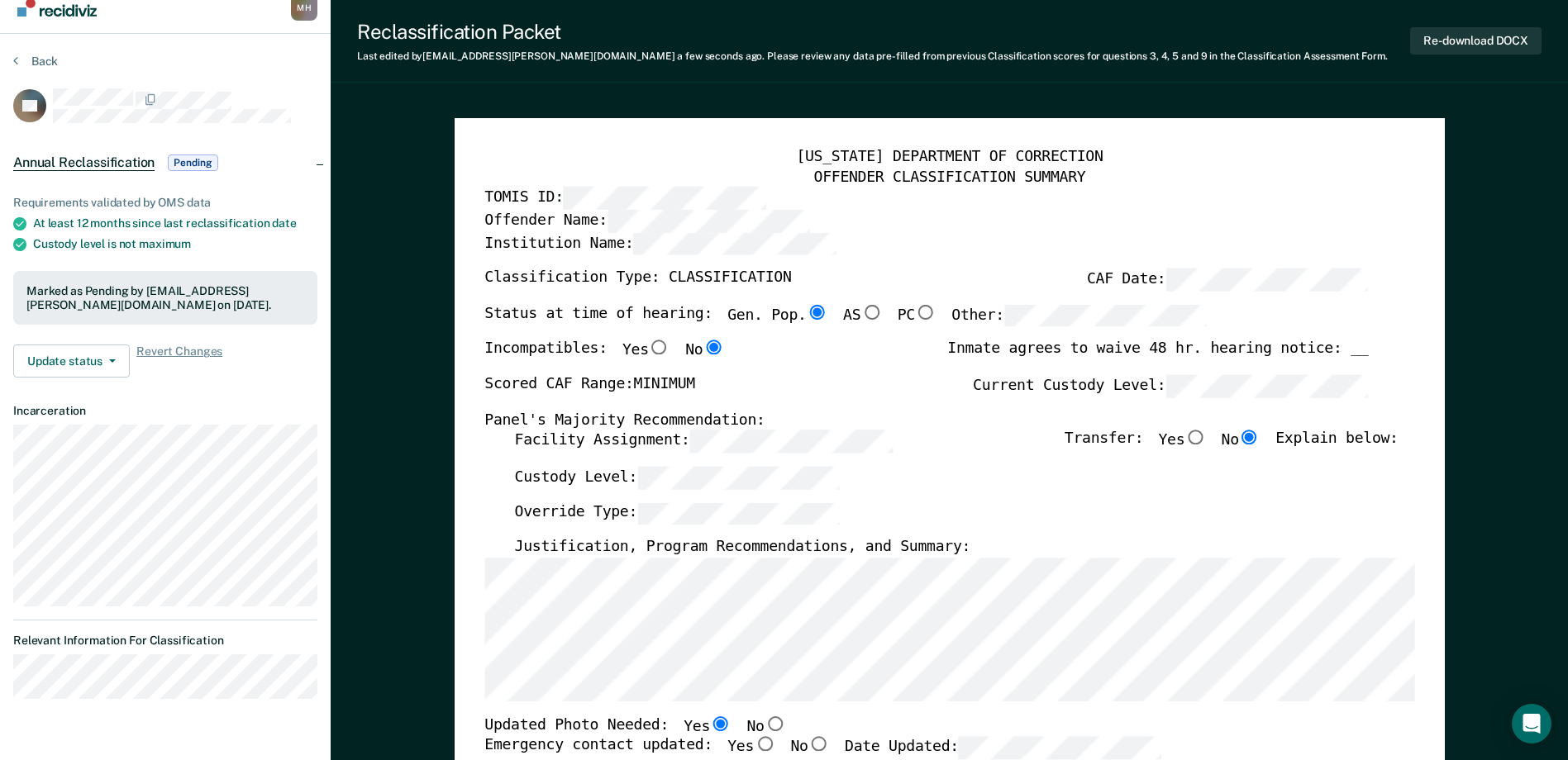
scroll to position [0, 0]
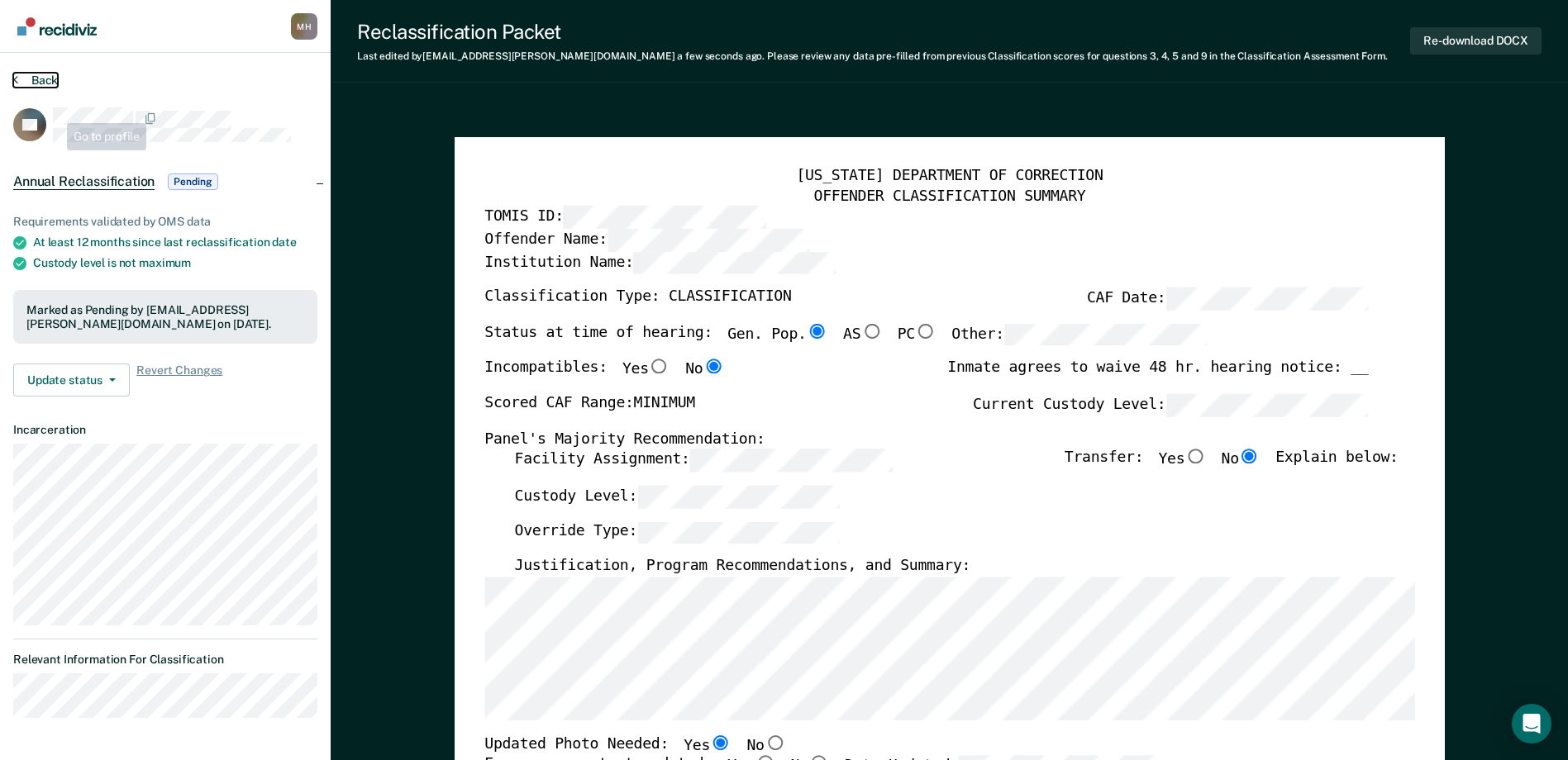
click at [46, 80] on button "Back" at bounding box center [36, 80] width 45 height 15
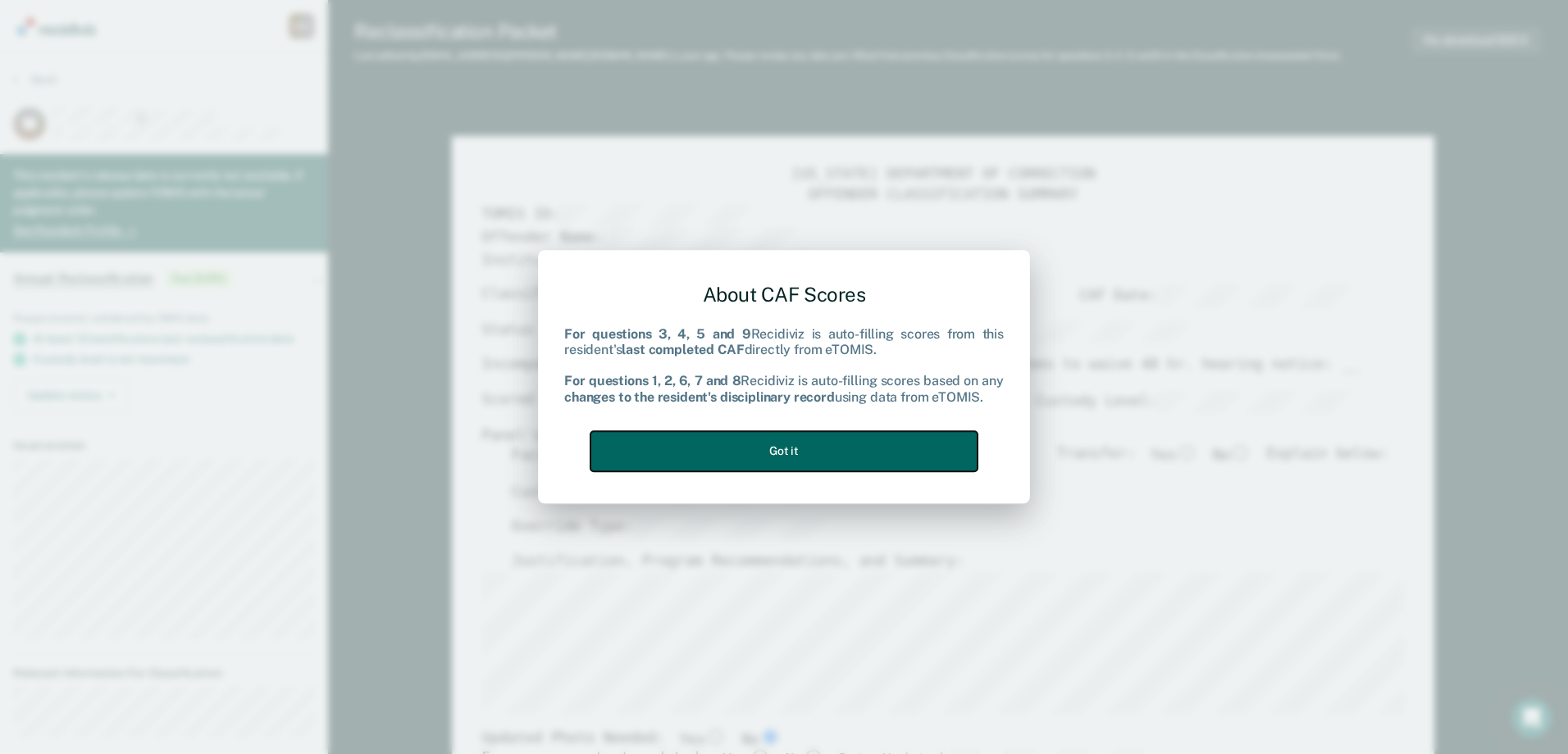
click at [765, 469] on button "Got it" at bounding box center [784, 451] width 387 height 40
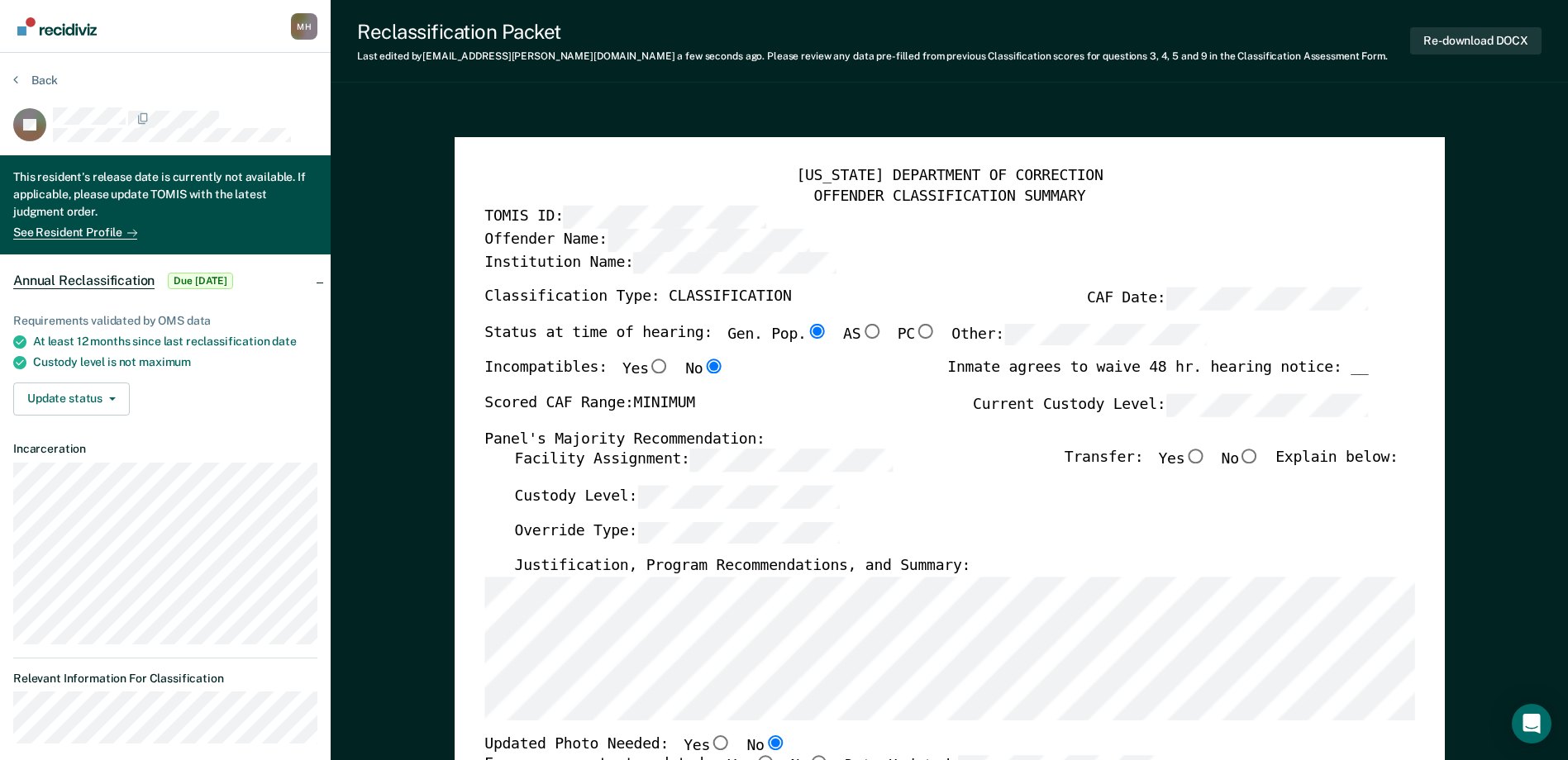
drag, startPoint x: 1257, startPoint y: 462, endPoint x: 1275, endPoint y: 463, distance: 18.0
click at [1258, 462] on input "No" at bounding box center [1250, 457] width 21 height 15
type textarea "x"
radio input "true"
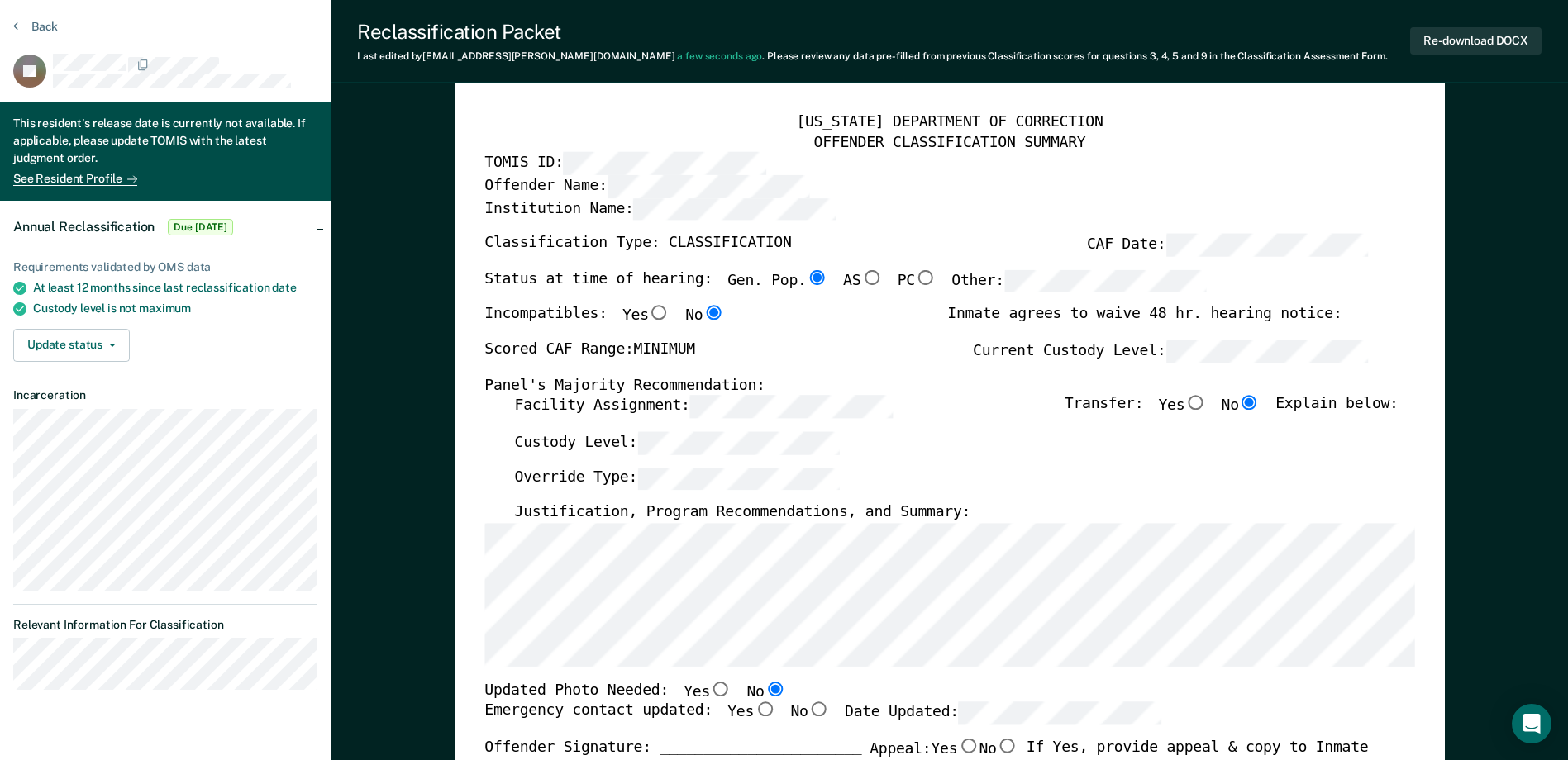
scroll to position [82, 0]
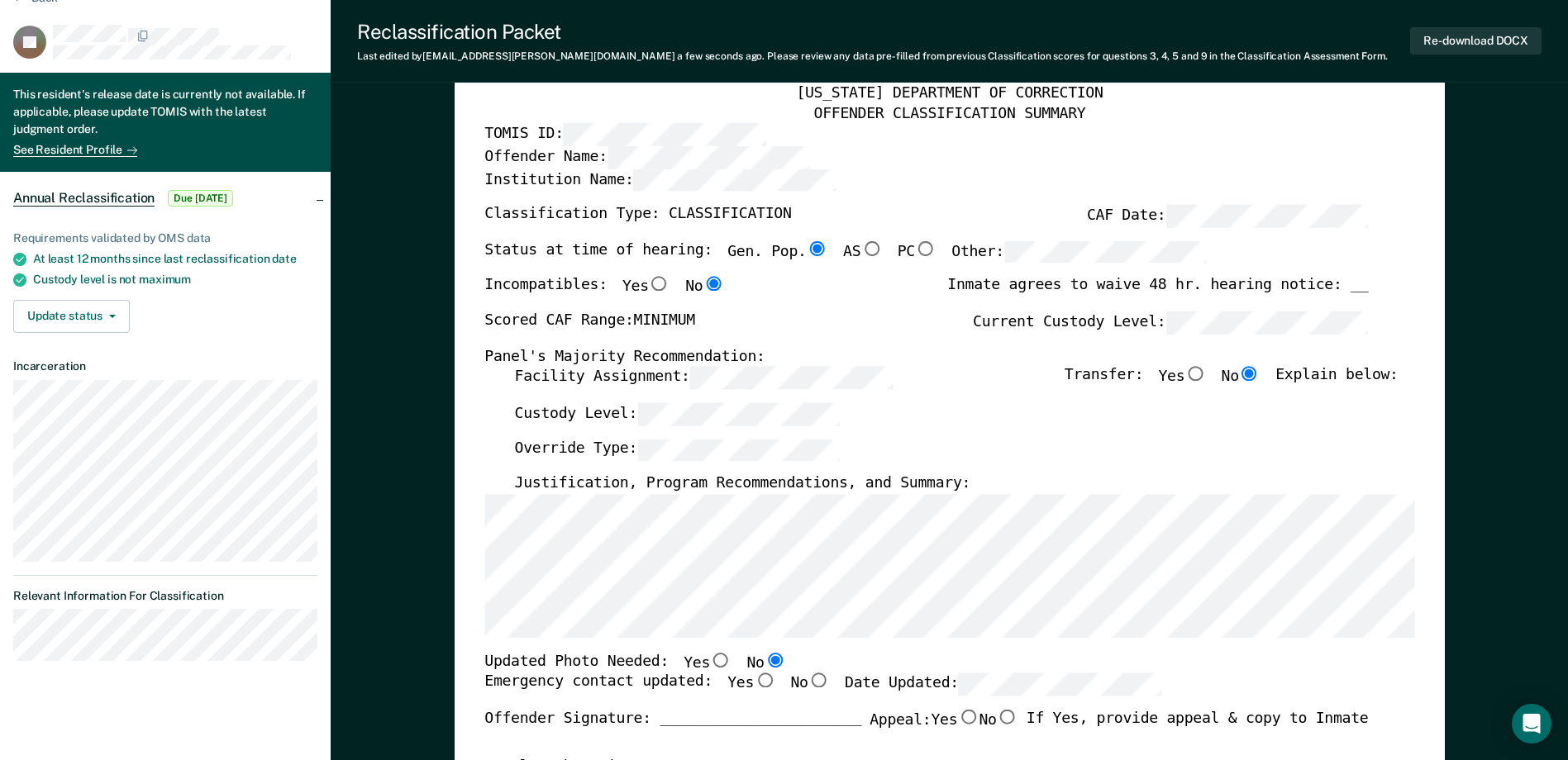
click at [754, 681] on input "Yes" at bounding box center [765, 680] width 21 height 15
type textarea "x"
radio input "true"
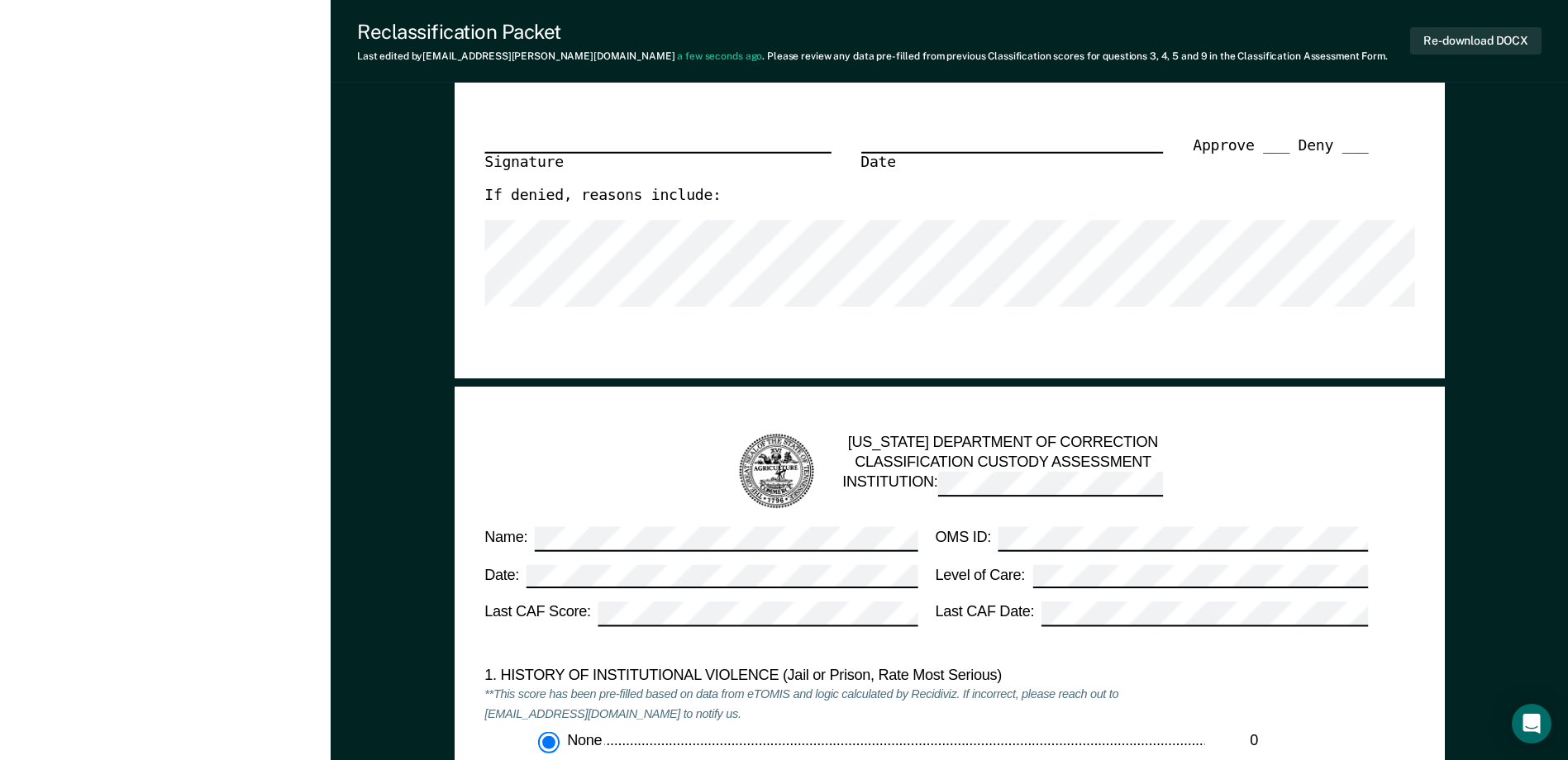
scroll to position [1074, 0]
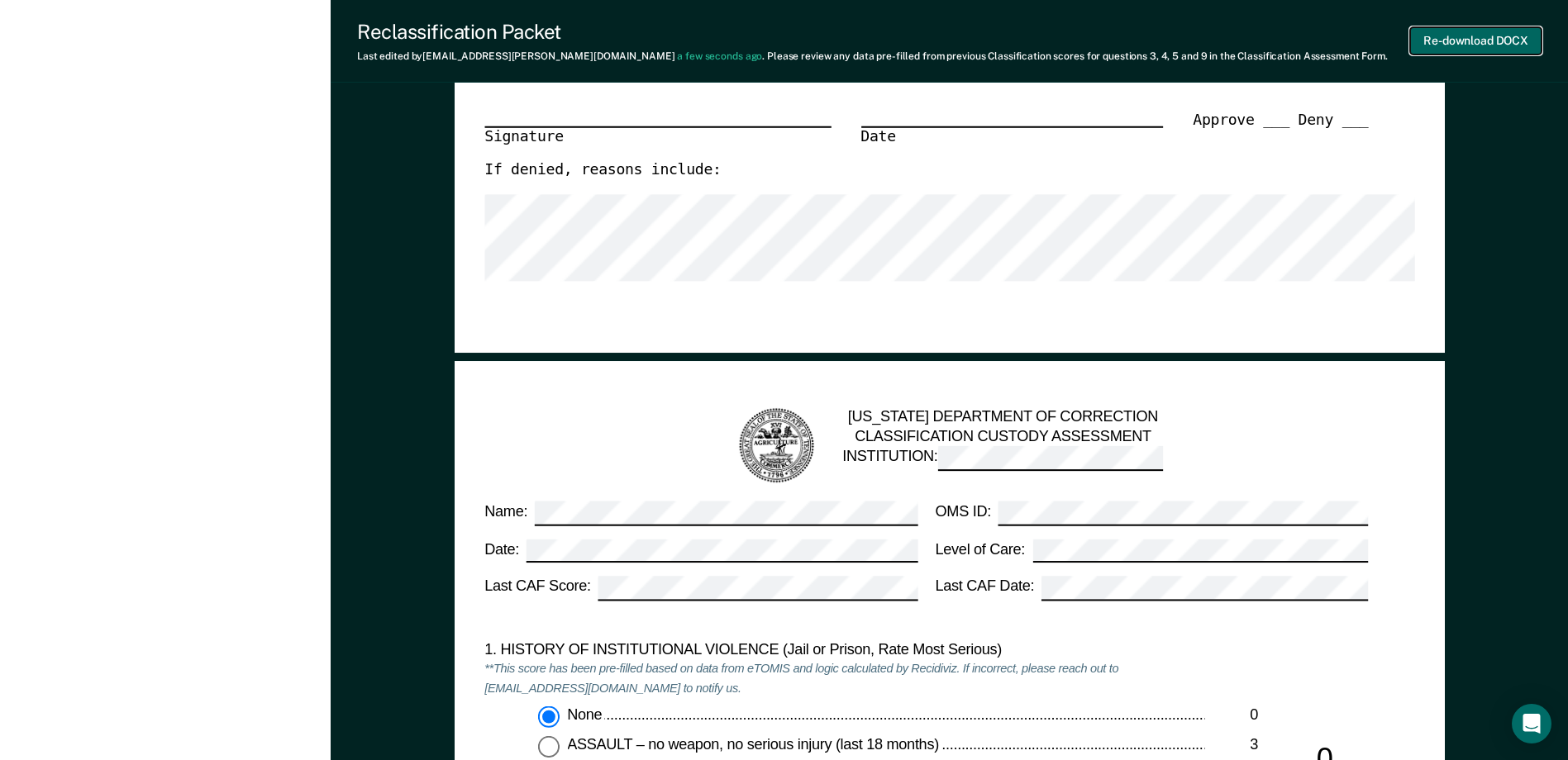
click at [1487, 41] on button "Re-download DOCX" at bounding box center [1475, 40] width 131 height 27
type textarea "x"
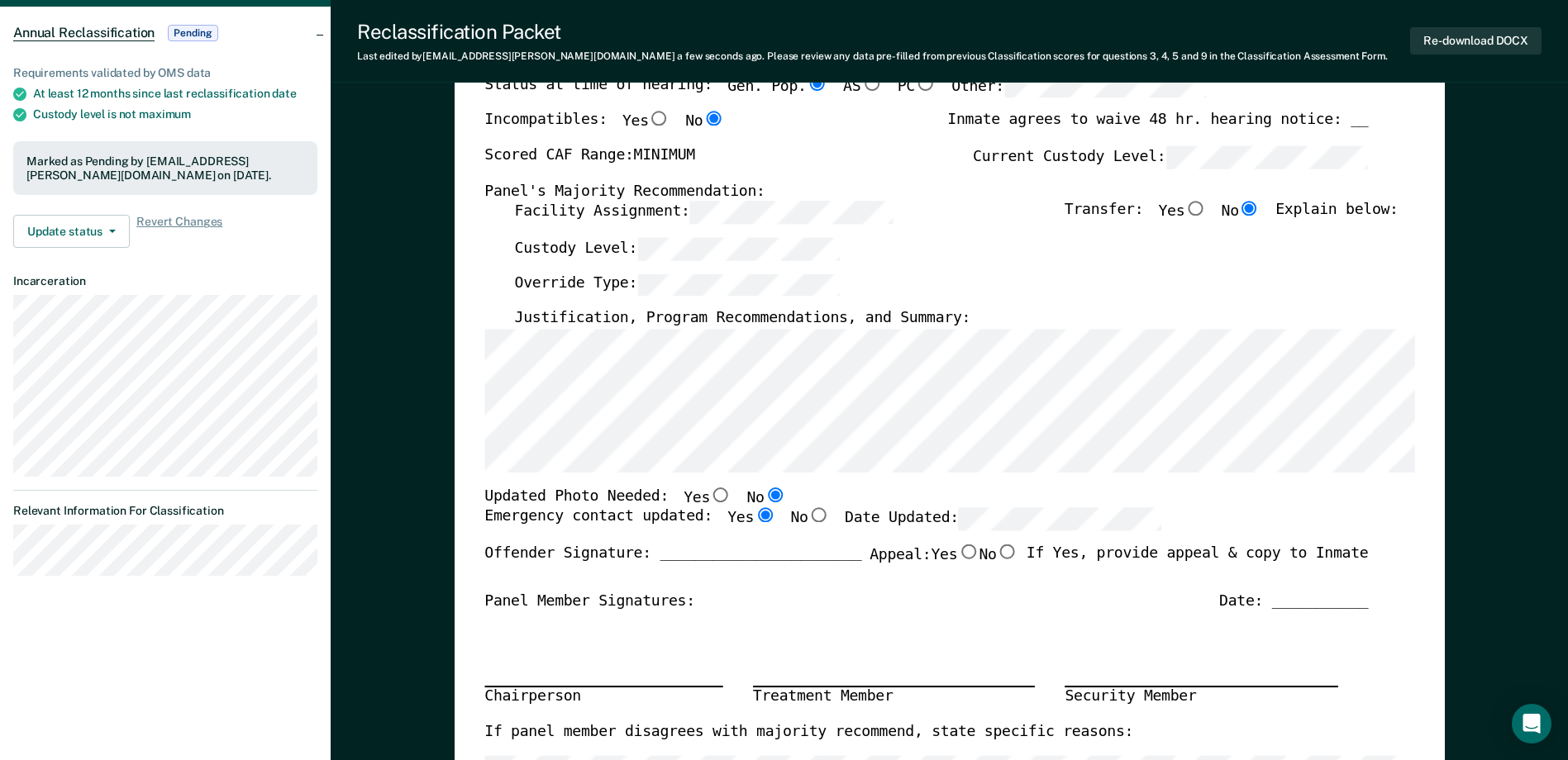
scroll to position [0, 0]
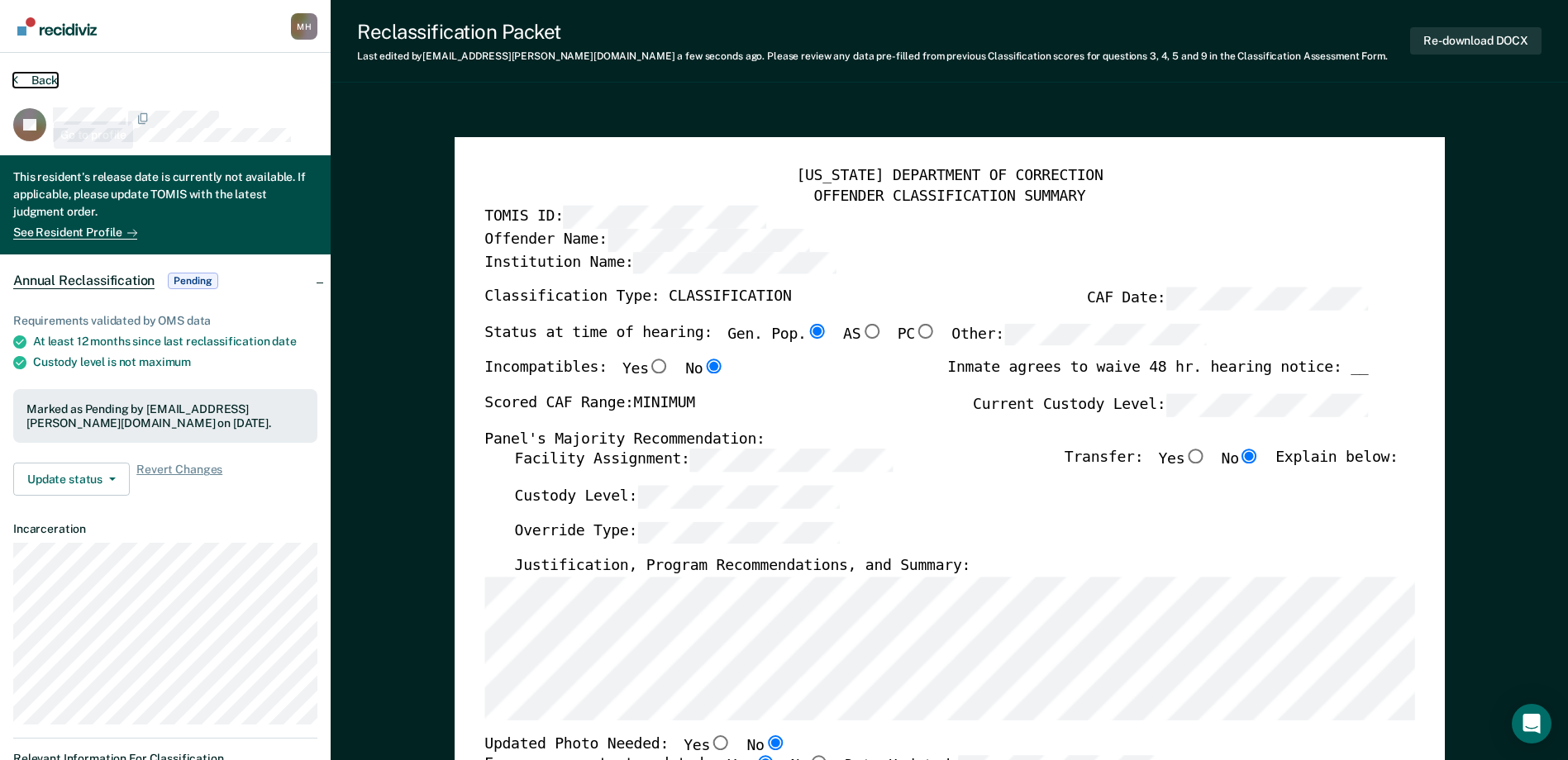
click at [48, 76] on button "Back" at bounding box center [36, 80] width 45 height 15
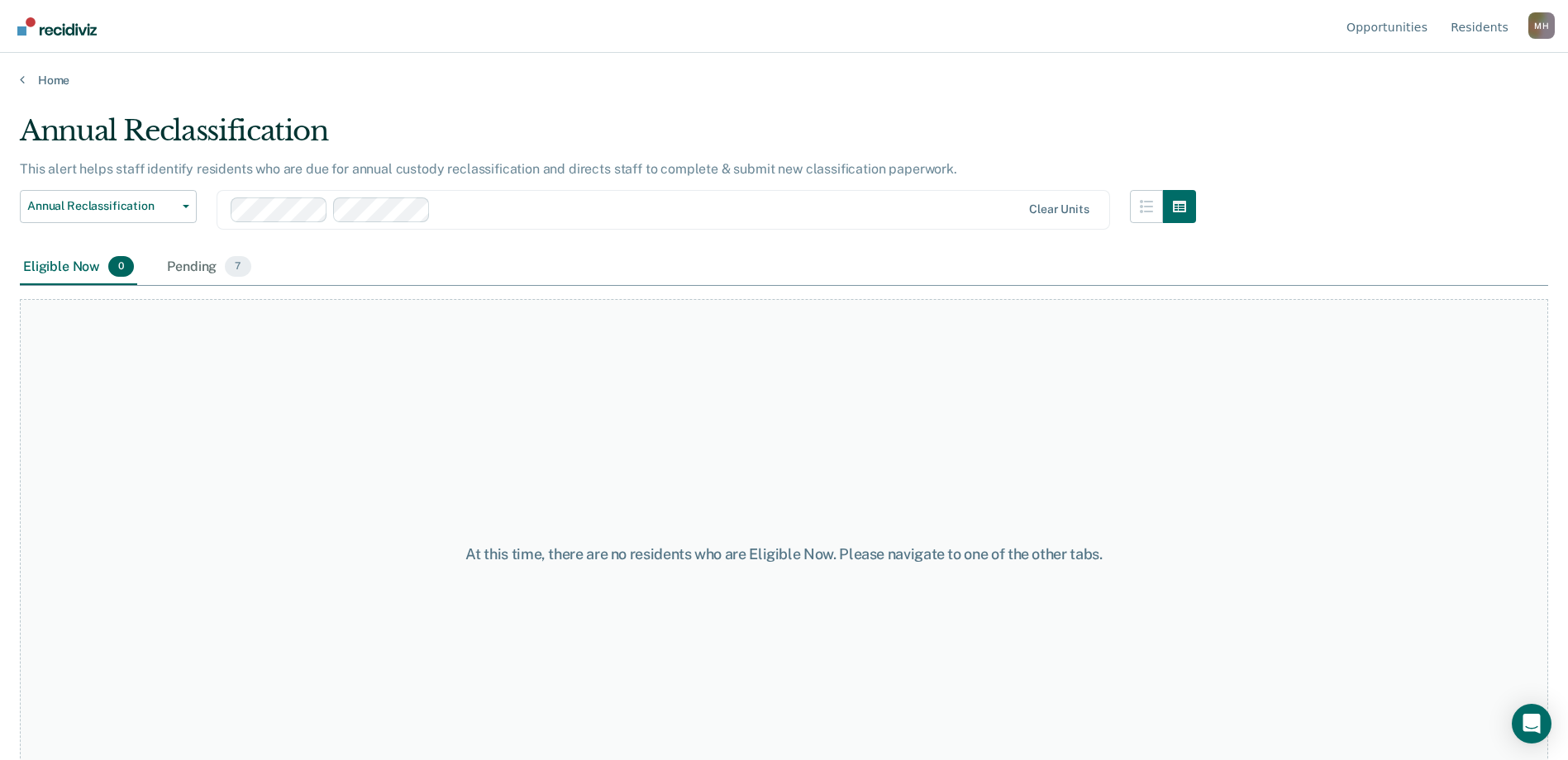
click at [0, 206] on html "Looks like you’re using Internet Explorer 11. For faster loading and a better e…" at bounding box center [784, 380] width 1568 height 760
click at [51, 201] on span "Annual Reclassification" at bounding box center [101, 207] width 148 height 14
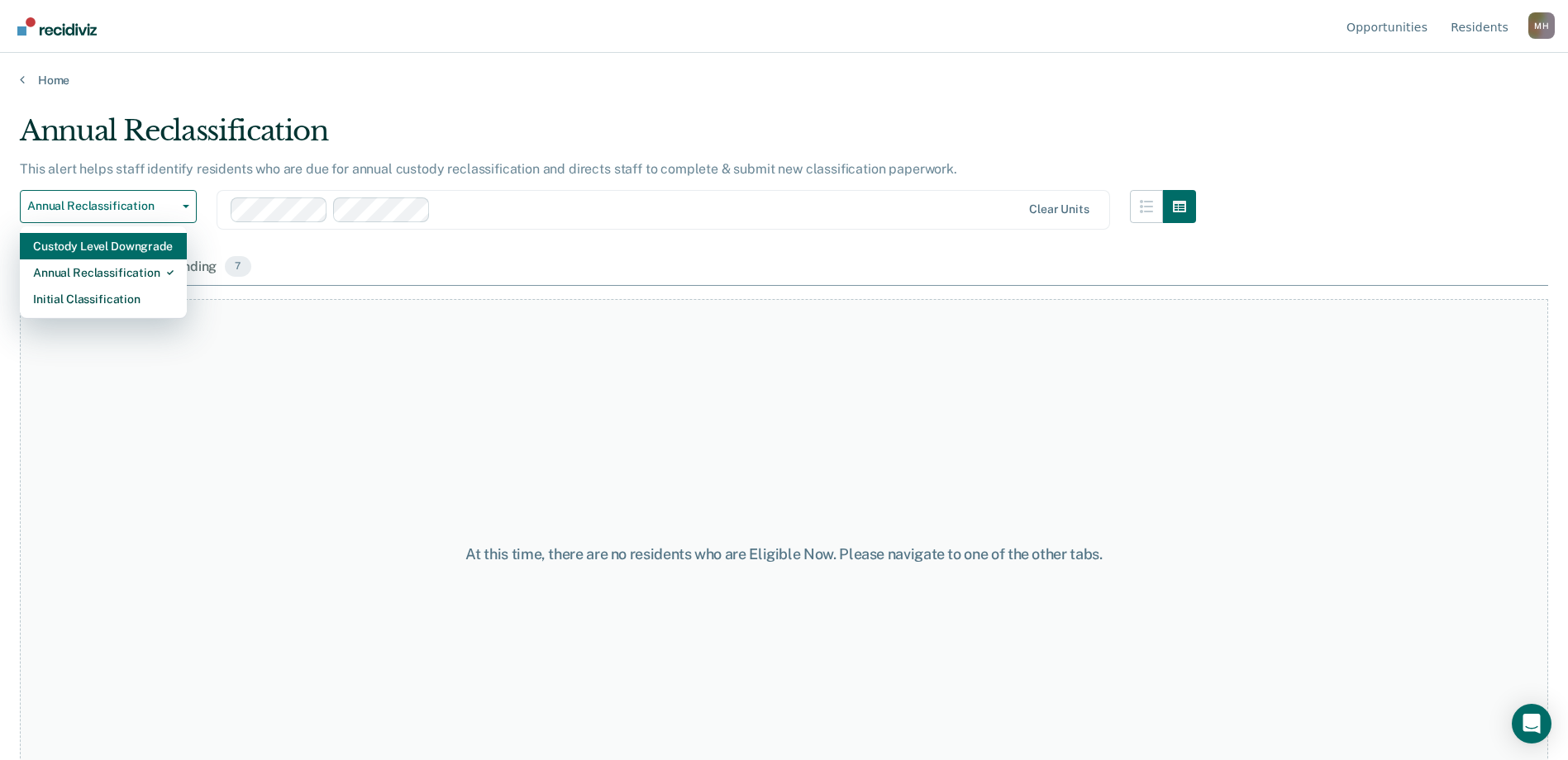
click at [62, 245] on div "Custody Level Downgrade" at bounding box center [103, 247] width 140 height 27
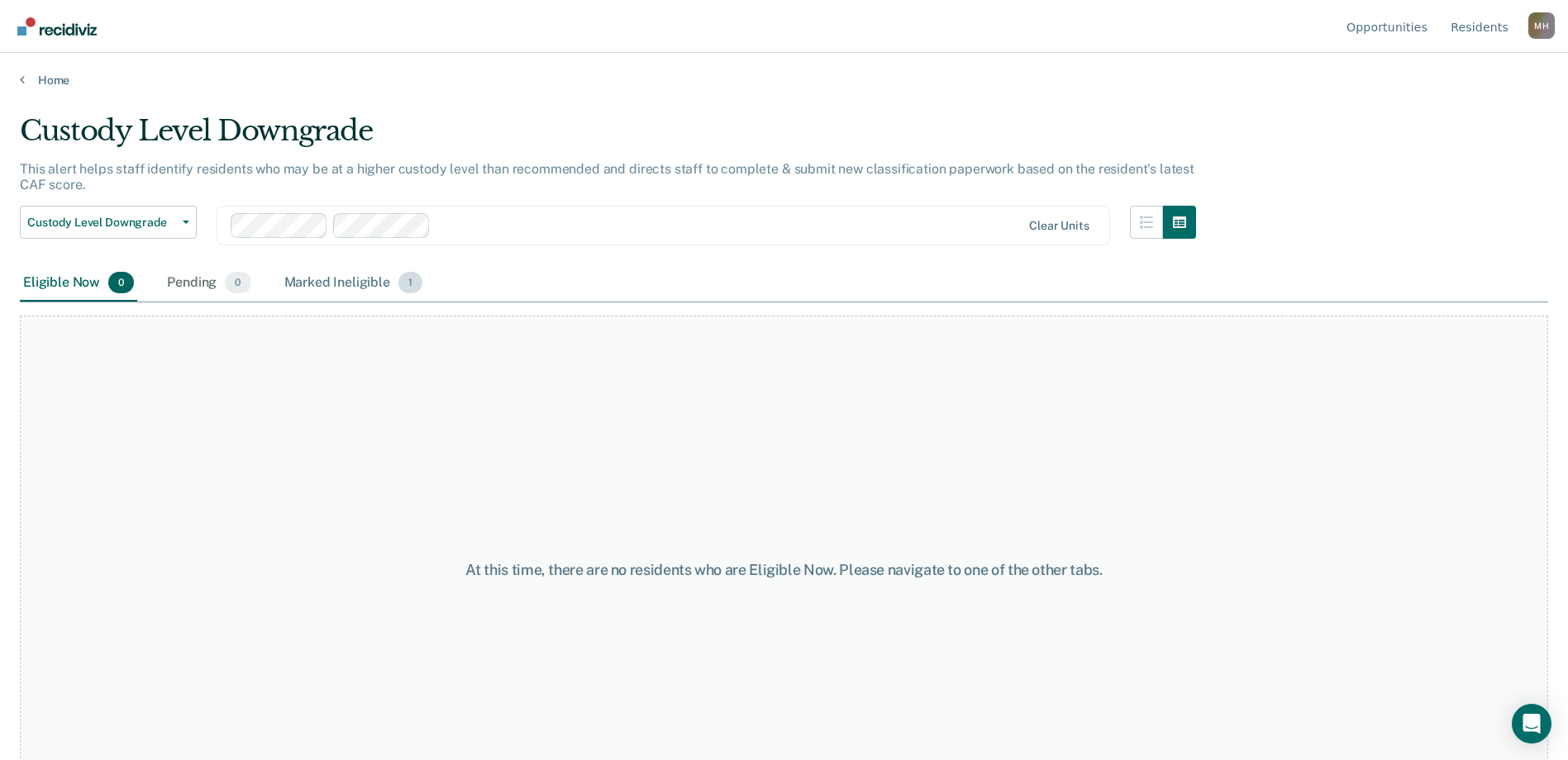
click at [351, 279] on div "Marked Ineligible 1" at bounding box center [353, 283] width 146 height 37
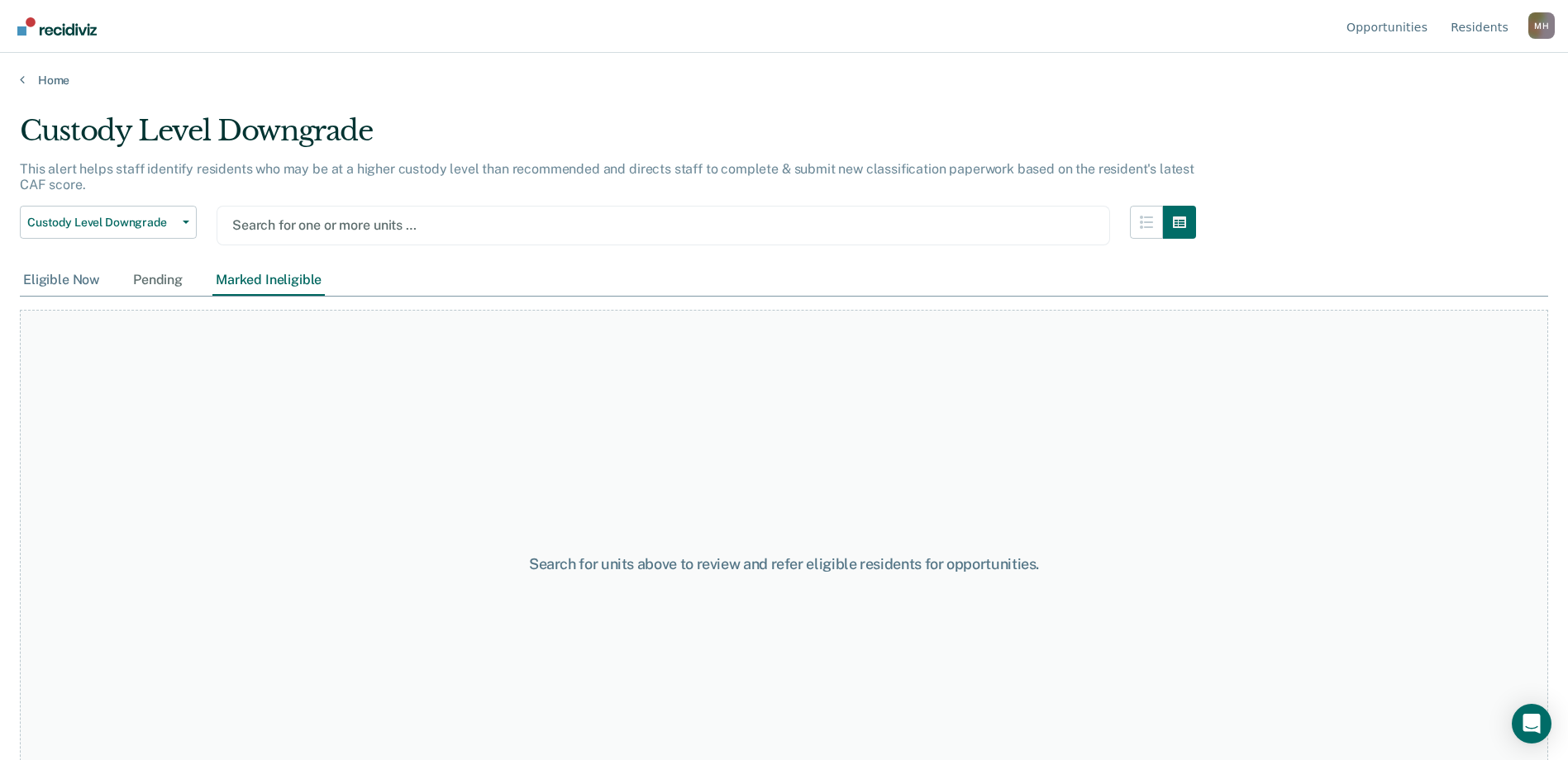
click at [72, 280] on div "Eligible Now" at bounding box center [61, 281] width 83 height 30
click at [39, 94] on main "Custody Level Downgrade This alert helps staff identify residents who may be at…" at bounding box center [784, 421] width 1568 height 668
click at [39, 90] on main "Custody Level Downgrade This alert helps staff identify residents who may be at…" at bounding box center [784, 421] width 1568 height 668
click at [41, 87] on link "Home" at bounding box center [784, 80] width 1529 height 15
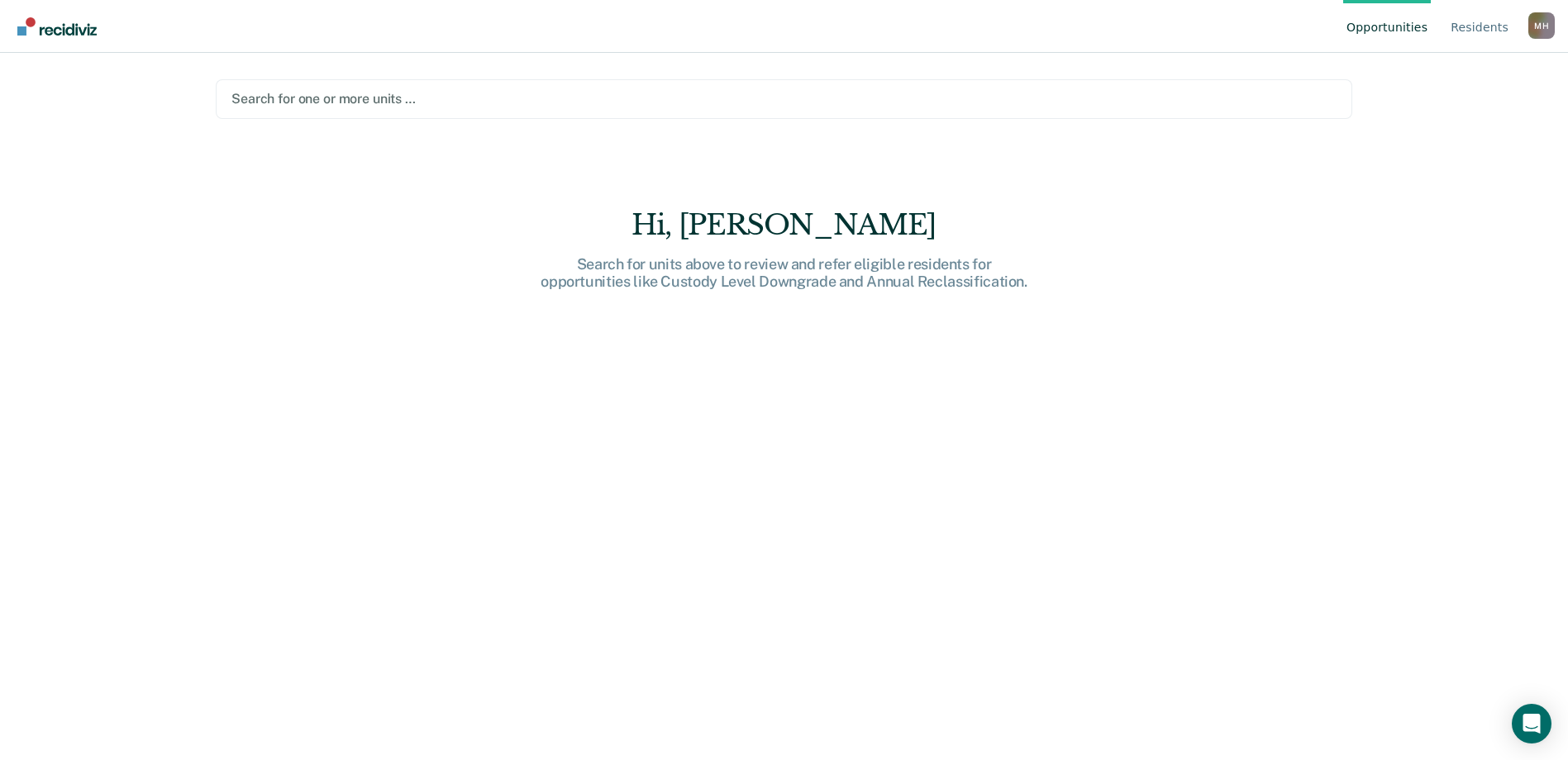
click at [353, 92] on div at bounding box center [784, 98] width 1105 height 19
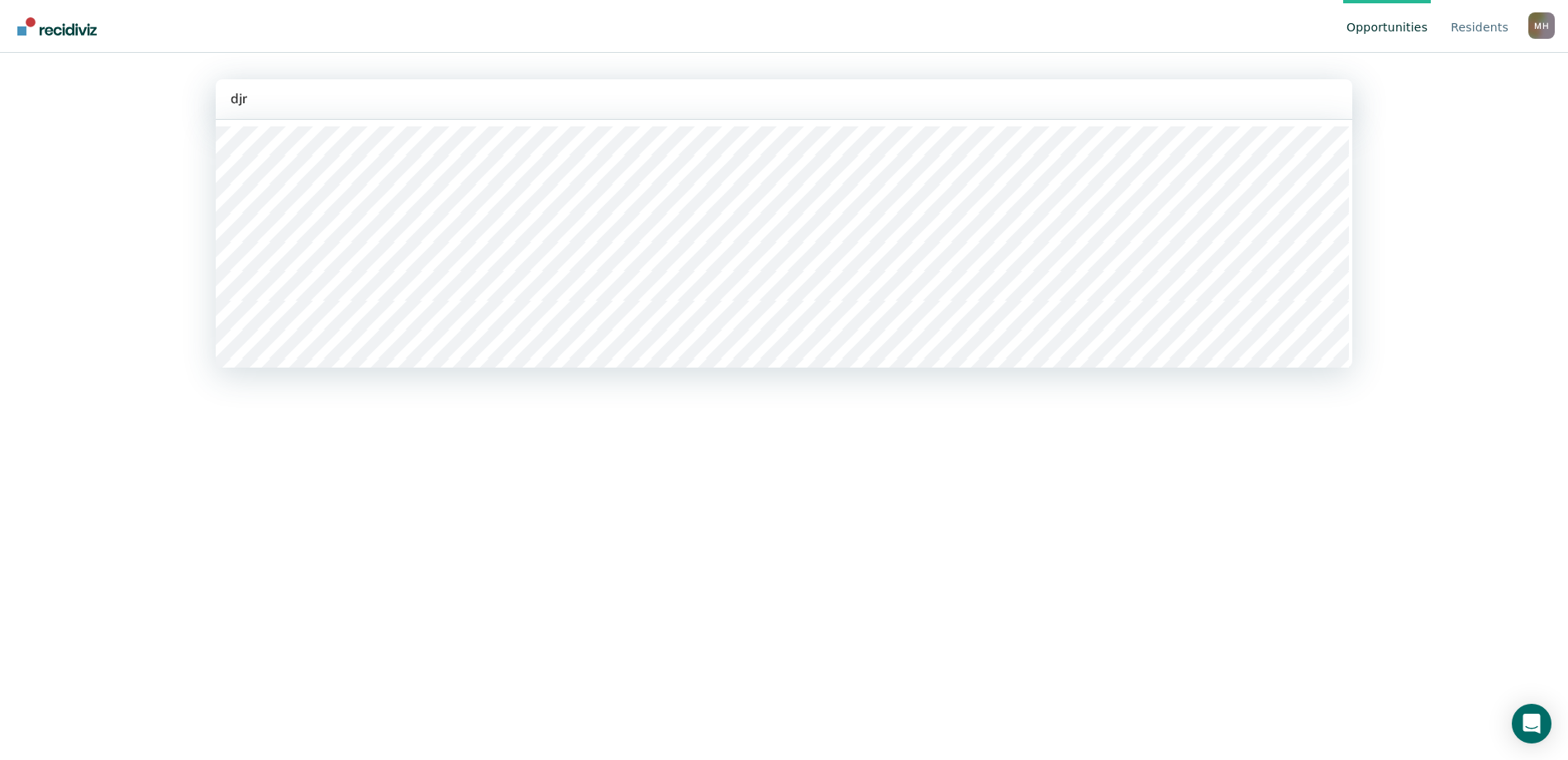
type input "djrc"
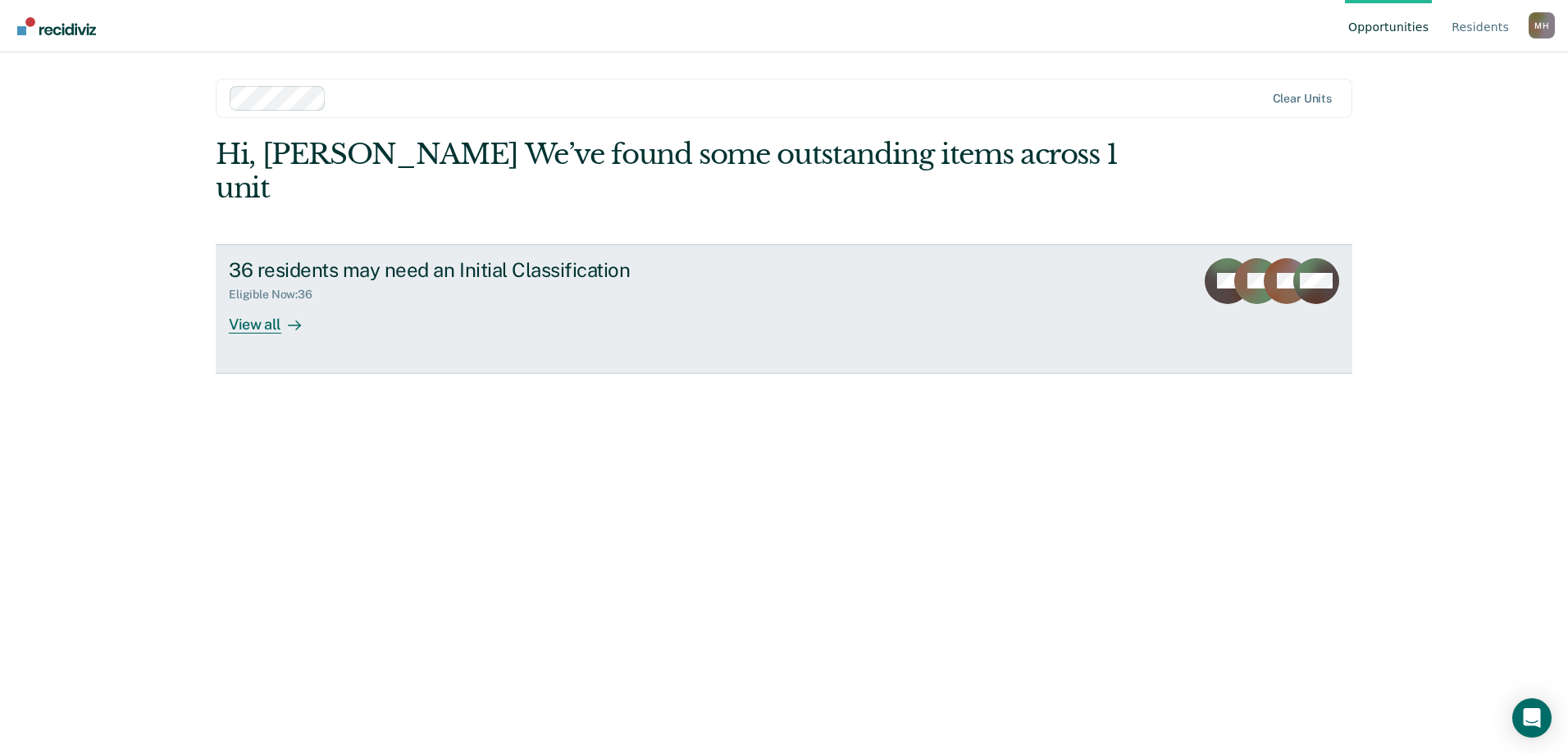
click at [281, 315] on div at bounding box center [291, 324] width 20 height 19
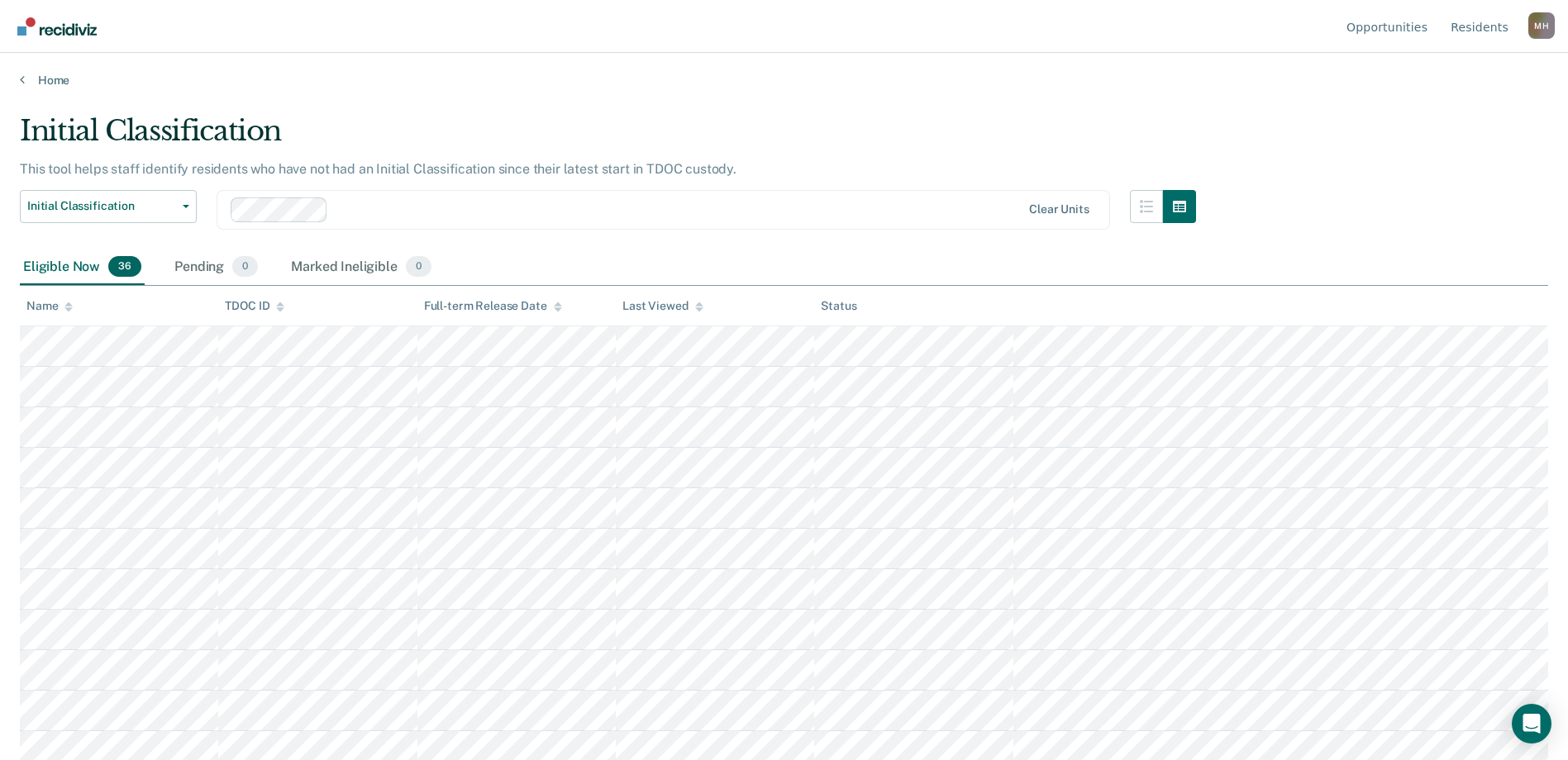
click at [414, 209] on div at bounding box center [677, 209] width 686 height 19
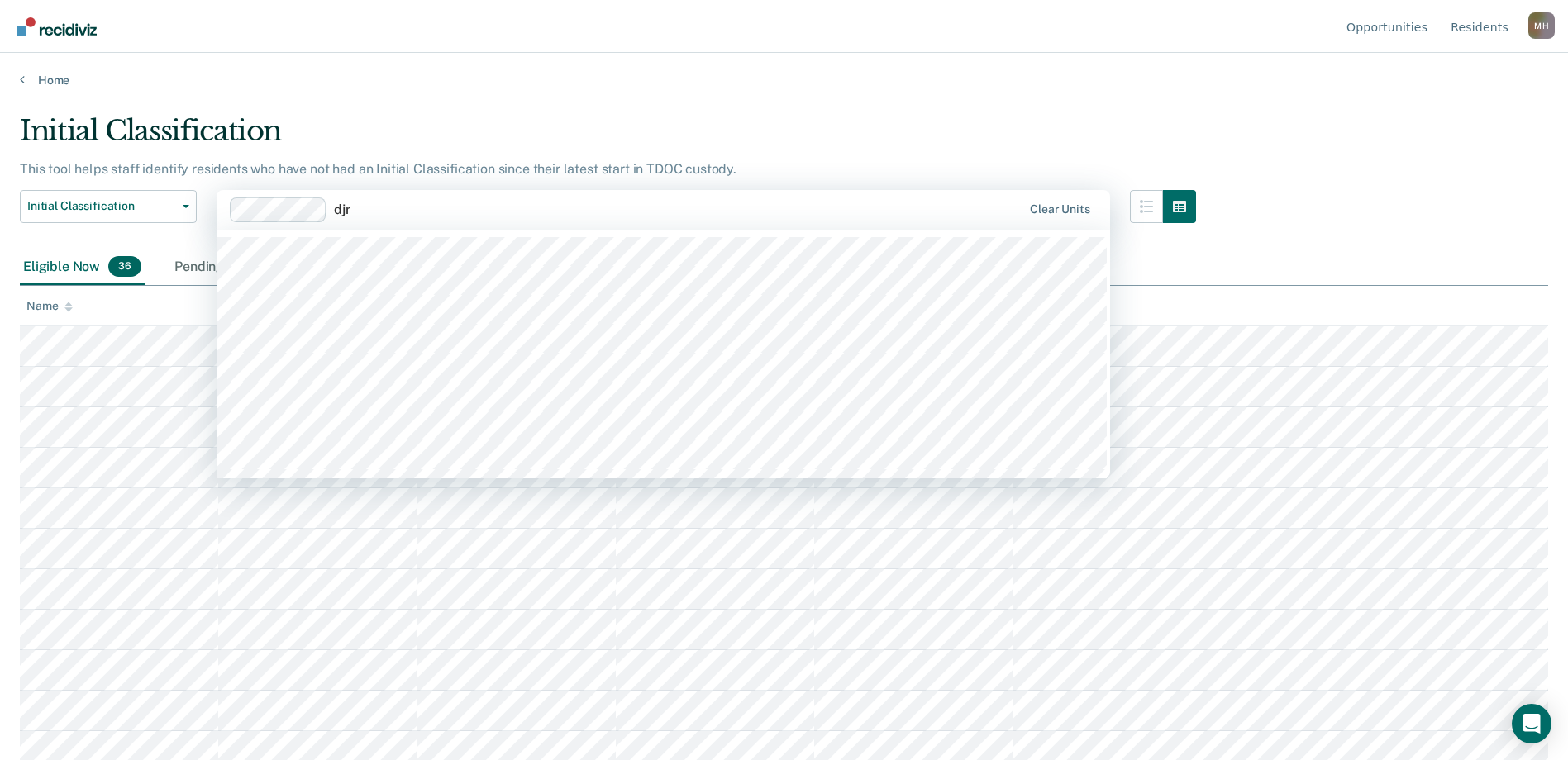
type input "djrc"
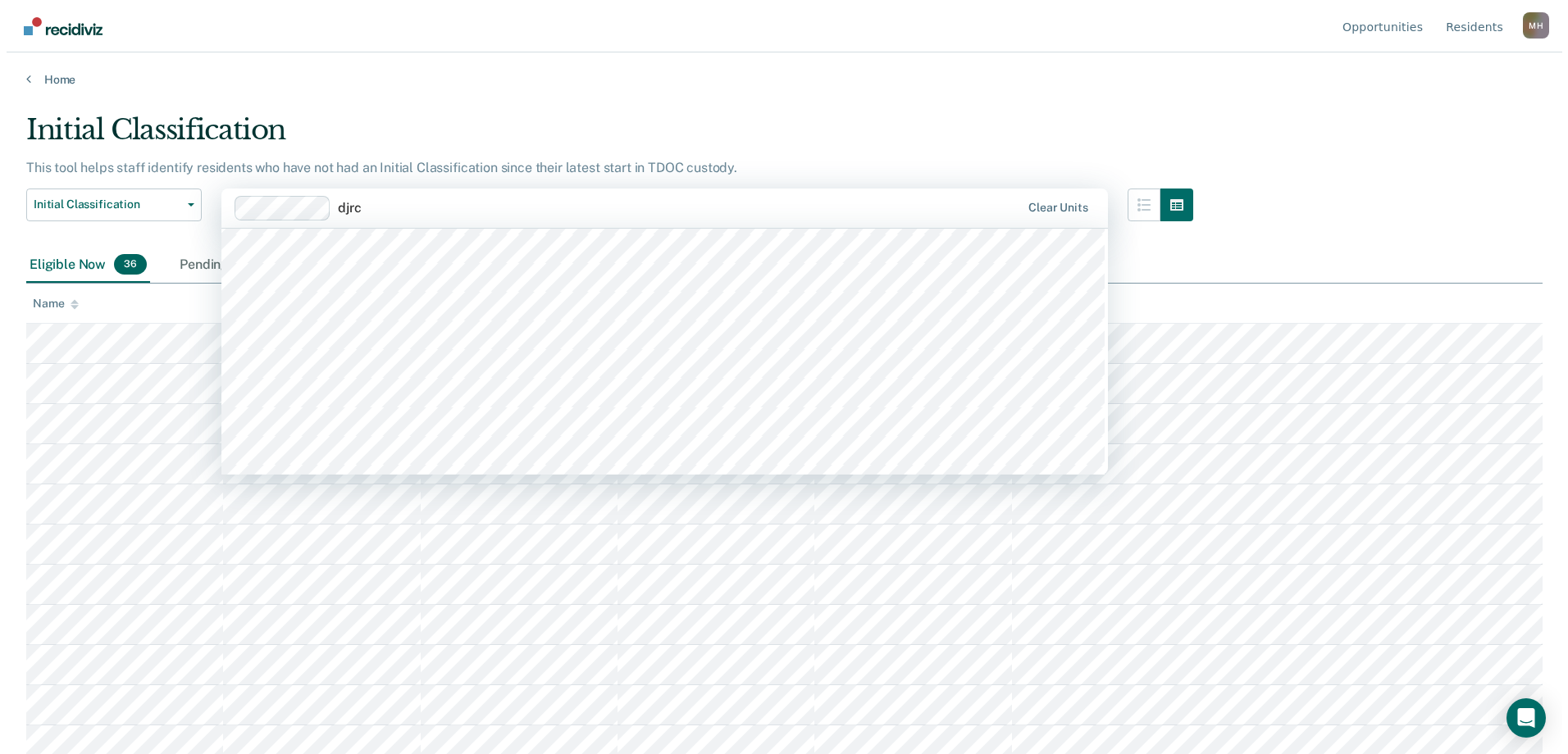
scroll to position [82, 0]
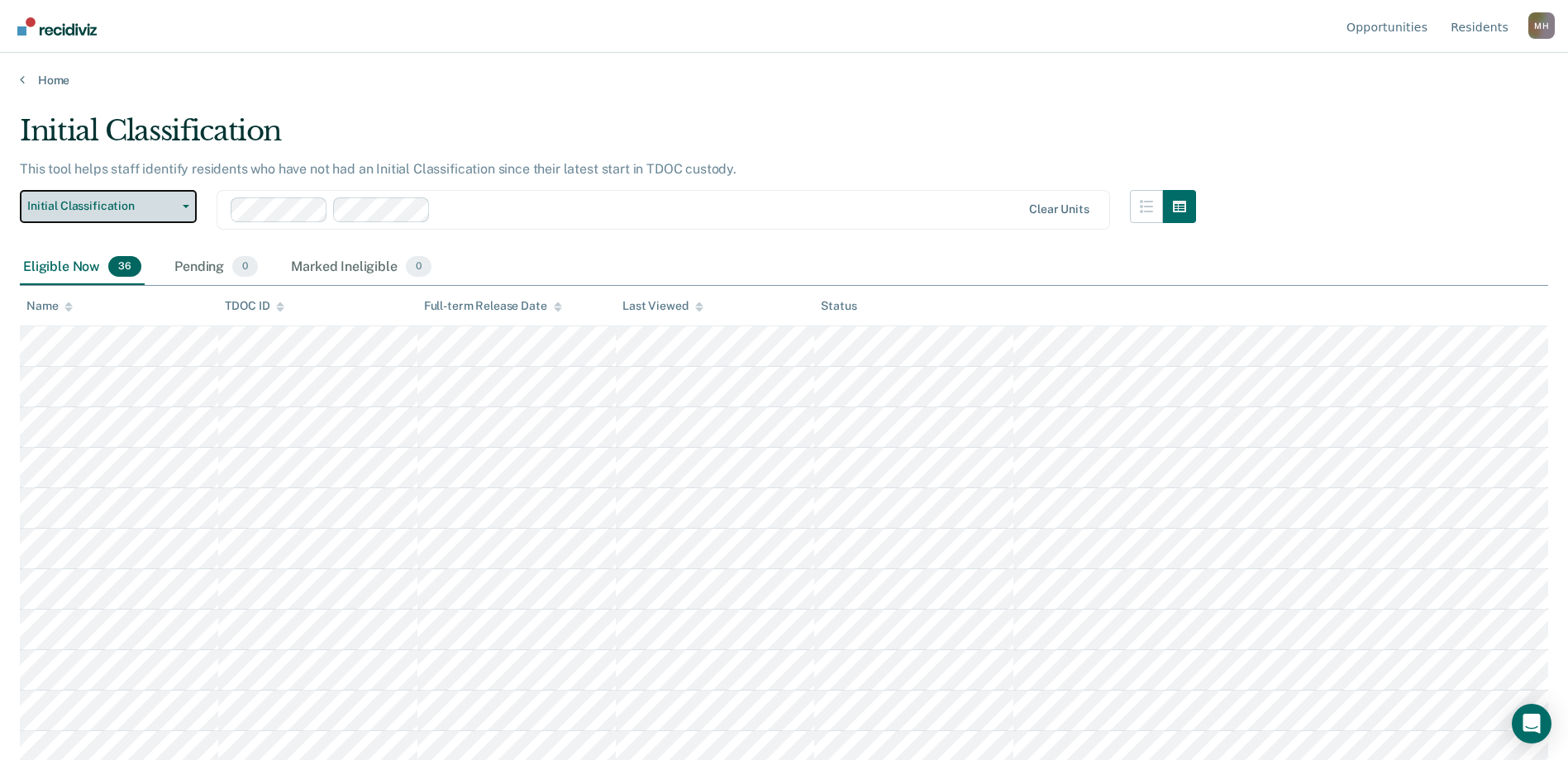
click at [161, 199] on span "Initial Classification" at bounding box center [101, 207] width 148 height 14
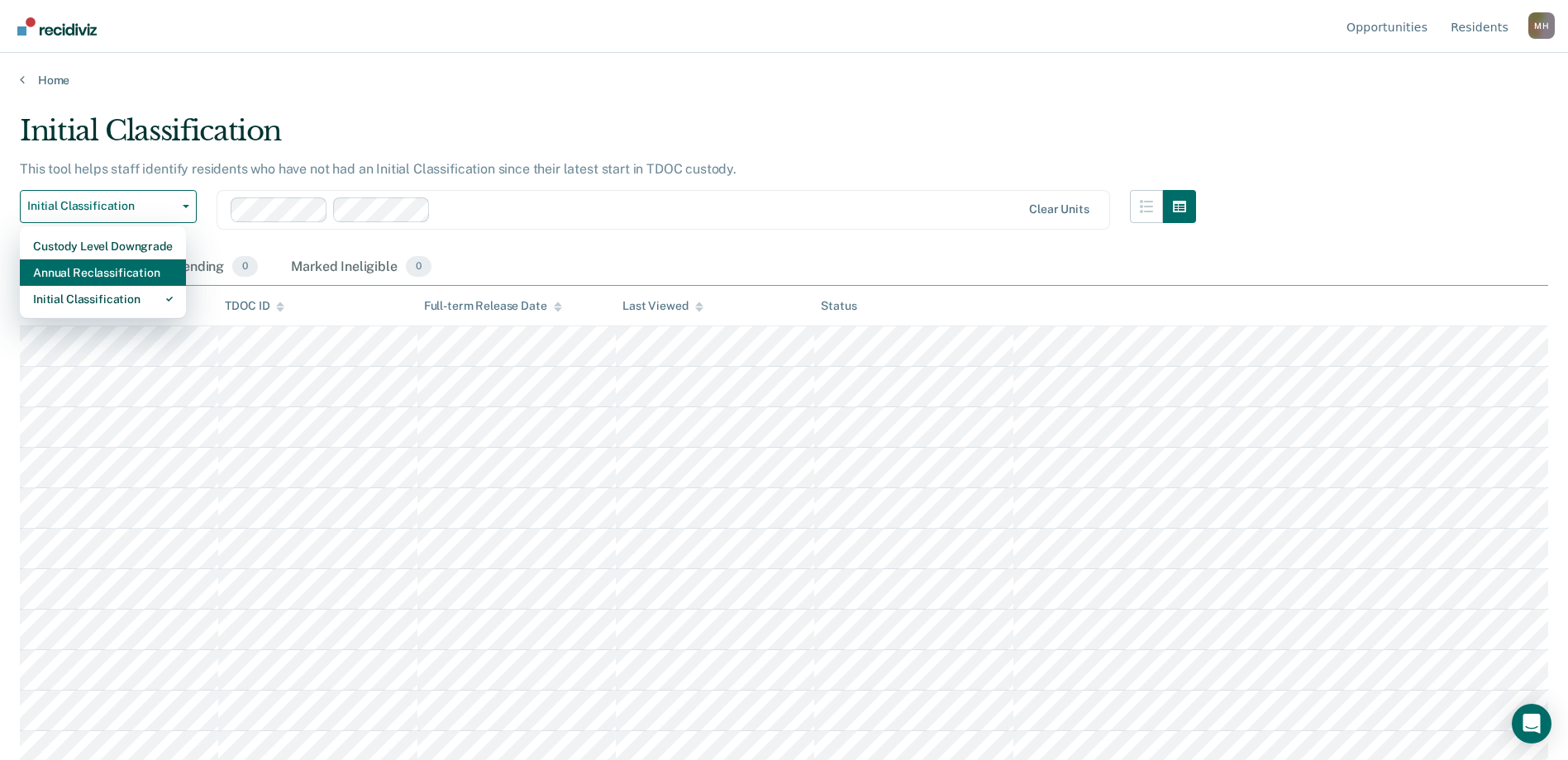
click at [107, 270] on div "Annual Reclassification" at bounding box center [103, 273] width 140 height 27
